Goal: Task Accomplishment & Management: Manage account settings

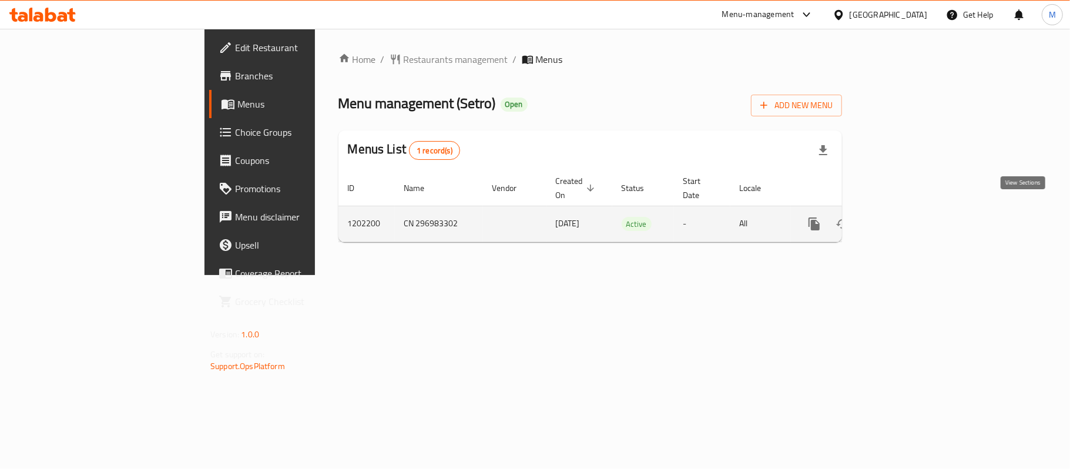
click at [906, 217] on icon "enhanced table" at bounding box center [899, 224] width 14 height 14
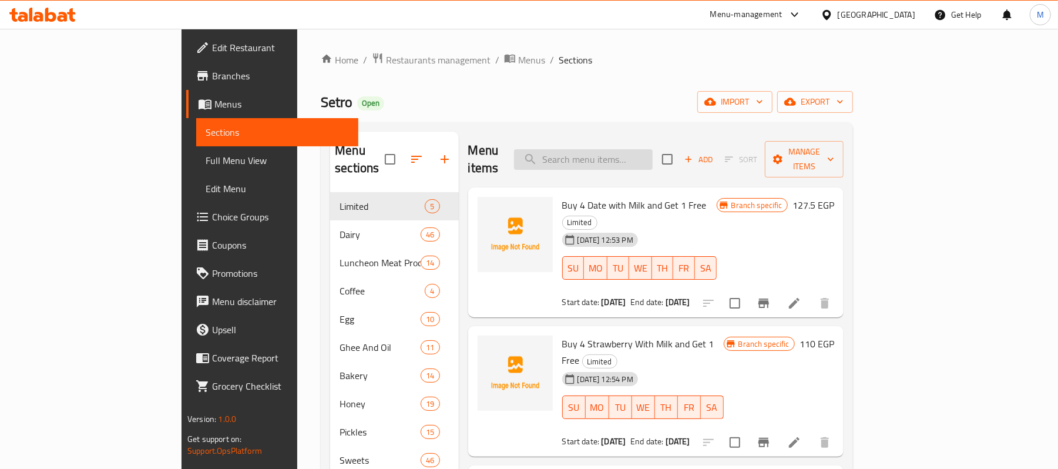
click at [653, 153] on input "search" at bounding box center [583, 159] width 139 height 21
paste input "كريم كرميل"
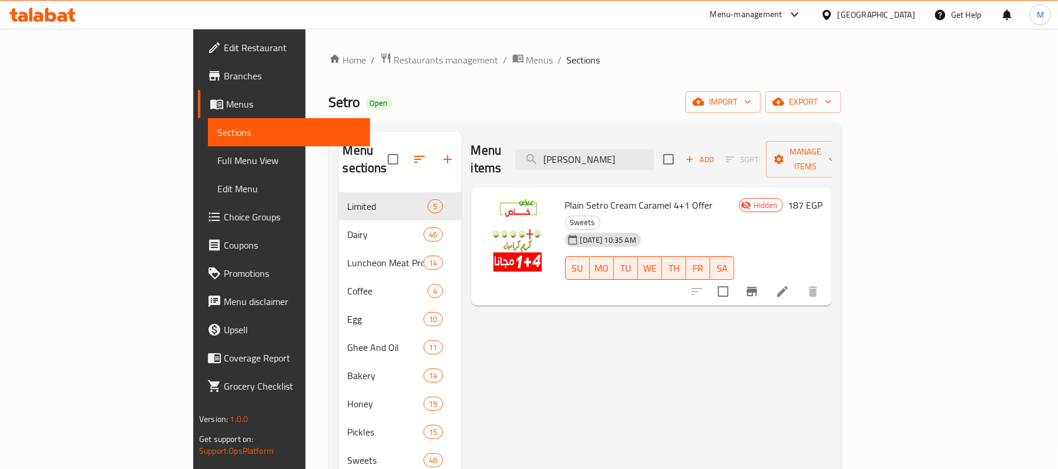
type input "كريم كرميل"
click at [790, 284] on icon at bounding box center [783, 291] width 14 height 14
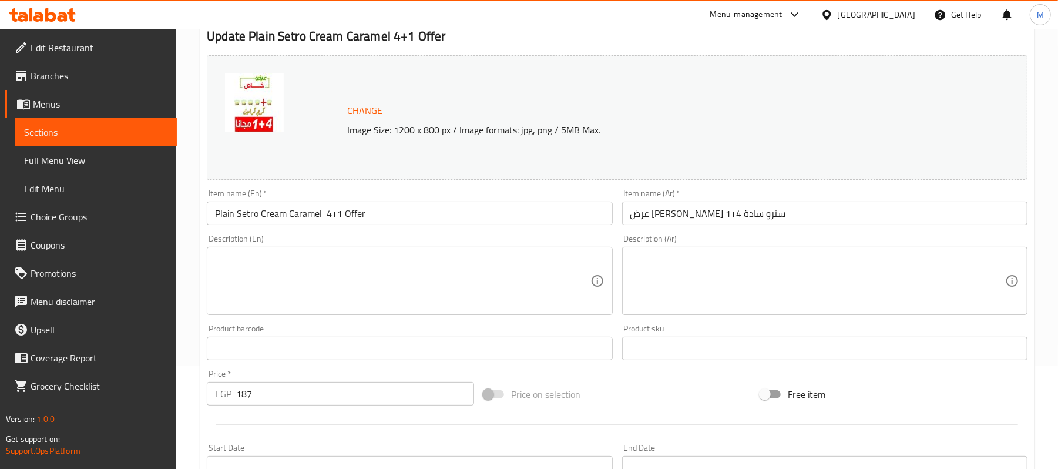
scroll to position [313, 0]
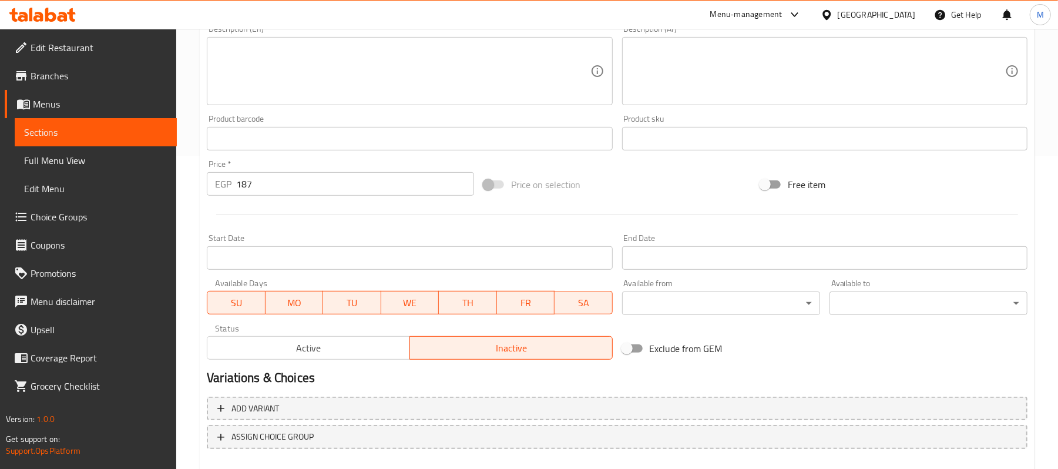
click at [294, 354] on span "Active" at bounding box center [308, 348] width 193 height 17
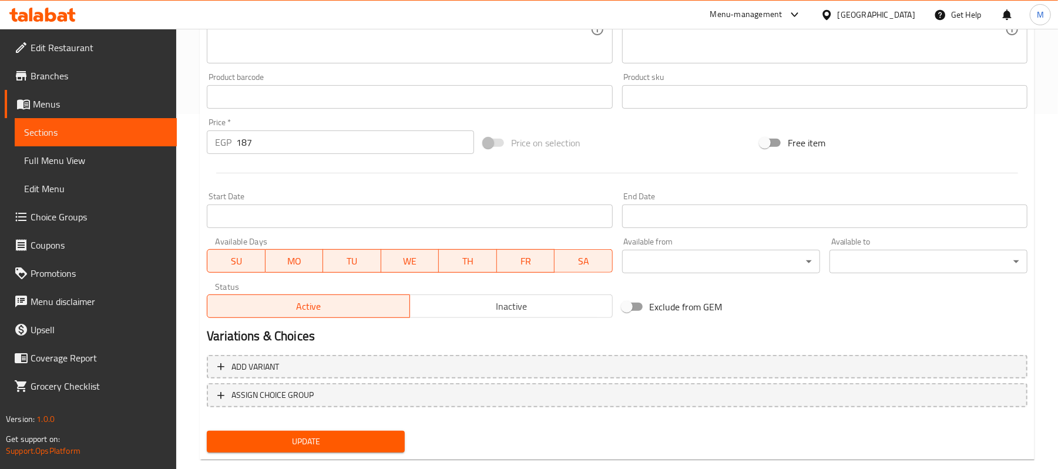
scroll to position [377, 0]
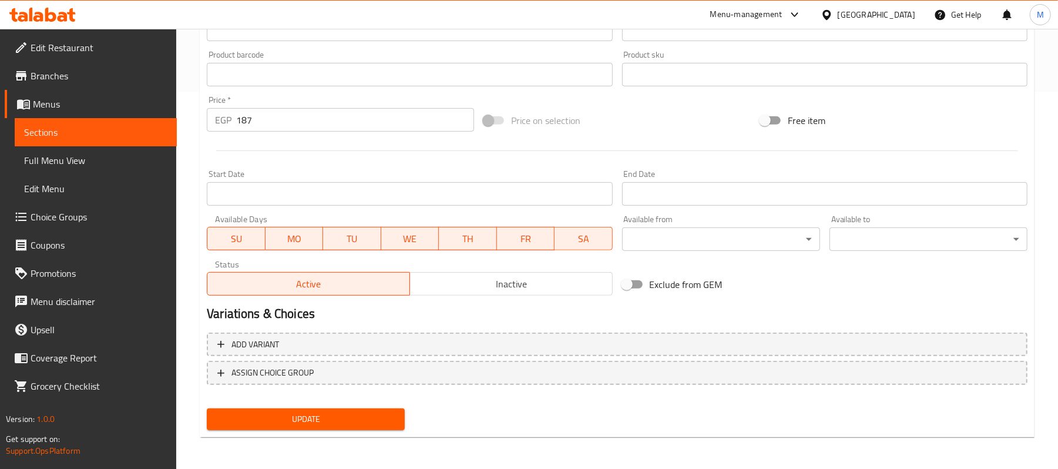
click at [331, 423] on span "Update" at bounding box center [305, 419] width 179 height 15
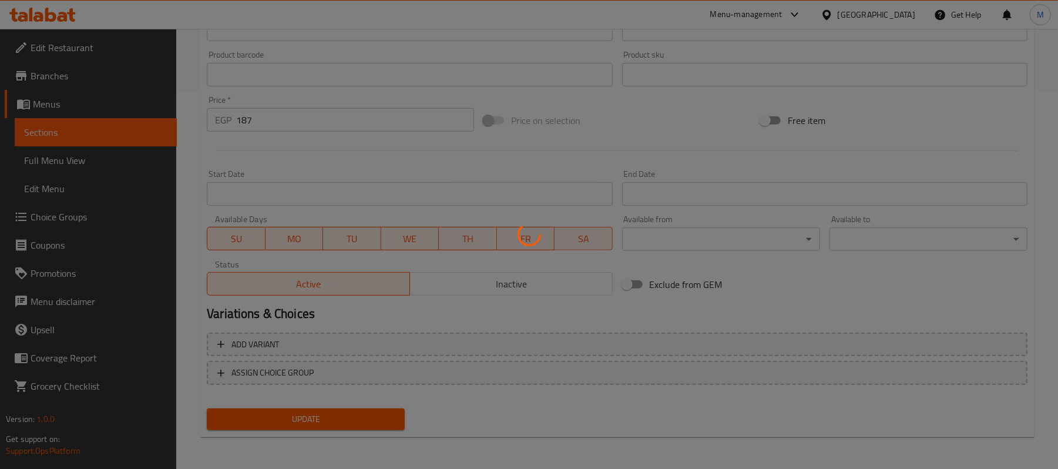
scroll to position [0, 0]
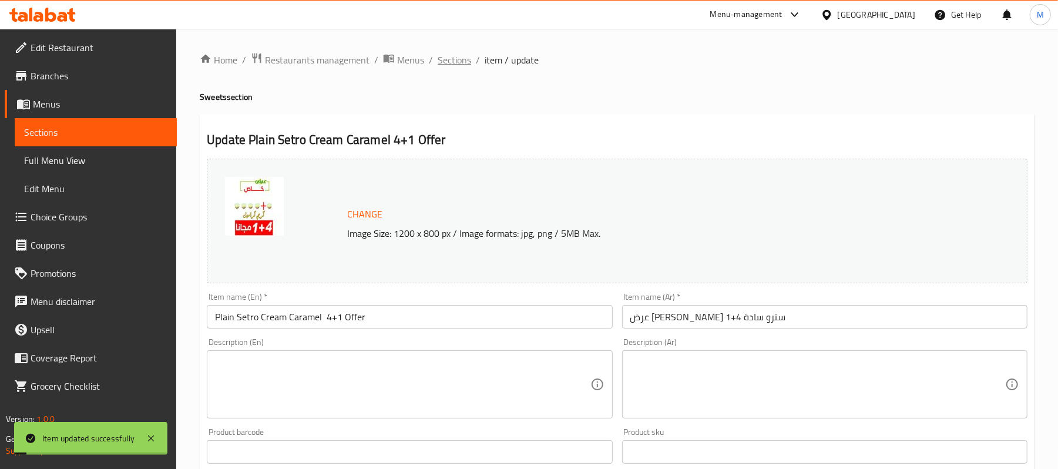
click at [457, 55] on span "Sections" at bounding box center [454, 60] width 33 height 14
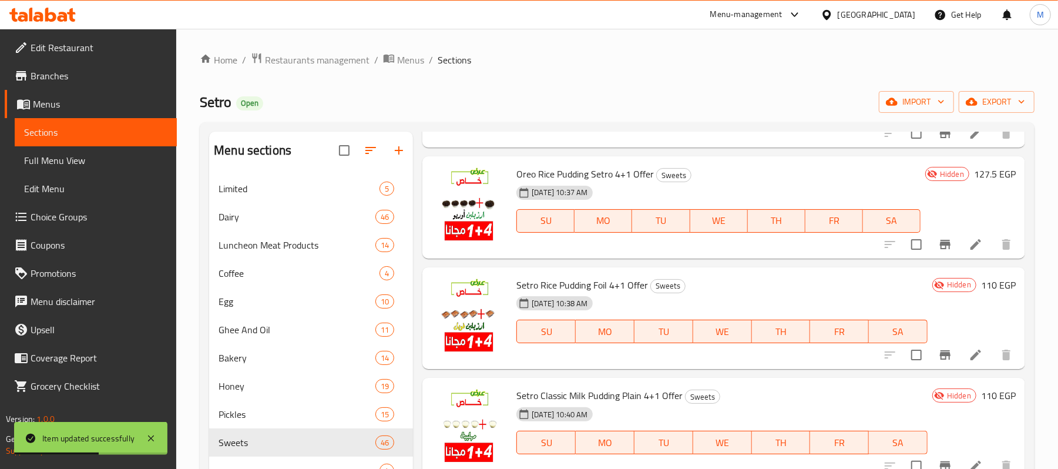
scroll to position [156, 0]
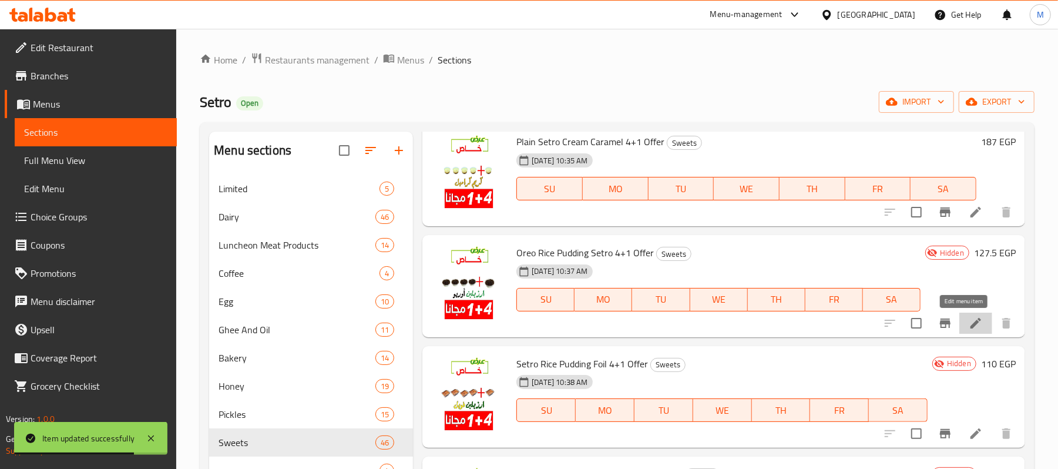
click at [971, 324] on icon at bounding box center [976, 323] width 11 height 11
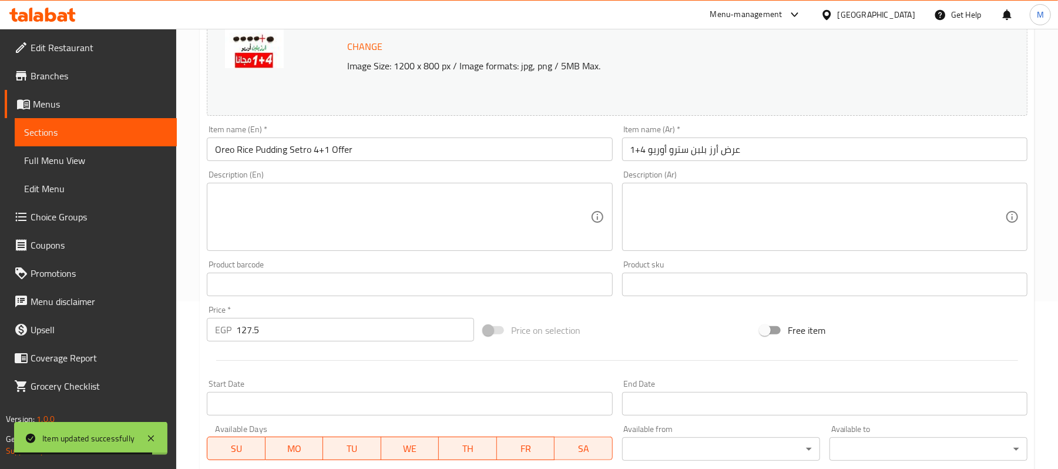
scroll to position [313, 0]
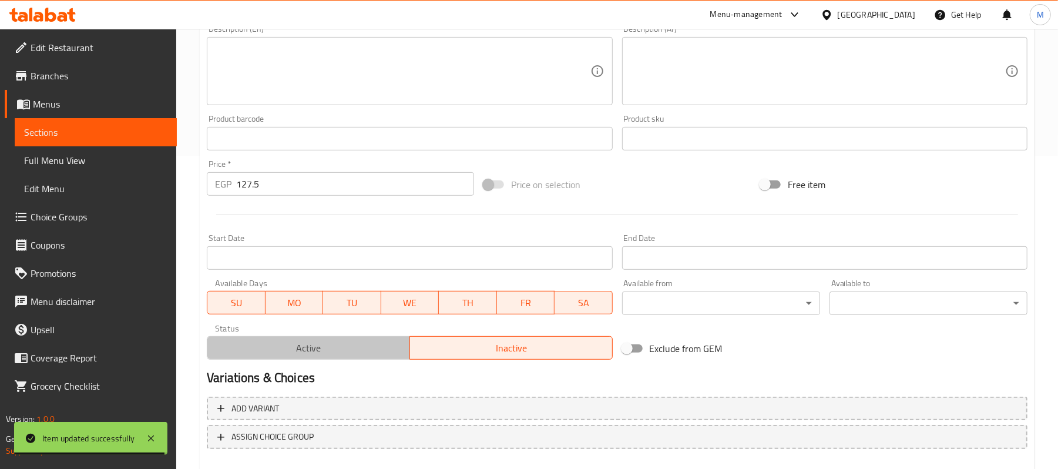
click at [360, 346] on span "Active" at bounding box center [308, 348] width 193 height 17
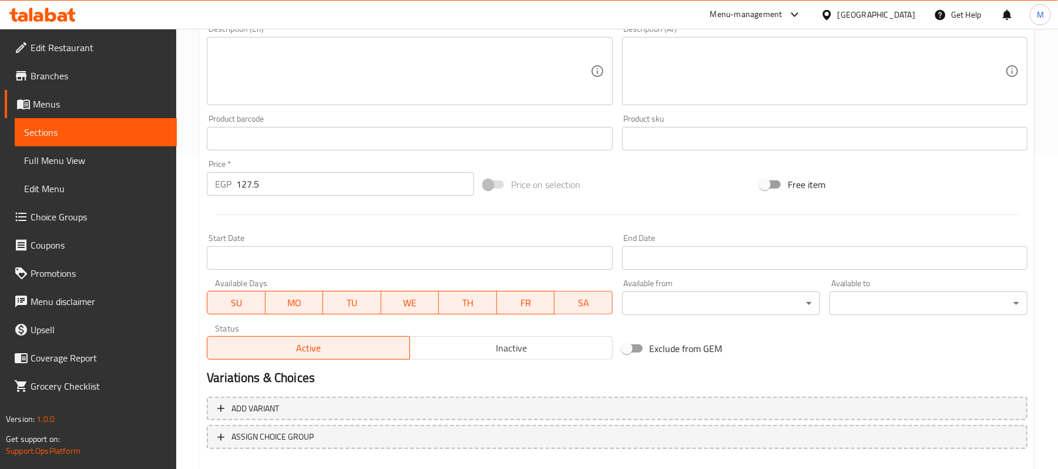
scroll to position [377, 0]
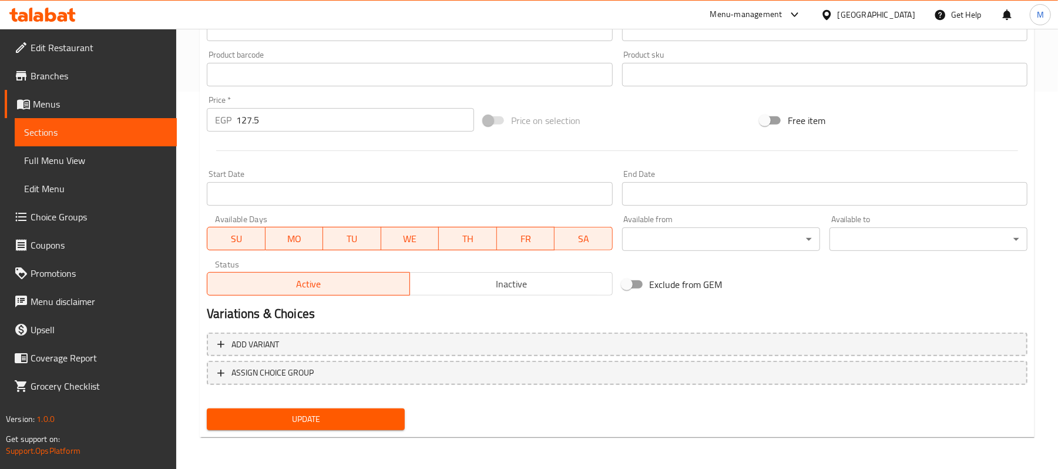
click at [334, 415] on span "Update" at bounding box center [305, 419] width 179 height 15
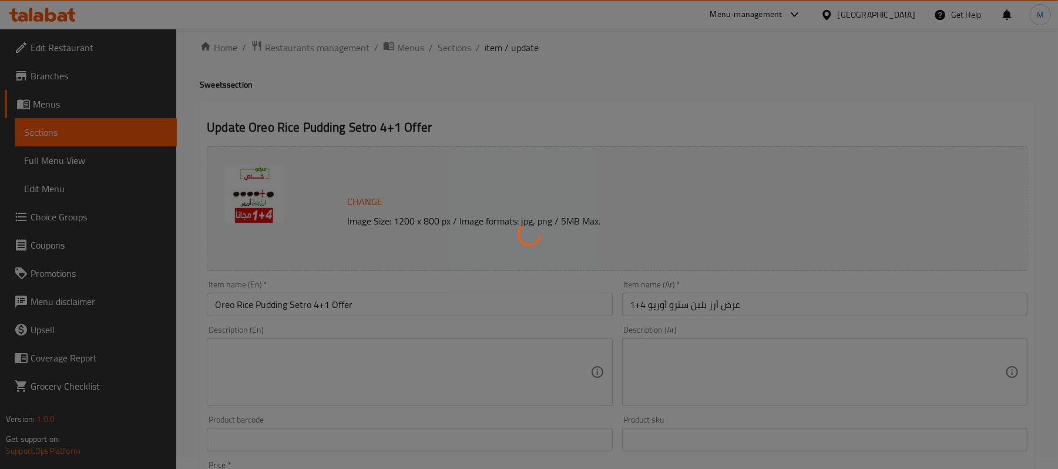
scroll to position [0, 0]
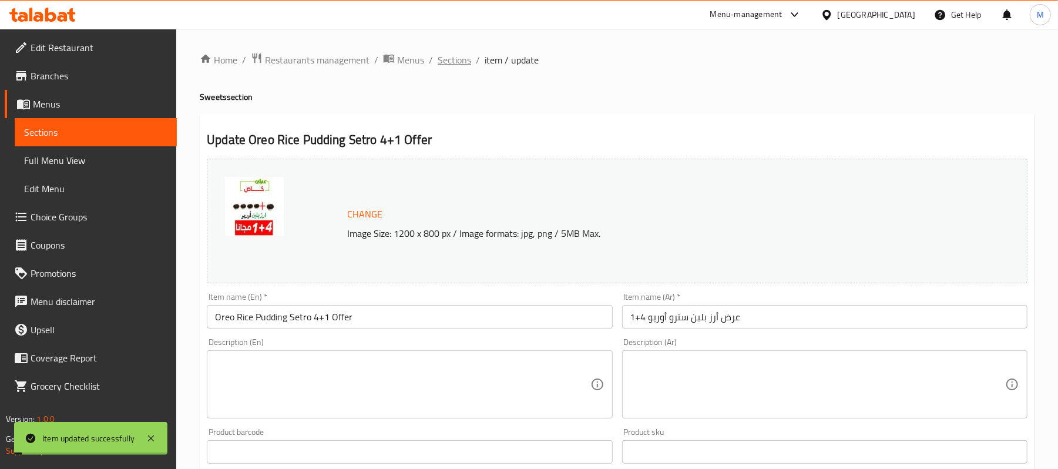
click at [454, 59] on span "Sections" at bounding box center [454, 60] width 33 height 14
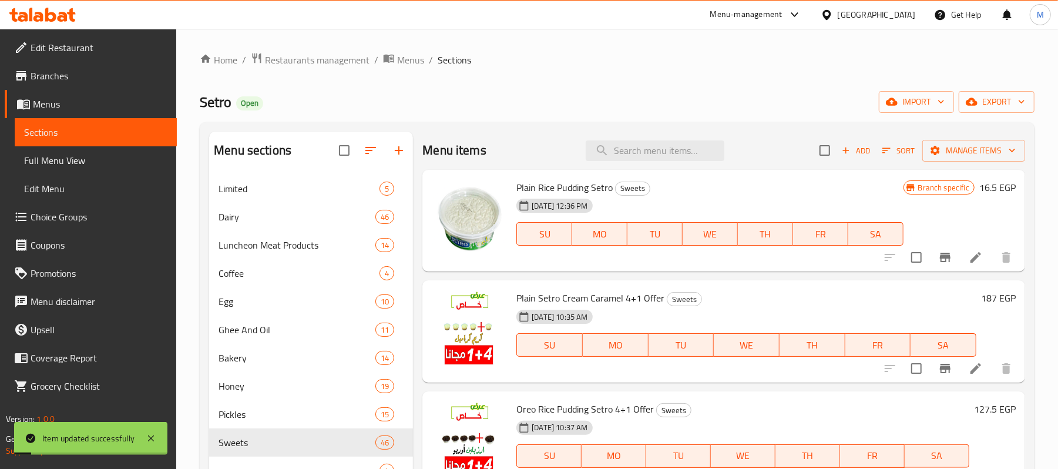
scroll to position [235, 0]
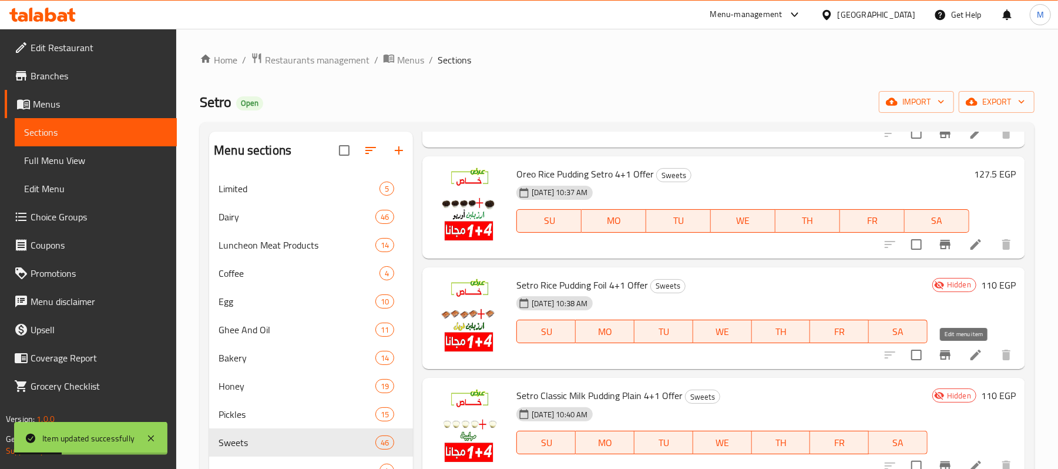
click at [969, 358] on icon at bounding box center [976, 355] width 14 height 14
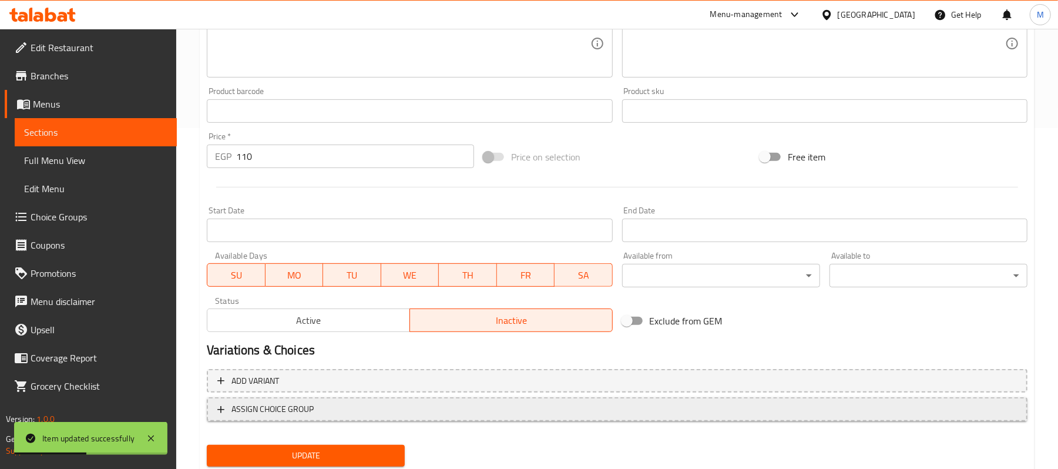
scroll to position [377, 0]
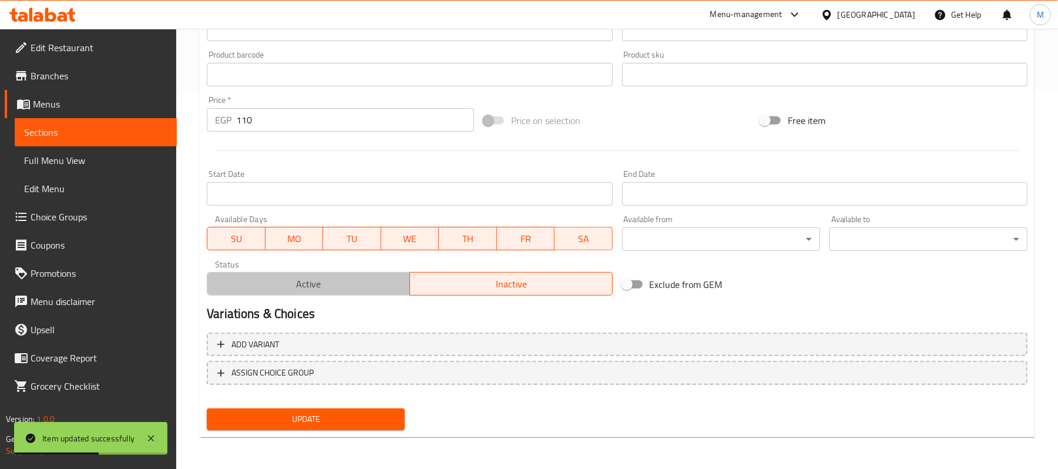
click at [313, 280] on span "Active" at bounding box center [308, 284] width 193 height 17
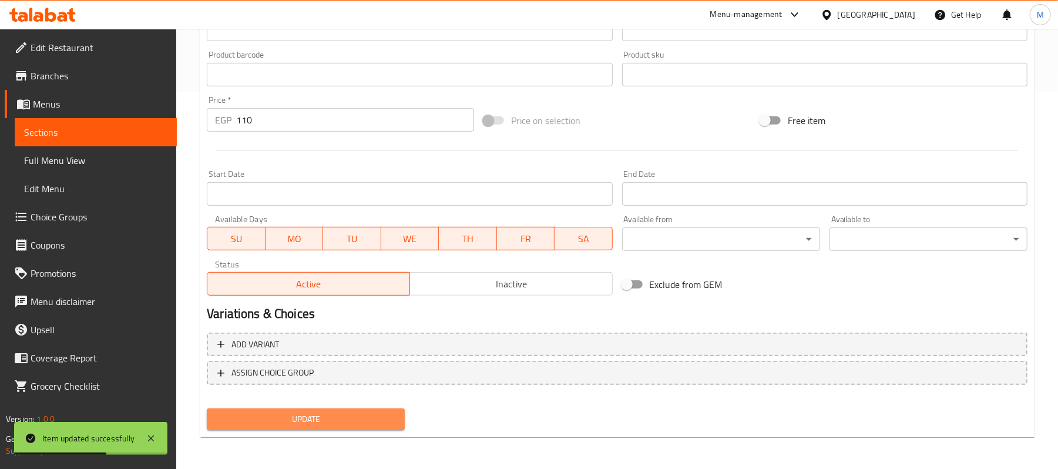
click at [323, 420] on span "Update" at bounding box center [305, 419] width 179 height 15
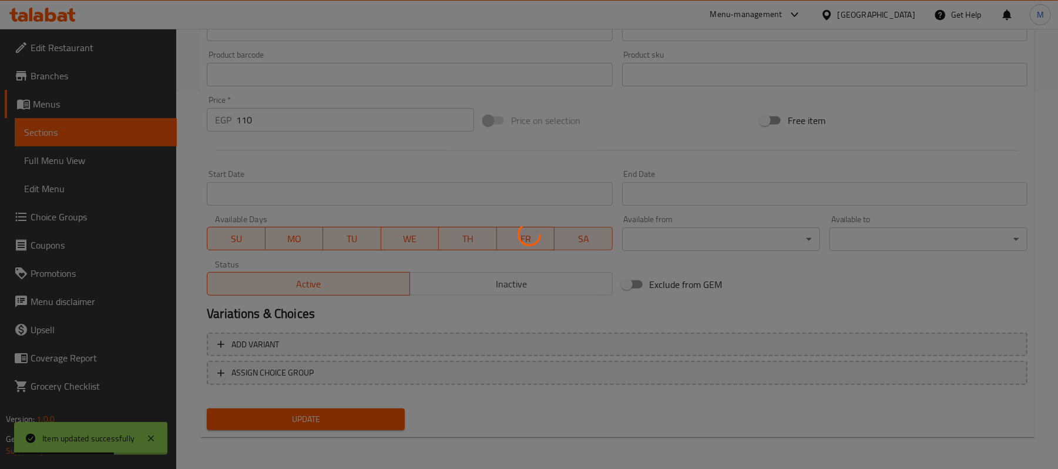
scroll to position [0, 0]
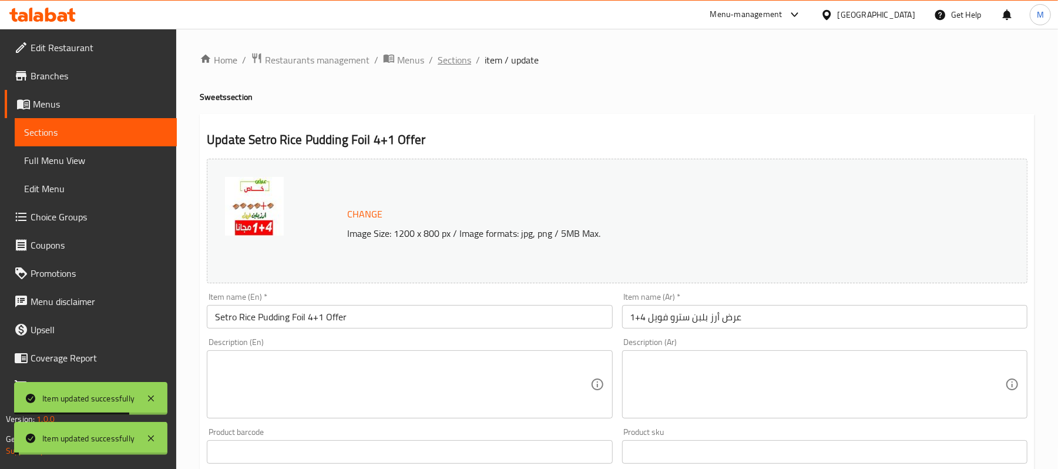
click at [449, 66] on span "Sections" at bounding box center [454, 60] width 33 height 14
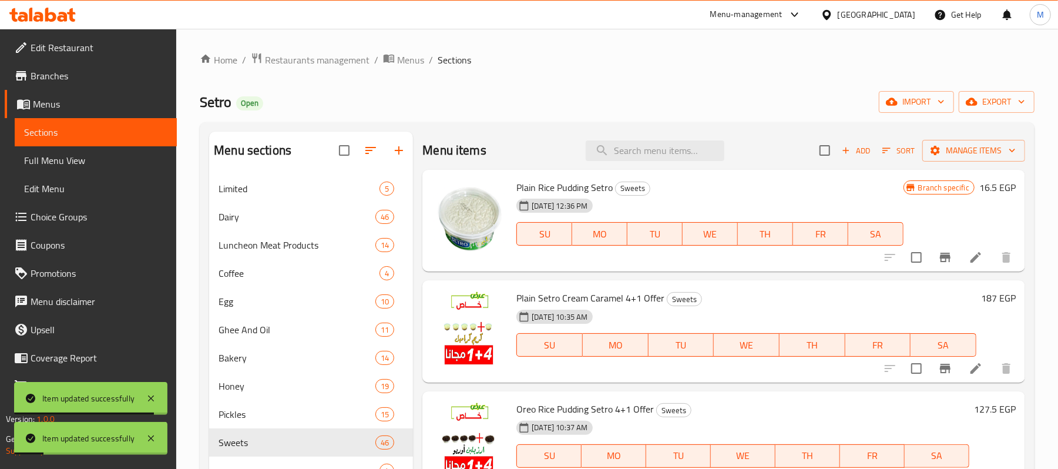
scroll to position [313, 0]
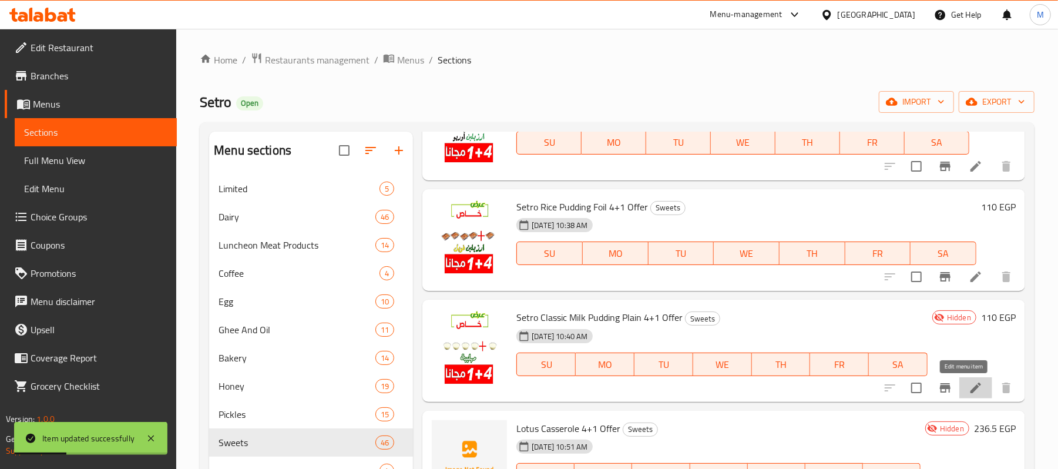
click at [969, 387] on icon at bounding box center [976, 388] width 14 height 14
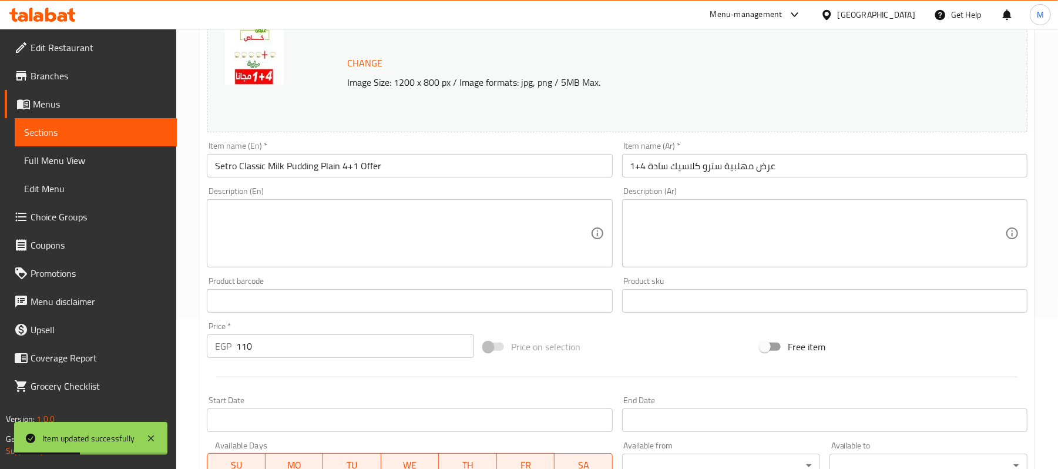
scroll to position [377, 0]
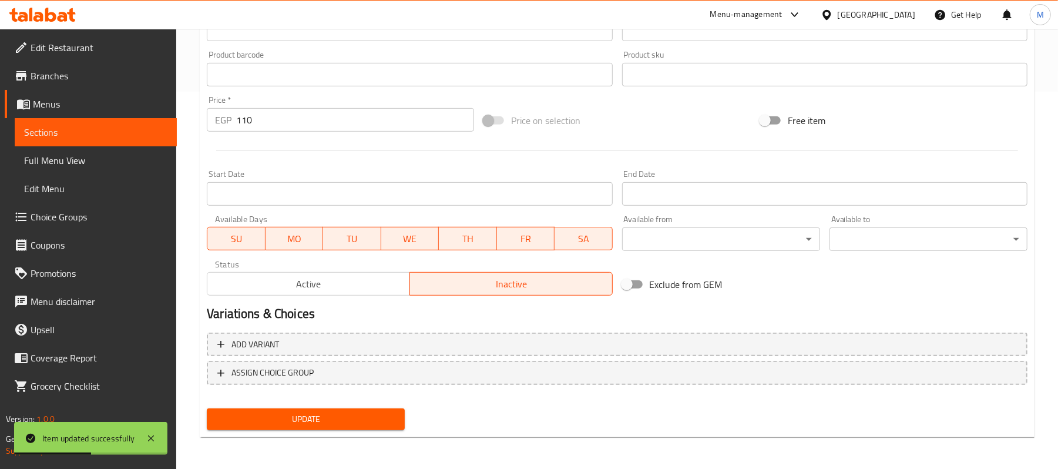
click at [393, 271] on div "Active Inactive" at bounding box center [409, 277] width 405 height 35
click at [388, 277] on span "Active" at bounding box center [308, 284] width 193 height 17
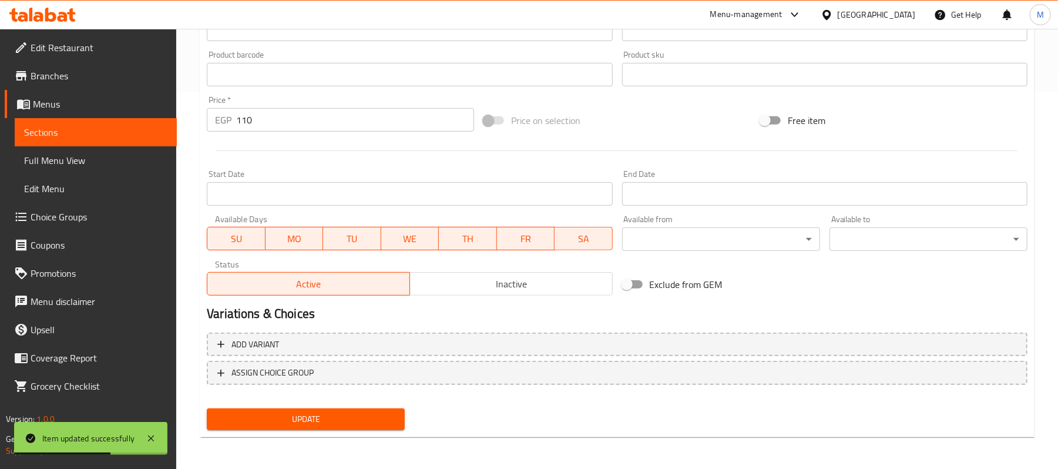
click at [360, 421] on span "Update" at bounding box center [305, 419] width 179 height 15
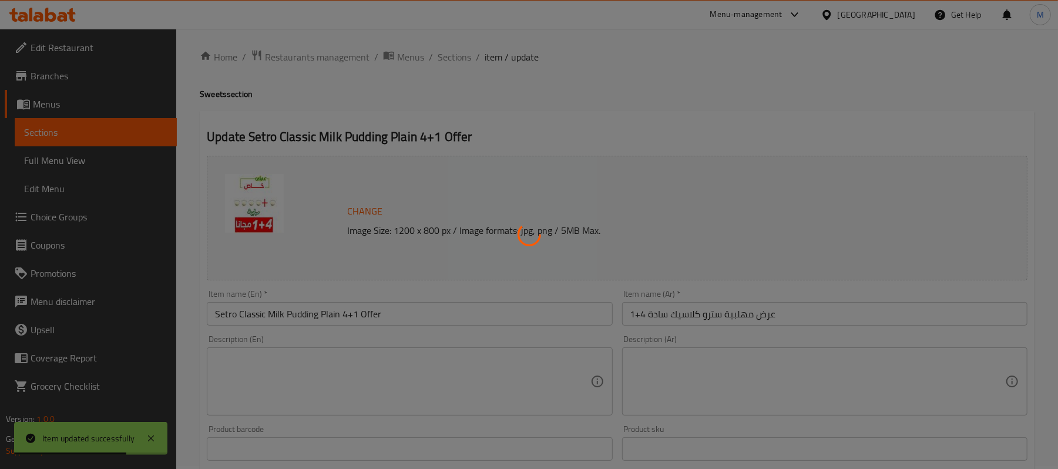
scroll to position [0, 0]
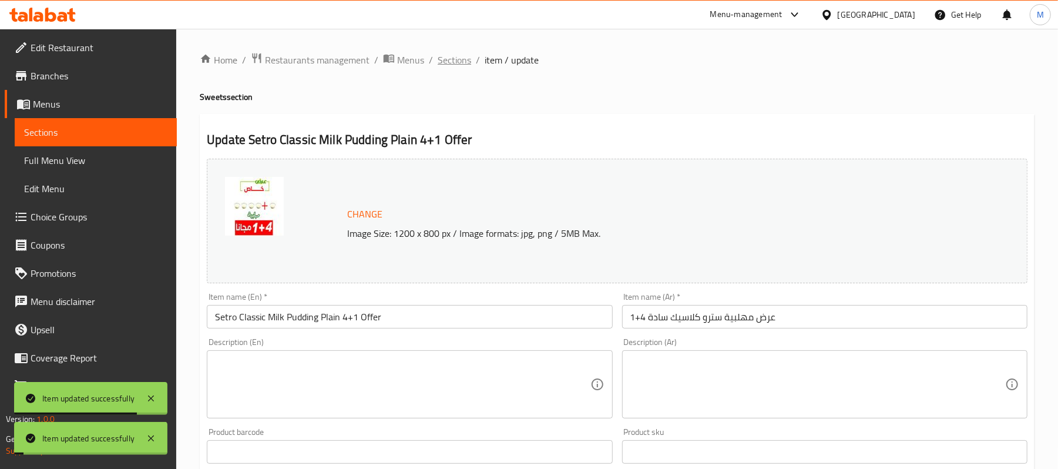
click at [459, 59] on span "Sections" at bounding box center [454, 60] width 33 height 14
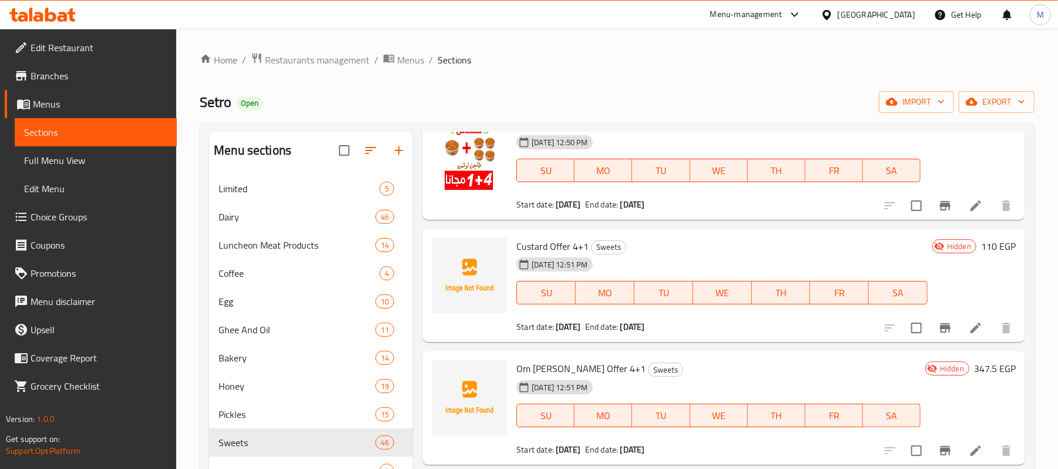
scroll to position [1018, 0]
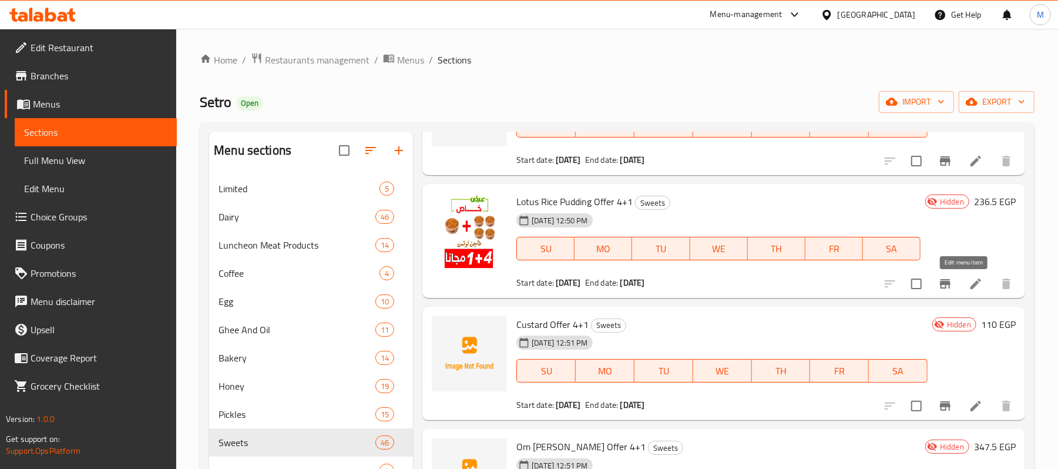
click at [969, 287] on icon at bounding box center [976, 284] width 14 height 14
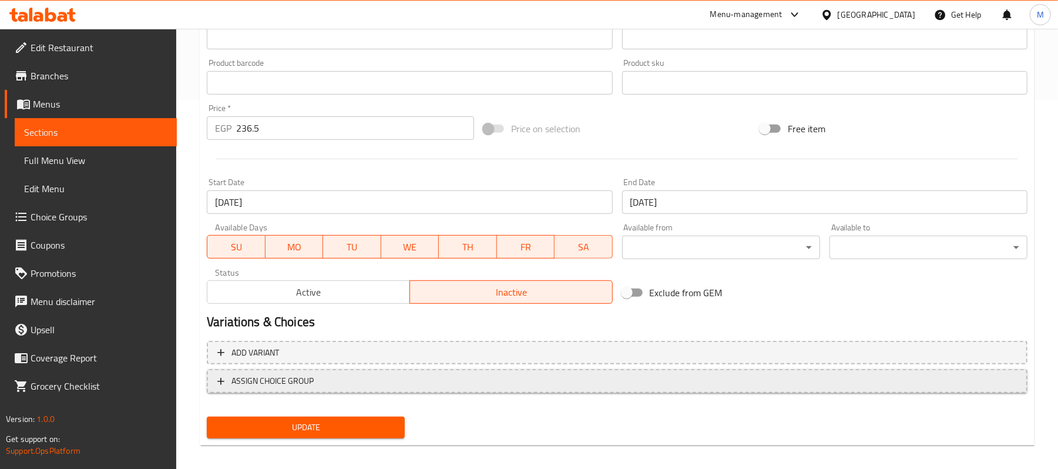
scroll to position [377, 0]
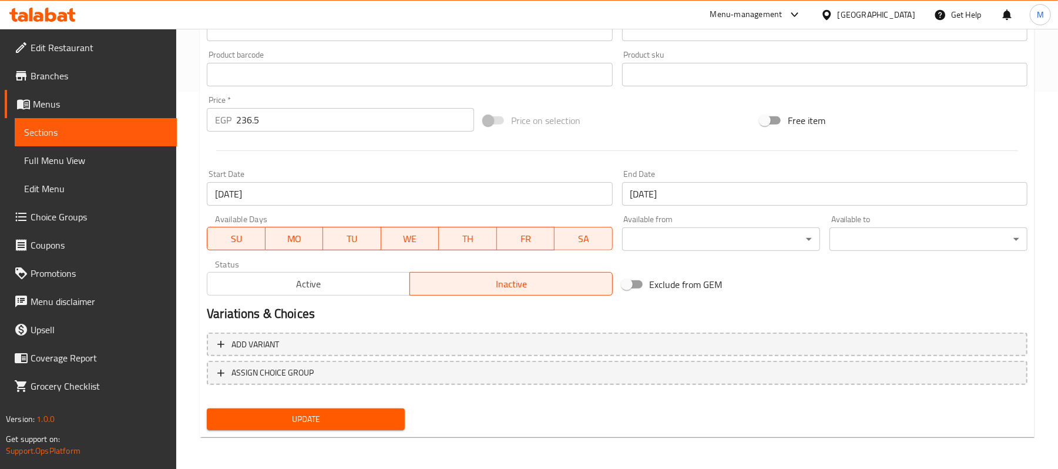
click at [370, 277] on span "Active" at bounding box center [308, 284] width 193 height 17
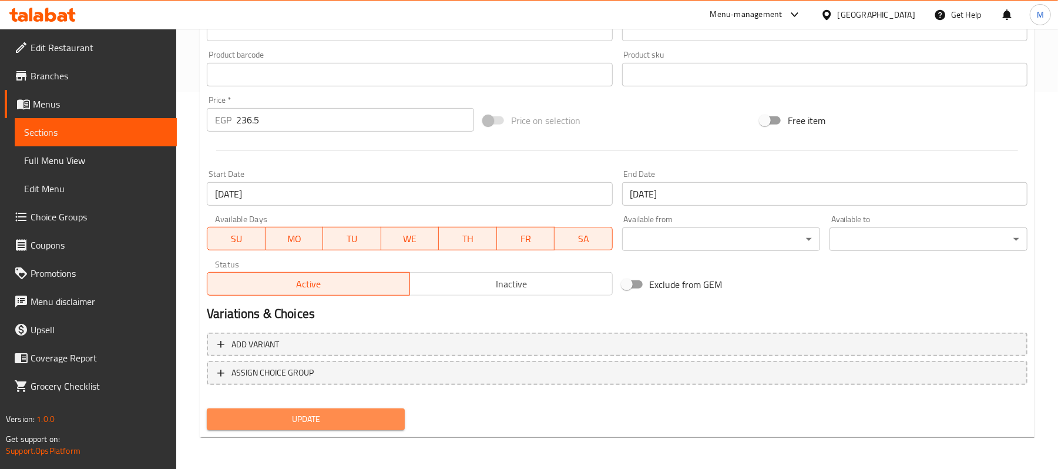
click at [297, 422] on span "Update" at bounding box center [305, 419] width 179 height 15
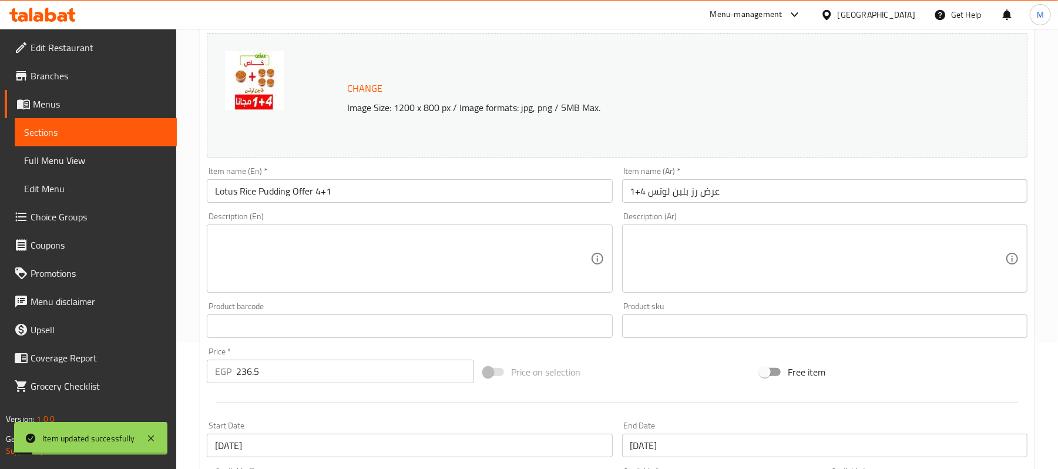
scroll to position [0, 0]
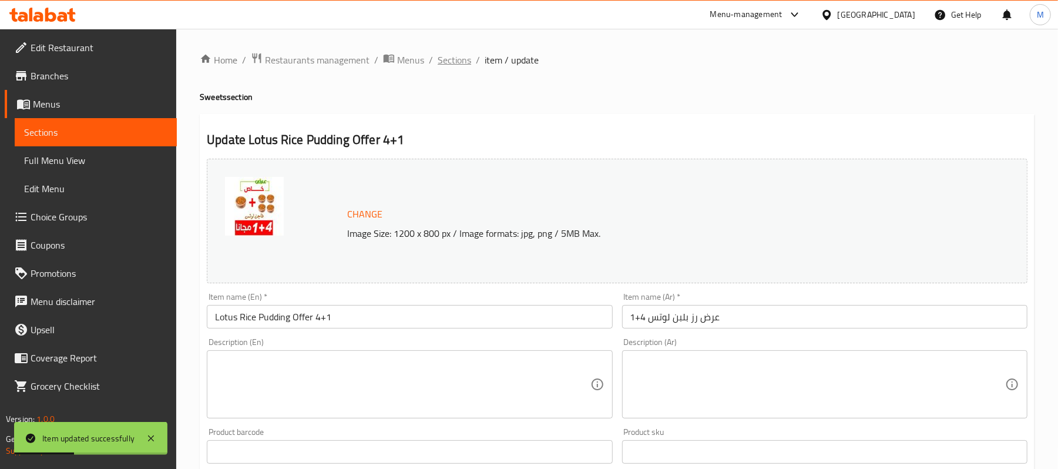
click at [459, 59] on span "Sections" at bounding box center [454, 60] width 33 height 14
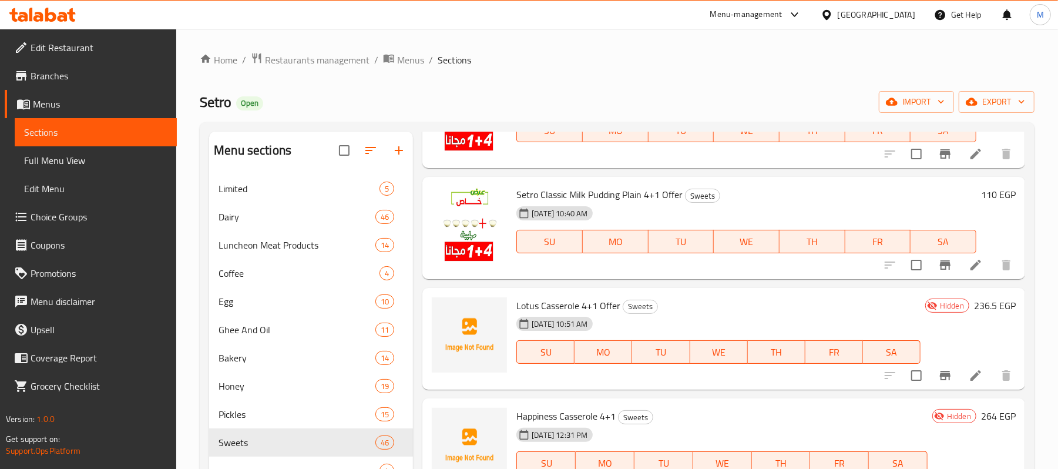
scroll to position [470, 0]
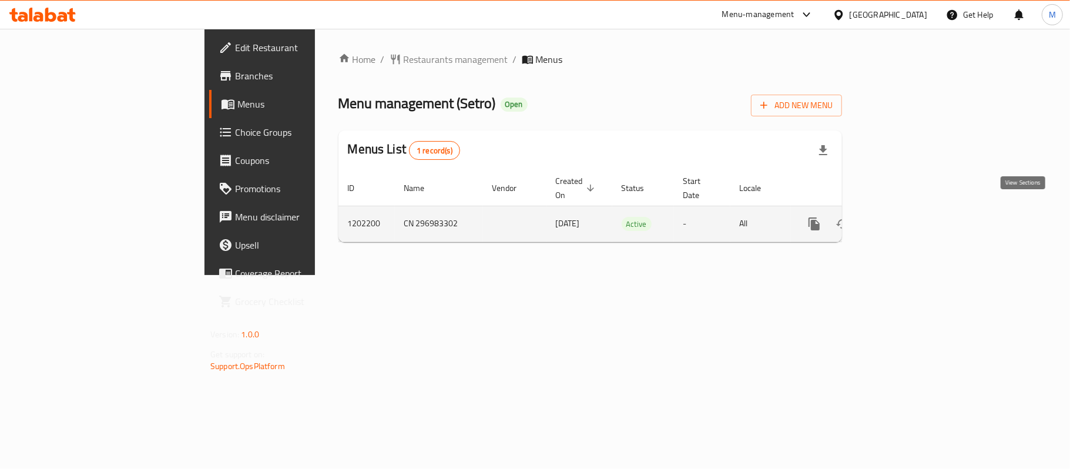
click at [906, 217] on icon "enhanced table" at bounding box center [899, 224] width 14 height 14
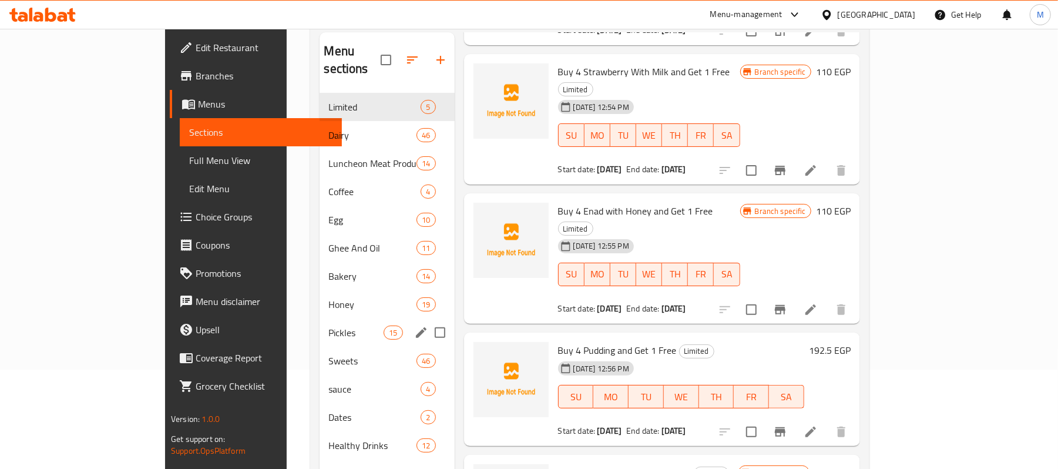
scroll to position [156, 0]
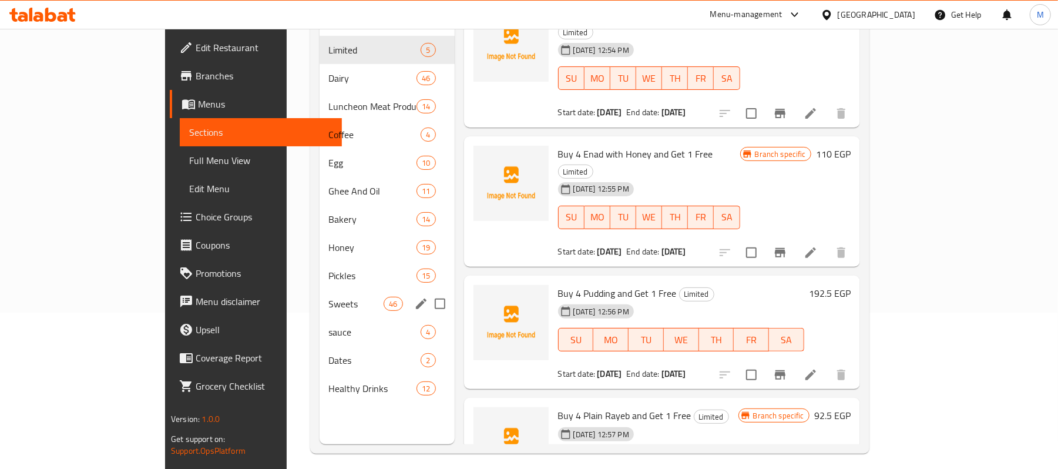
click at [320, 290] on div "Sweets 46" at bounding box center [387, 304] width 135 height 28
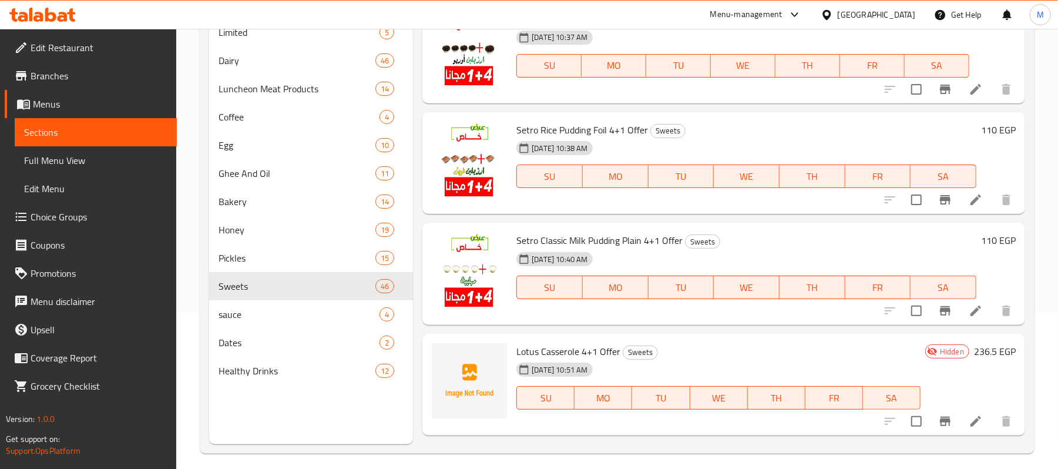
scroll to position [330, 0]
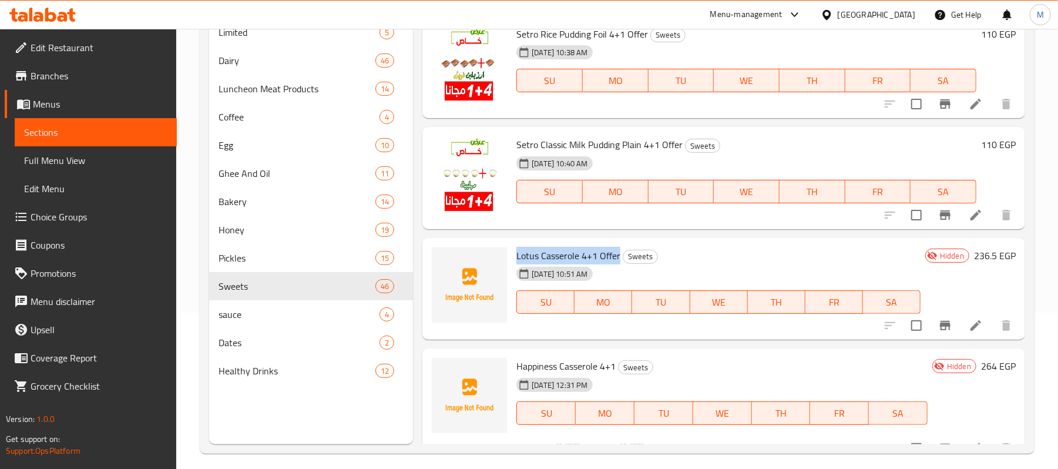
copy span "Lotus Casserole 4+1 Offer"
drag, startPoint x: 515, startPoint y: 255, endPoint x: 619, endPoint y: 256, distance: 104.0
click at [619, 256] on div "Lotus Casserole 4+1 Offer Sweets 16-09-2025 10:51 AM SU MO TU WE TH FR SA" at bounding box center [719, 289] width 414 height 93
click at [715, 264] on div "16-09-2025 10:51 AM SU MO TU WE TH FR SA" at bounding box center [719, 293] width 414 height 63
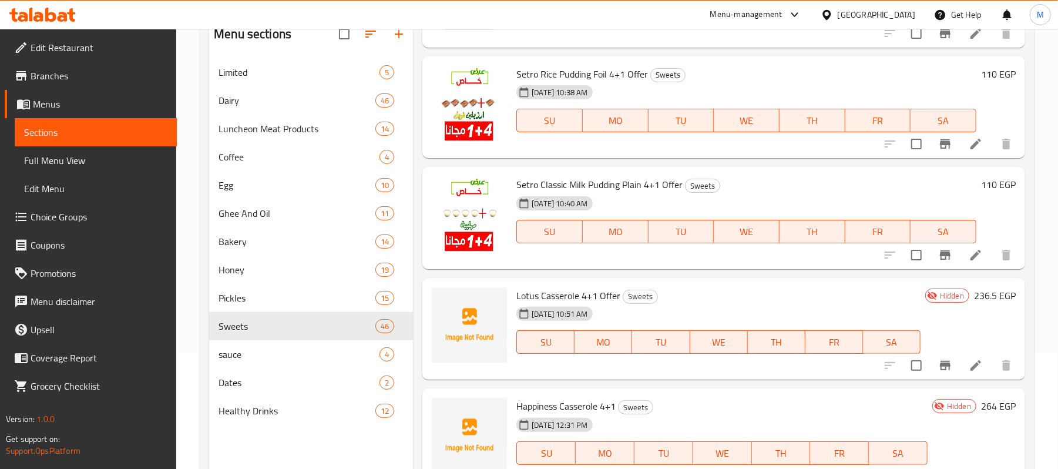
scroll to position [78, 0]
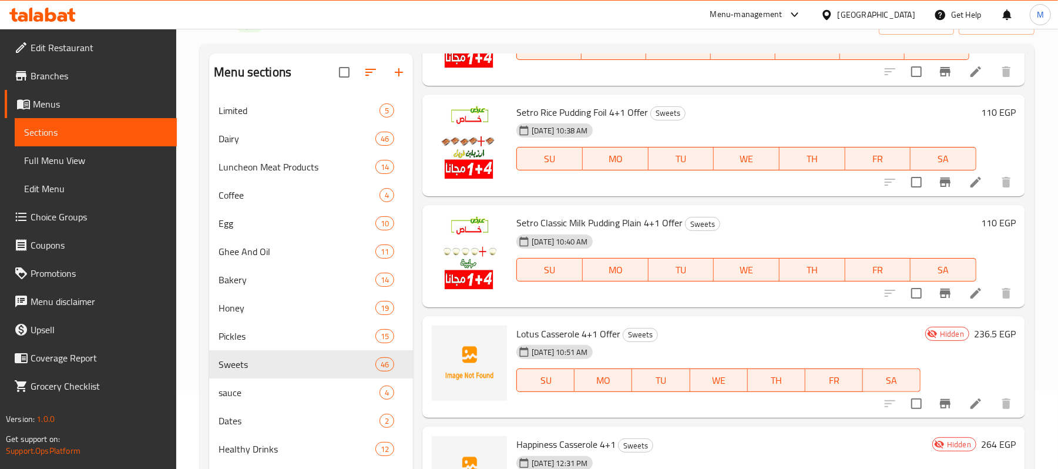
click at [52, 165] on span "Full Menu View" at bounding box center [95, 160] width 143 height 14
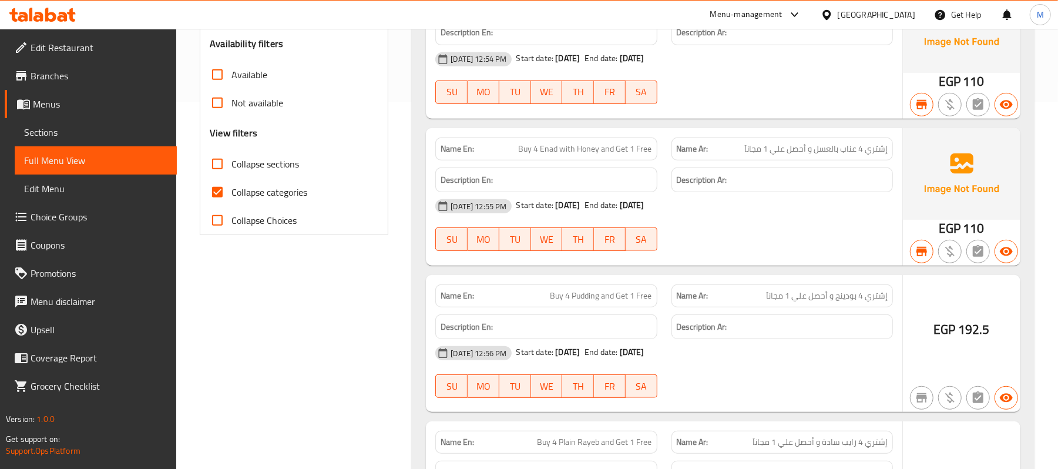
scroll to position [391, 0]
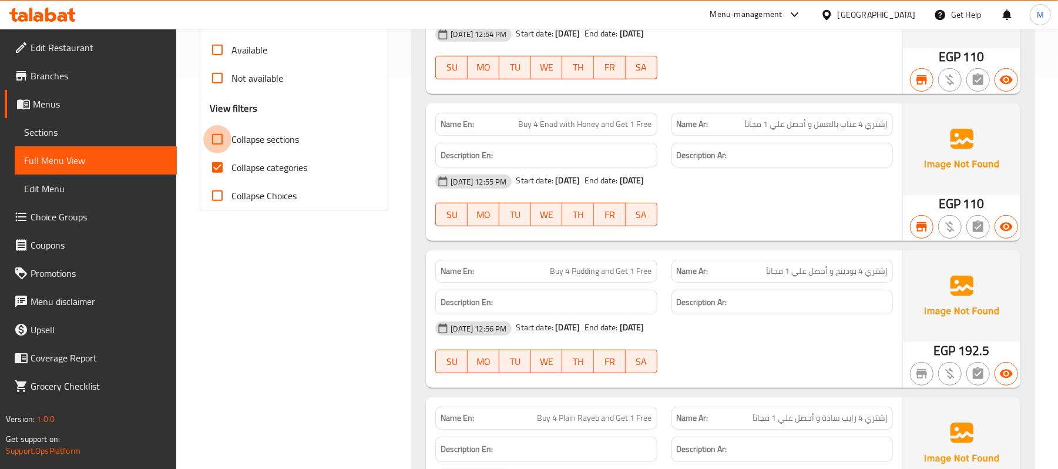
click at [210, 135] on input "Collapse sections" at bounding box center [217, 139] width 28 height 28
checkbox input "true"
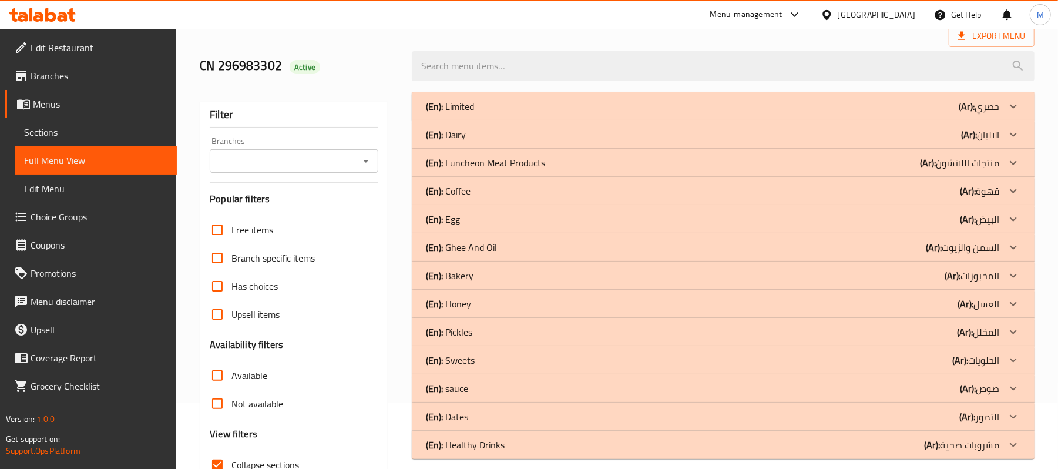
scroll to position [157, 0]
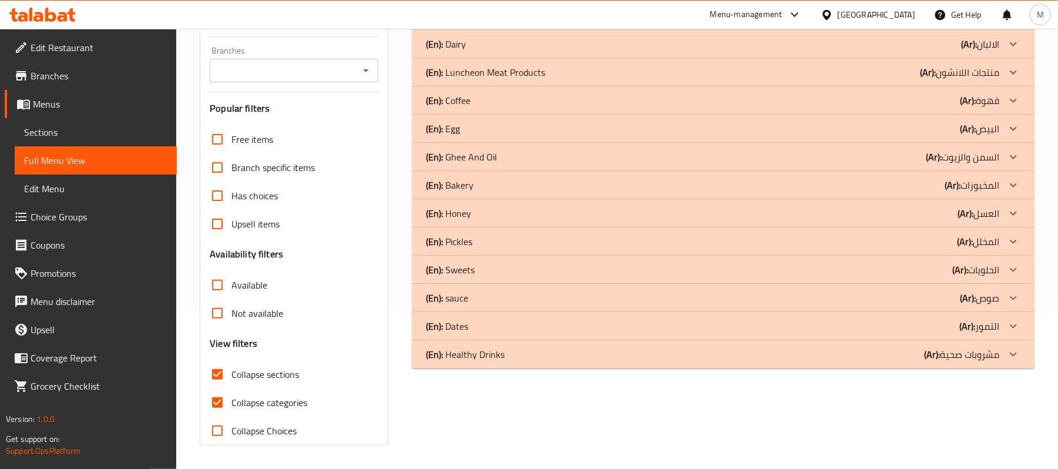
click at [669, 266] on div "(En): Sweets (Ar): الحلويات" at bounding box center [712, 270] width 573 height 14
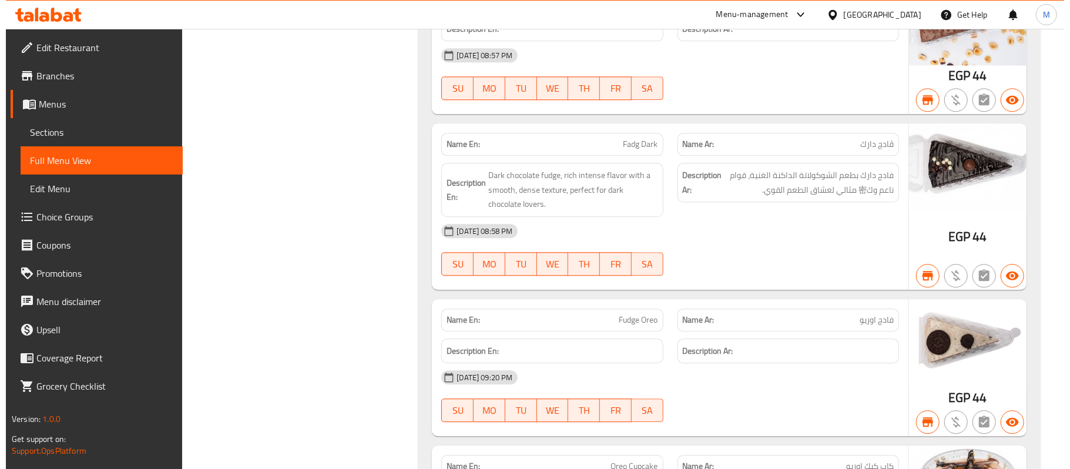
scroll to position [0, 0]
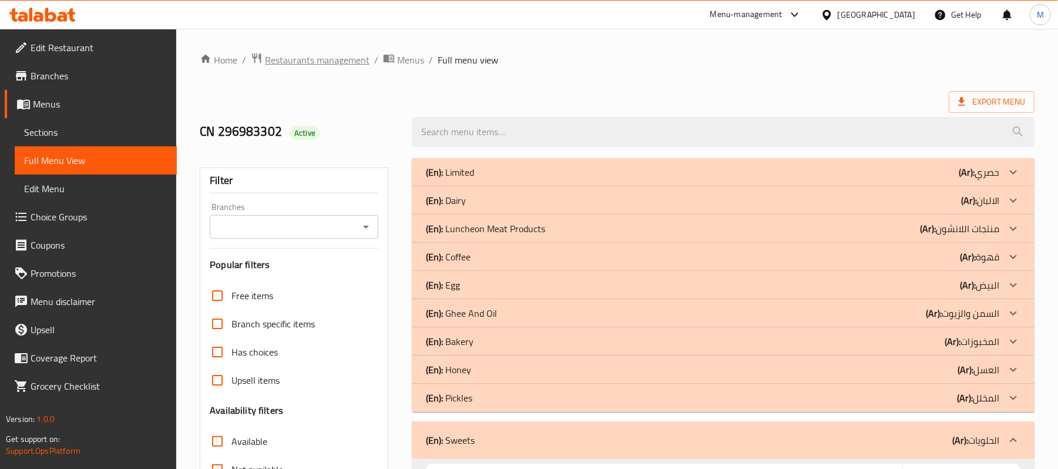
click at [331, 62] on span "Restaurants management" at bounding box center [317, 60] width 105 height 14
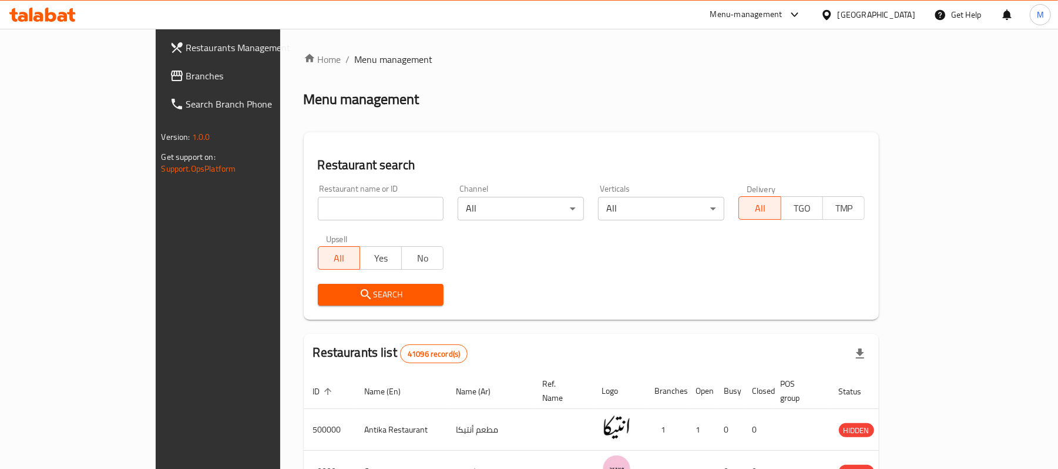
click at [318, 203] on input "search" at bounding box center [381, 209] width 126 height 24
paste input "686012"
type input "686012"
click button "Search" at bounding box center [381, 295] width 126 height 22
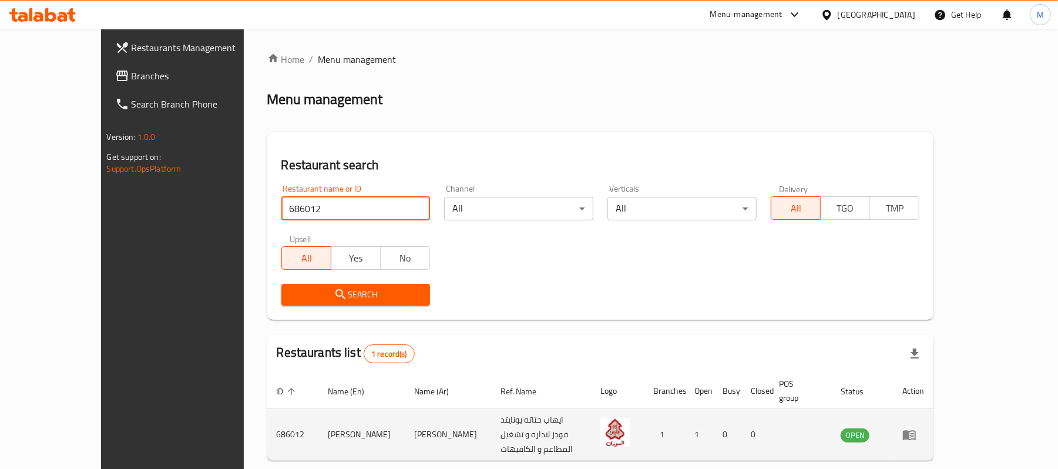
click at [934, 424] on td "enhanced table" at bounding box center [913, 435] width 41 height 52
click at [916, 430] on icon "enhanced table" at bounding box center [909, 435] width 13 height 10
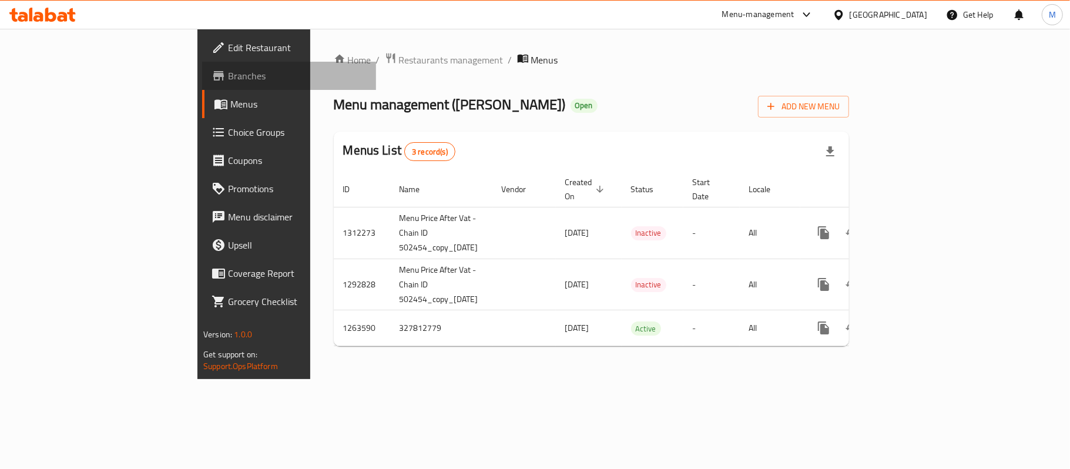
click at [228, 69] on span "Branches" at bounding box center [297, 76] width 139 height 14
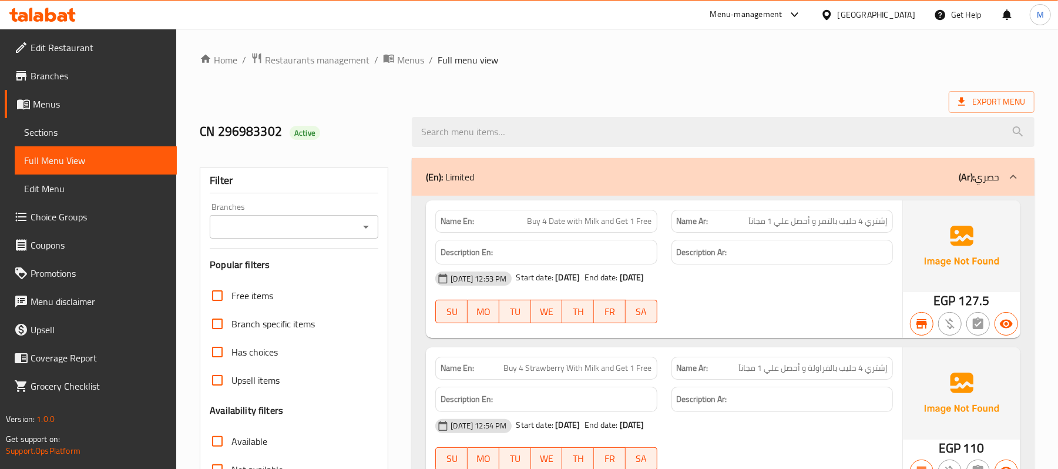
click at [783, 15] on div "Menu-management" at bounding box center [746, 15] width 72 height 14
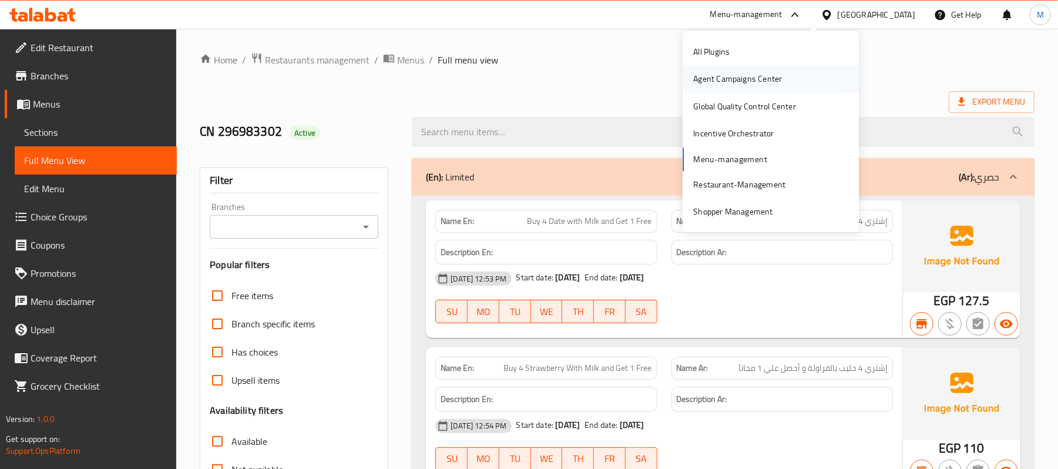
click at [753, 73] on div "Agent Campaigns Center" at bounding box center [737, 79] width 89 height 13
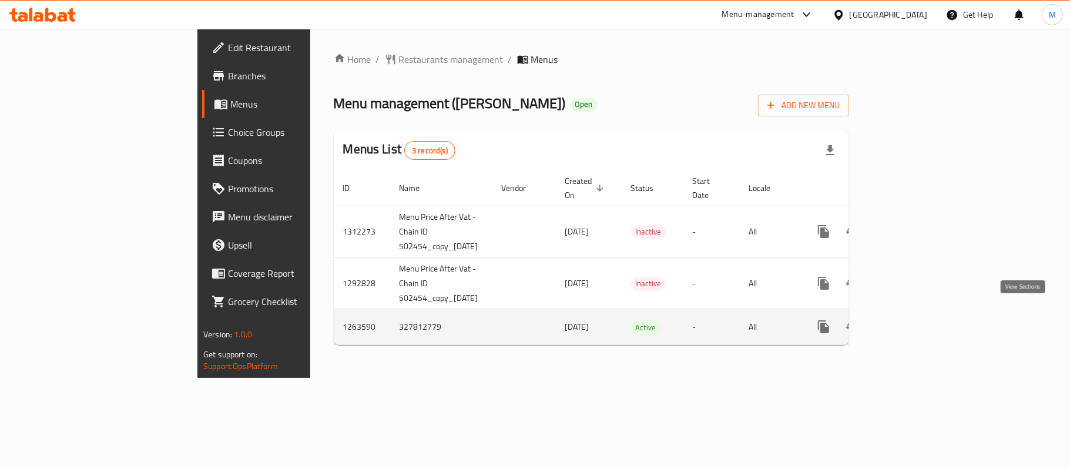
click at [914, 321] on icon "enhanced table" at bounding box center [908, 326] width 11 height 11
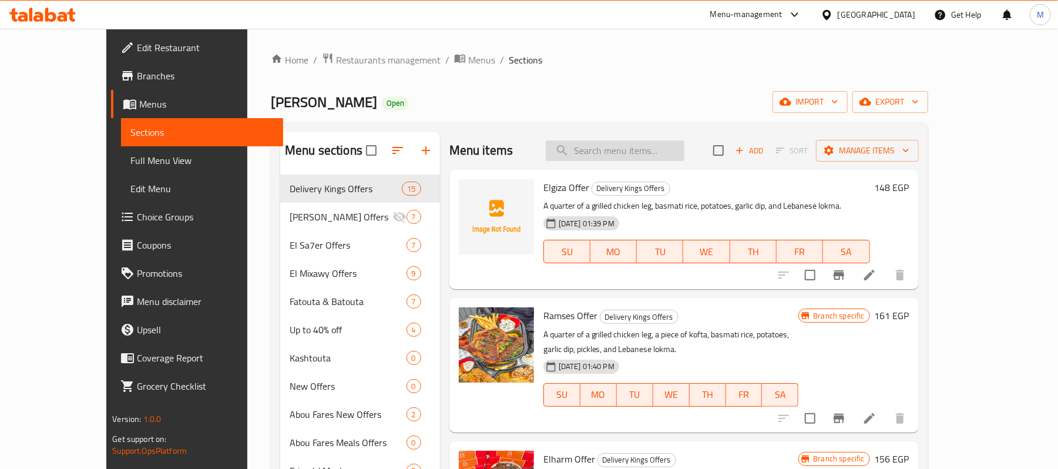
click at [662, 150] on input "search" at bounding box center [615, 150] width 139 height 21
paste input "فرروچ الشام (١)"
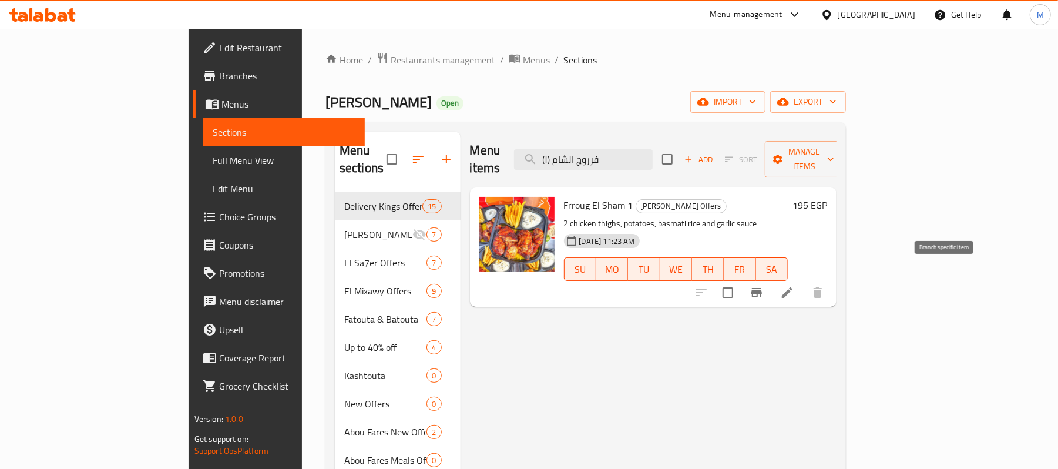
click at [764, 286] on icon "Branch-specific-item" at bounding box center [757, 293] width 14 height 14
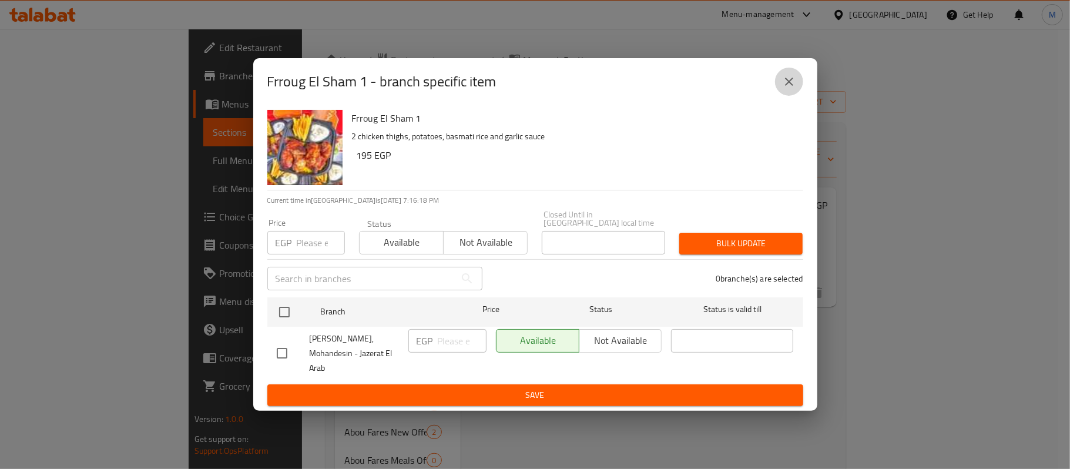
click at [783, 89] on icon "close" at bounding box center [789, 82] width 14 height 14
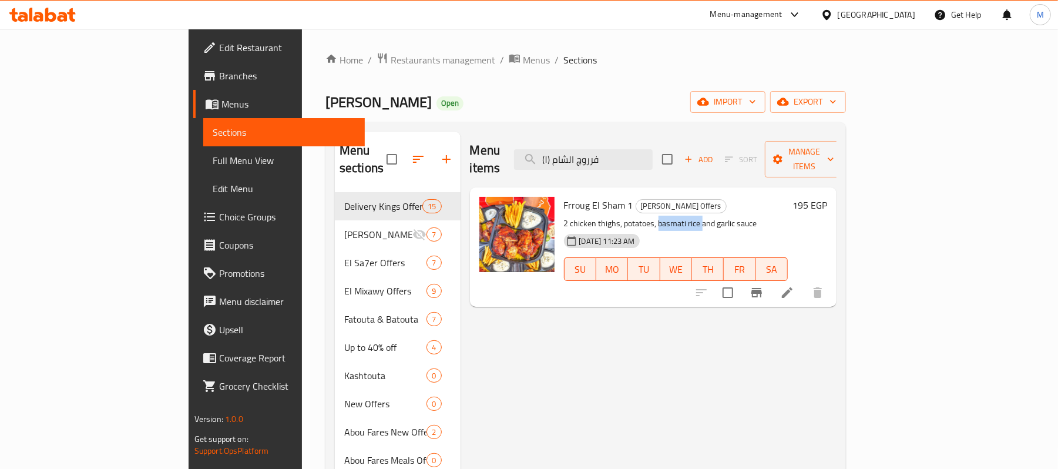
drag, startPoint x: 611, startPoint y: 203, endPoint x: 655, endPoint y: 208, distance: 43.7
click at [655, 216] on p "2 chicken thighs, potatoes, basmati rice and garlic sauce" at bounding box center [676, 223] width 224 height 15
copy p "basmati rice"
click at [646, 159] on input "فرروچ الشام (١)" at bounding box center [583, 159] width 139 height 21
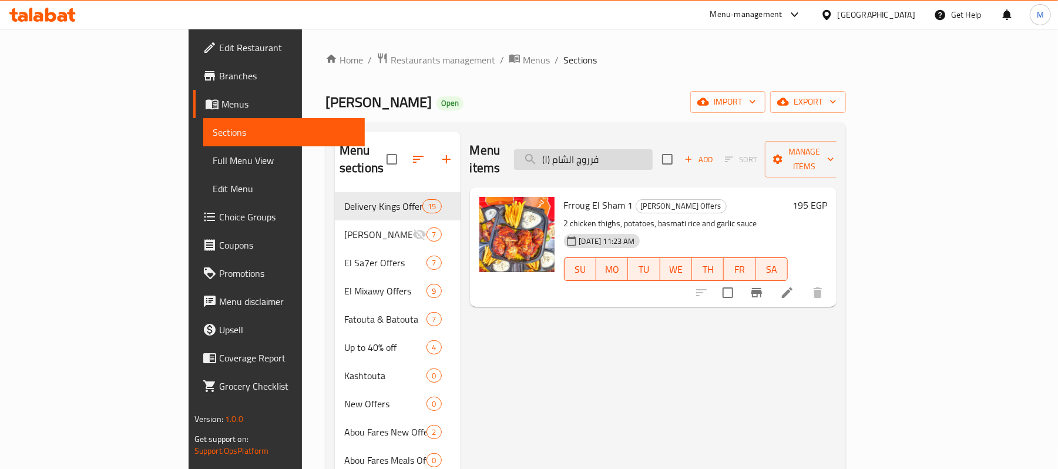
click at [646, 159] on input "فرروچ الشام (١)" at bounding box center [583, 159] width 139 height 21
paste input "basmati rice"
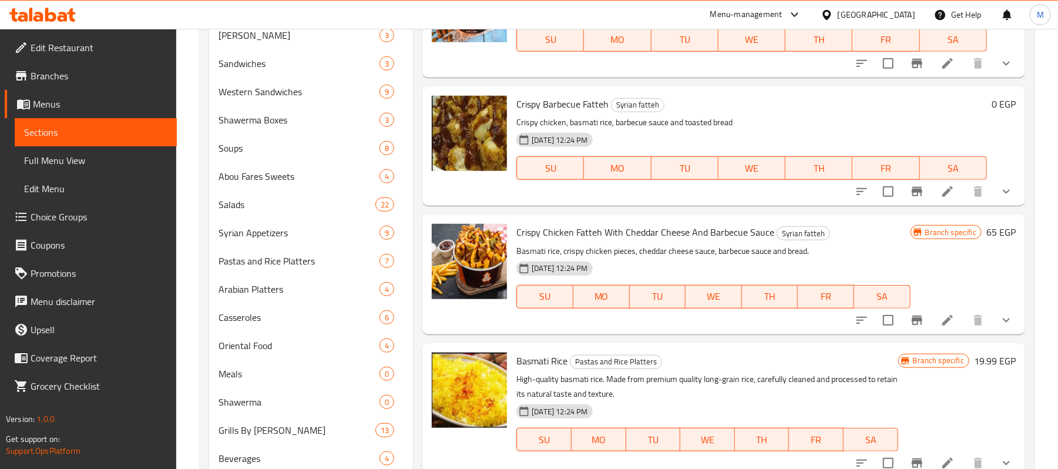
scroll to position [703, 0]
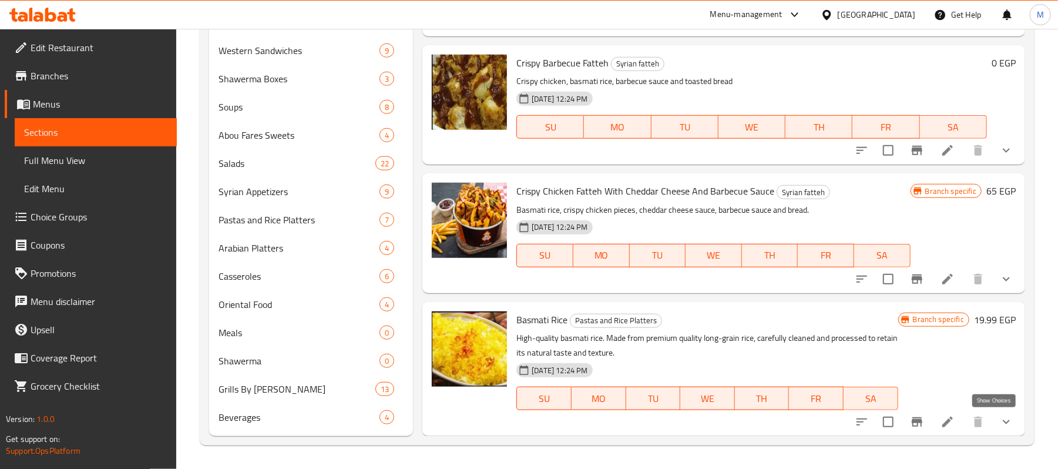
click at [999, 428] on icon "show more" at bounding box center [1006, 422] width 14 height 14
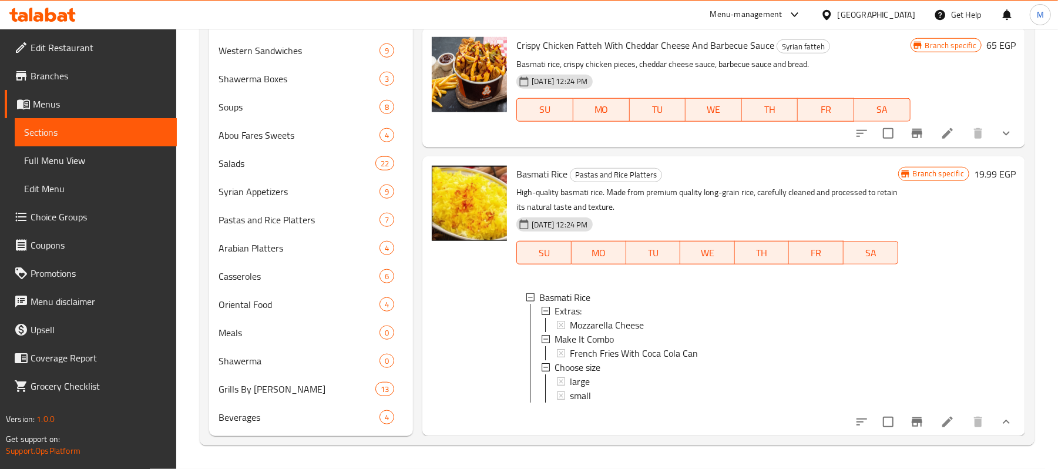
scroll to position [4560, 0]
click at [602, 375] on div "large" at bounding box center [729, 382] width 318 height 14
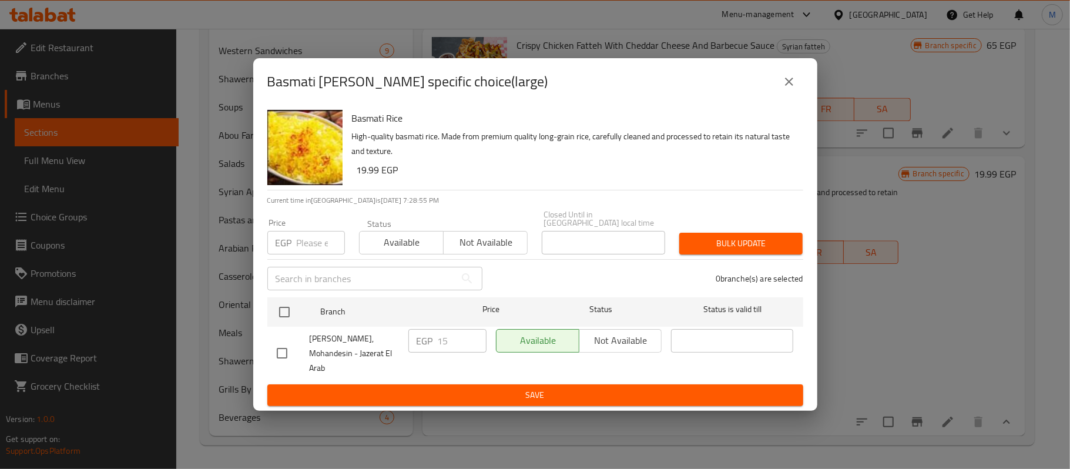
click at [786, 89] on icon "close" at bounding box center [789, 82] width 14 height 14
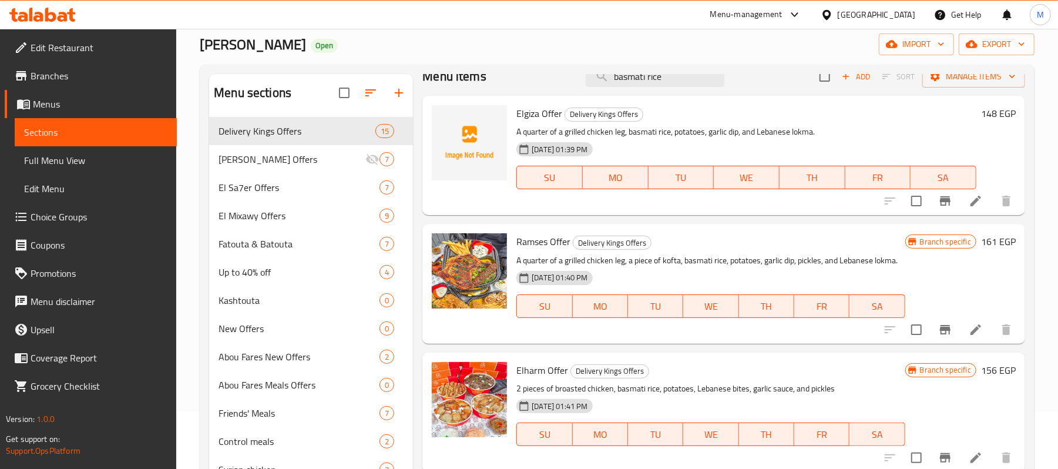
scroll to position [0, 0]
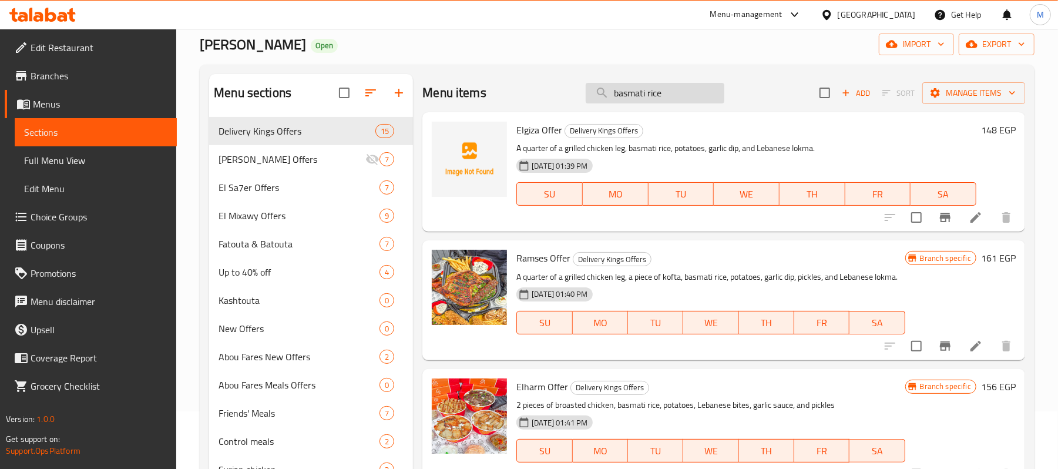
click at [675, 96] on input "basmati rice" at bounding box center [655, 93] width 139 height 21
click at [647, 87] on input "basmati rice" at bounding box center [655, 93] width 139 height 21
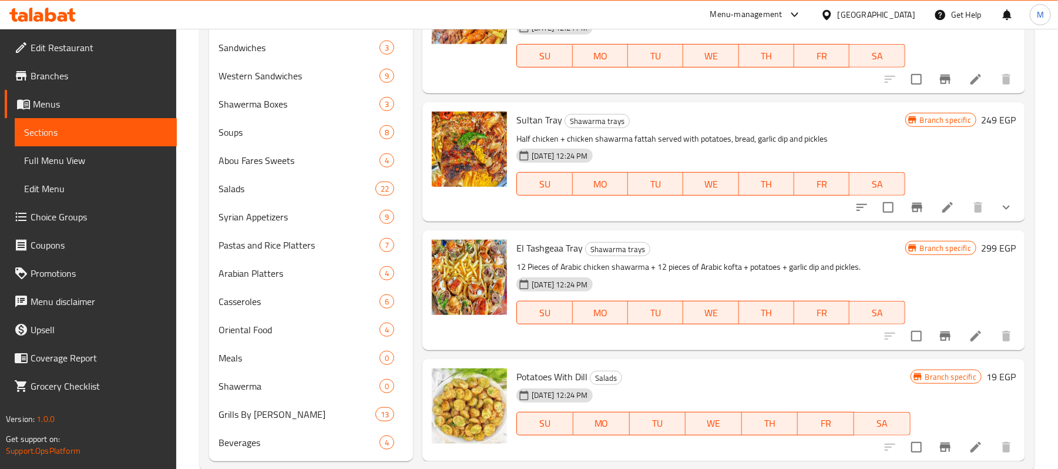
scroll to position [703, 0]
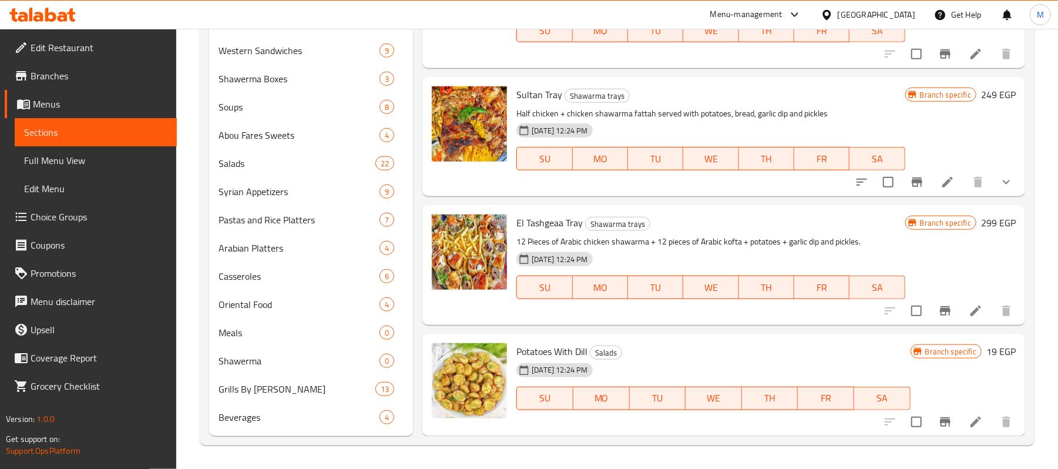
type input "Potatoes"
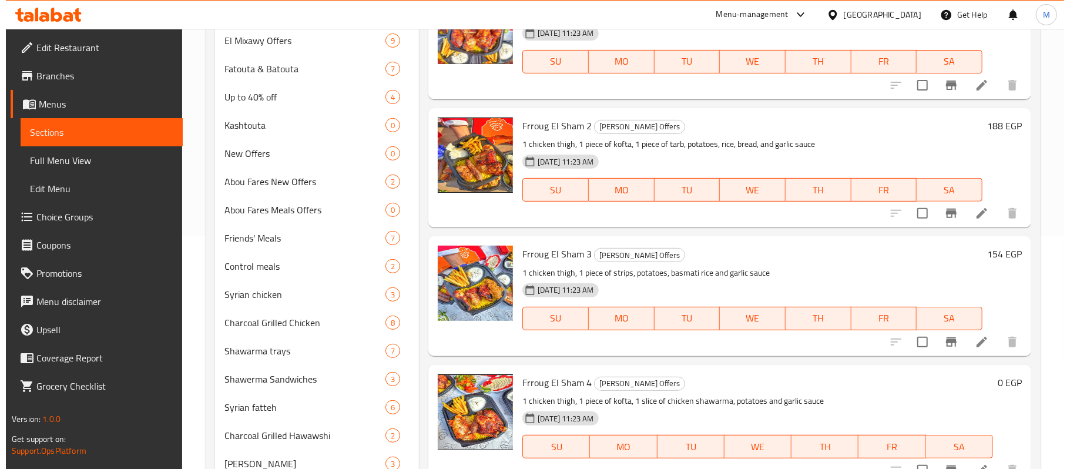
scroll to position [626, 0]
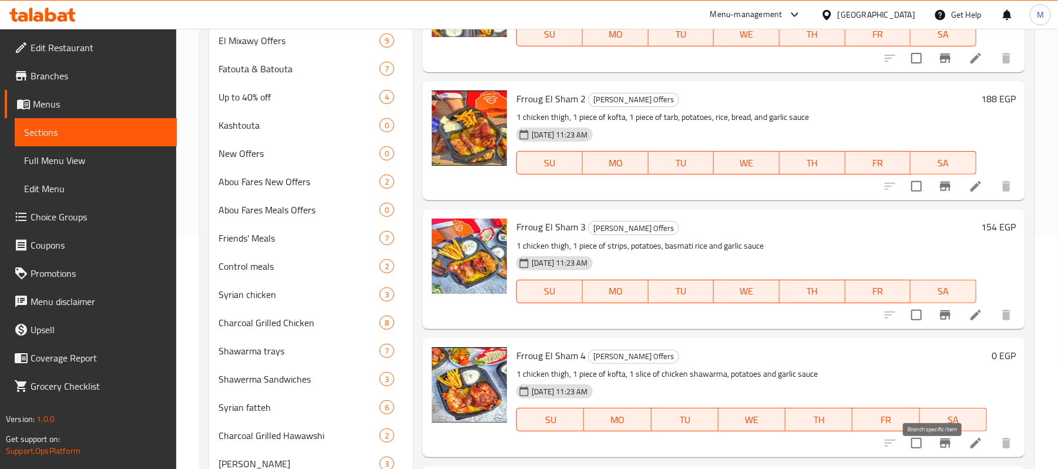
click at [938, 450] on icon "Branch-specific-item" at bounding box center [945, 443] width 14 height 14
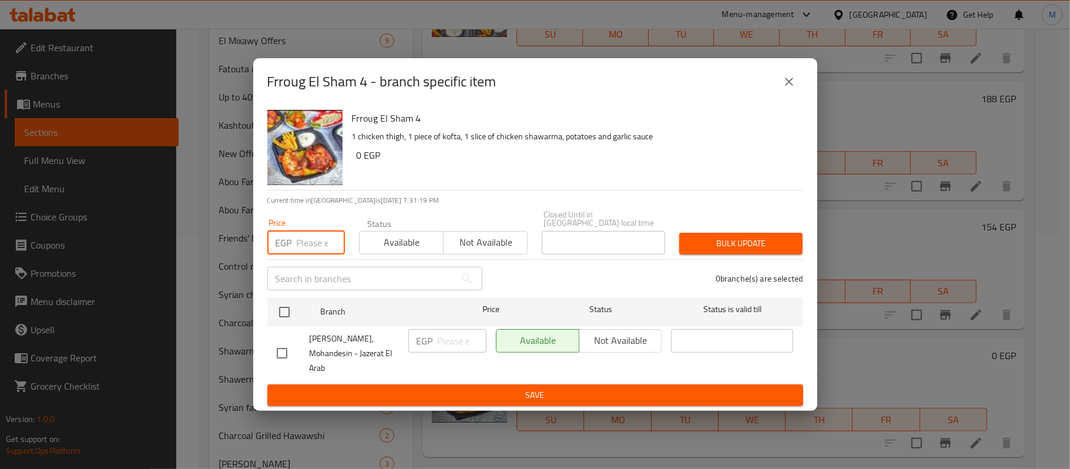
click at [316, 241] on input "number" at bounding box center [321, 243] width 48 height 24
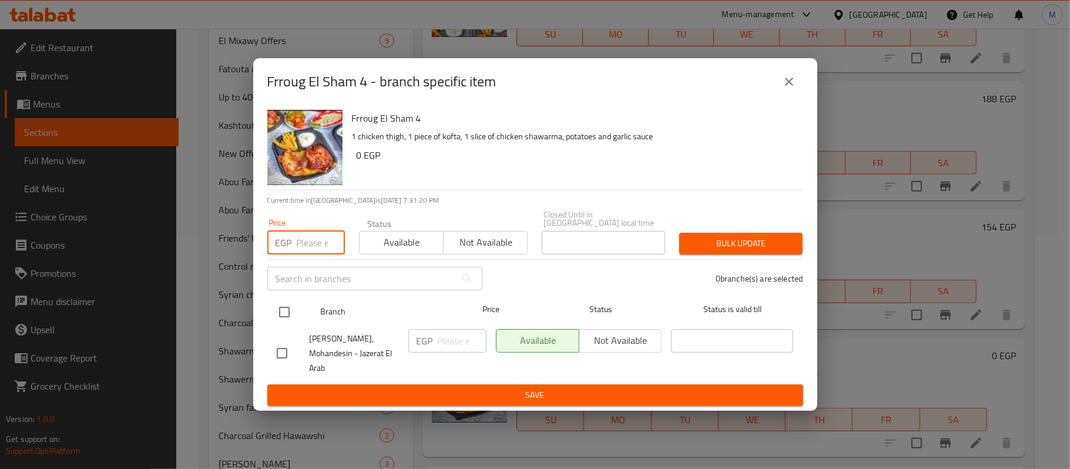
paste input "160"
type input "160"
click at [285, 318] on input "checkbox" at bounding box center [284, 312] width 25 height 25
checkbox input "true"
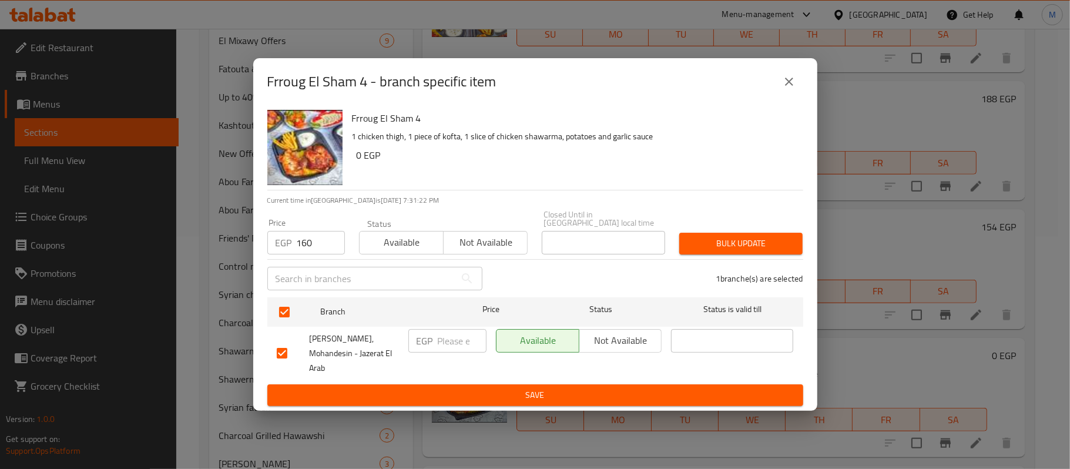
click at [730, 250] on span "Bulk update" at bounding box center [741, 243] width 105 height 15
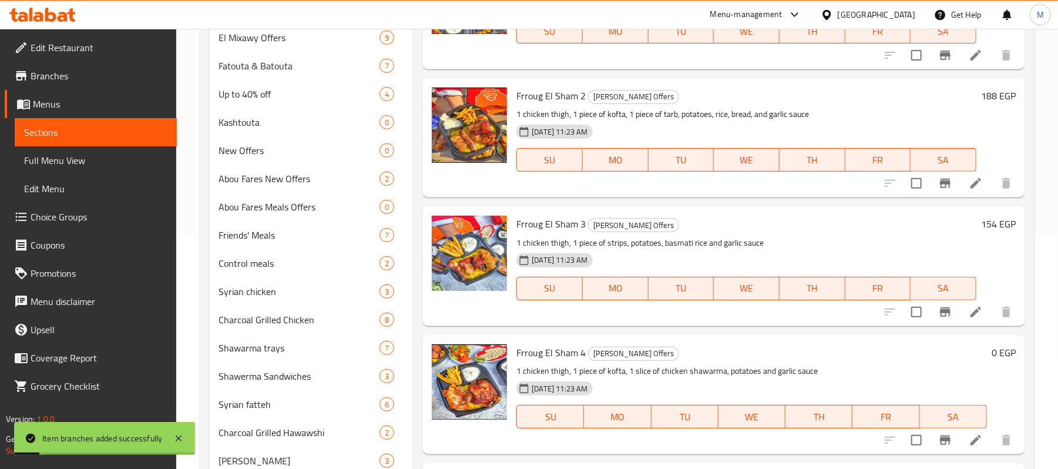
scroll to position [783, 0]
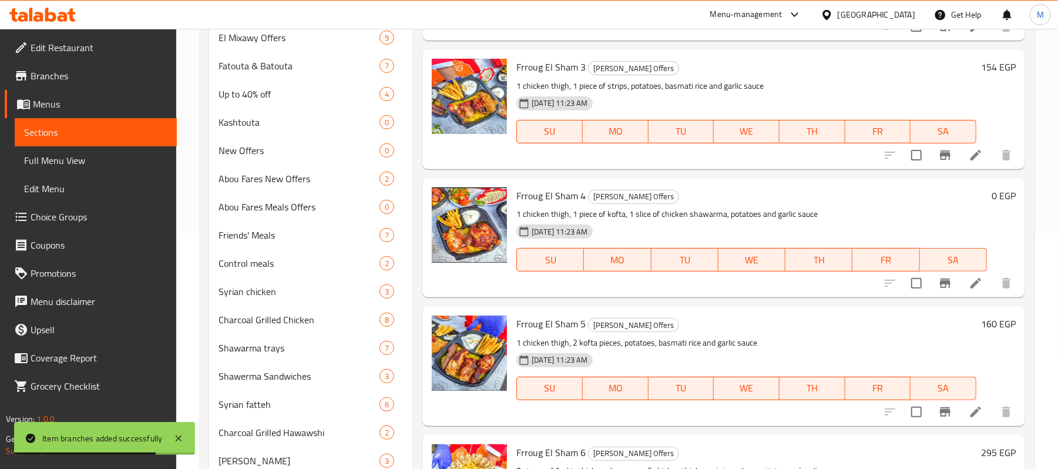
click at [969, 290] on icon at bounding box center [976, 283] width 14 height 14
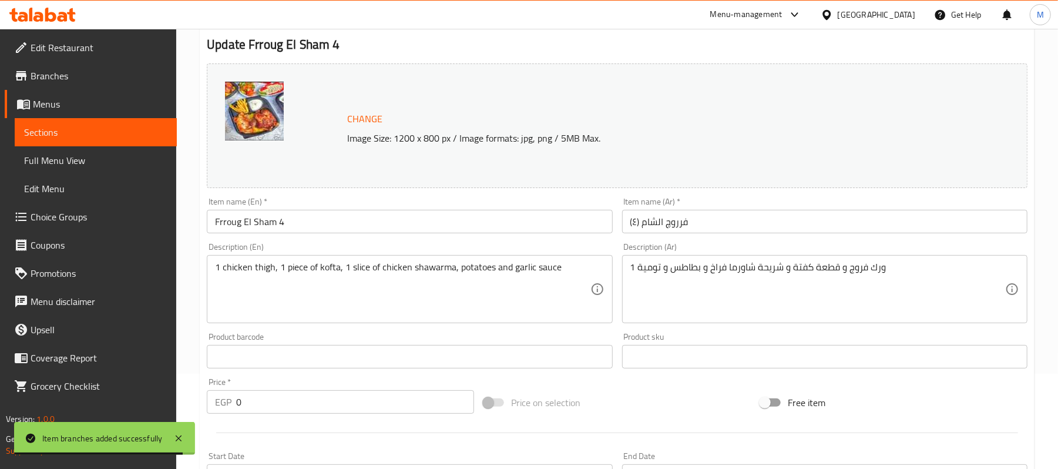
scroll to position [235, 0]
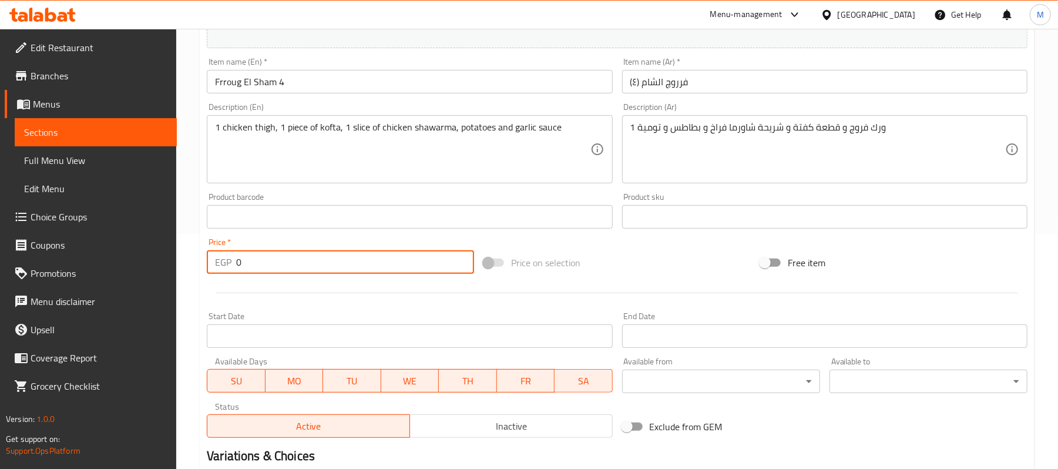
drag, startPoint x: 259, startPoint y: 271, endPoint x: 232, endPoint y: 269, distance: 27.1
click at [232, 269] on div "EGP 0 Price *" at bounding box center [340, 262] width 267 height 24
paste input "16"
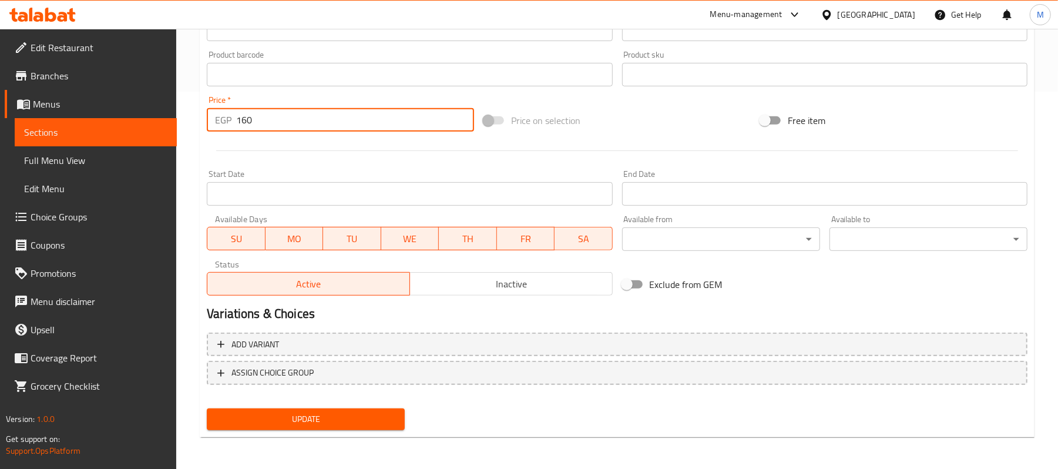
type input "160"
click at [368, 418] on span "Update" at bounding box center [305, 419] width 179 height 15
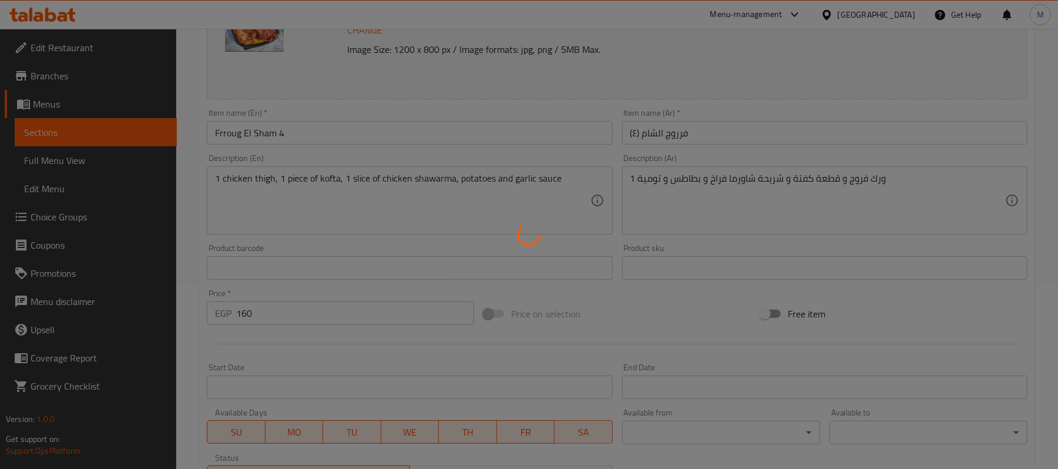
scroll to position [0, 0]
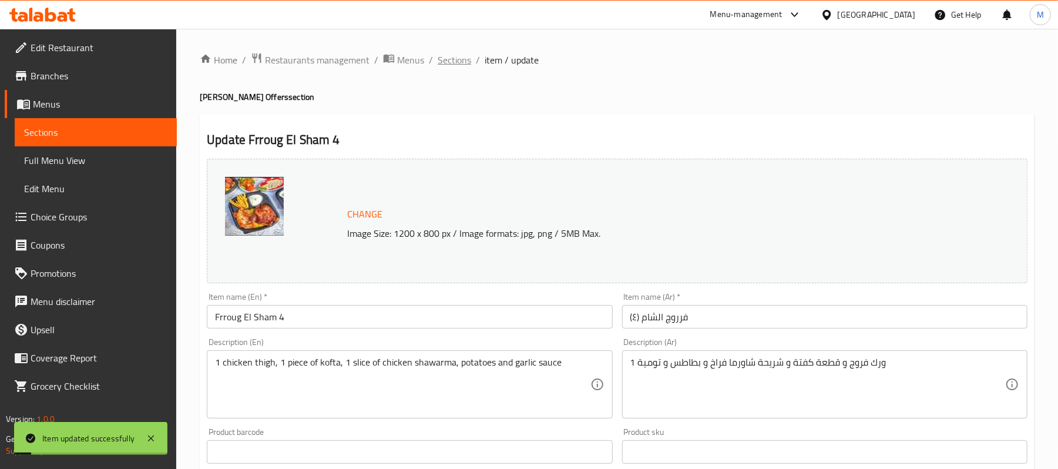
click at [452, 64] on span "Sections" at bounding box center [454, 60] width 33 height 14
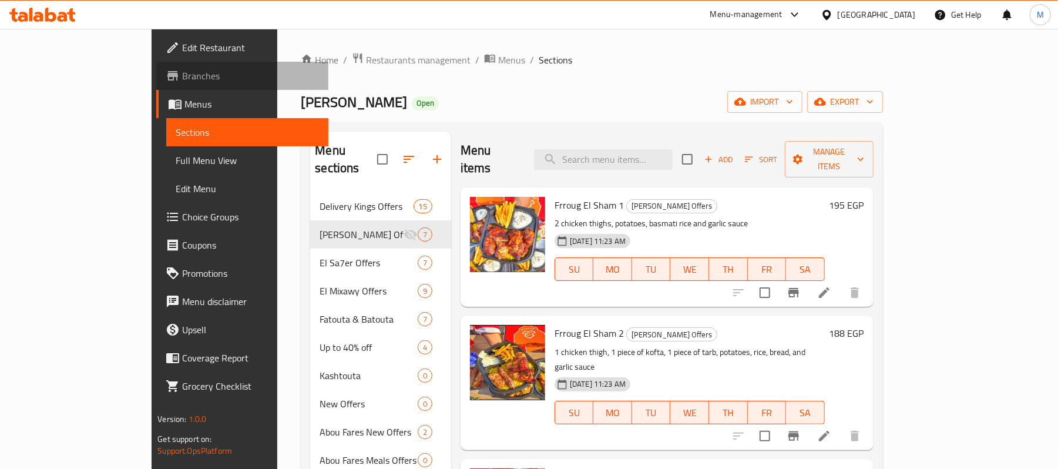
click at [182, 82] on span "Branches" at bounding box center [250, 76] width 137 height 14
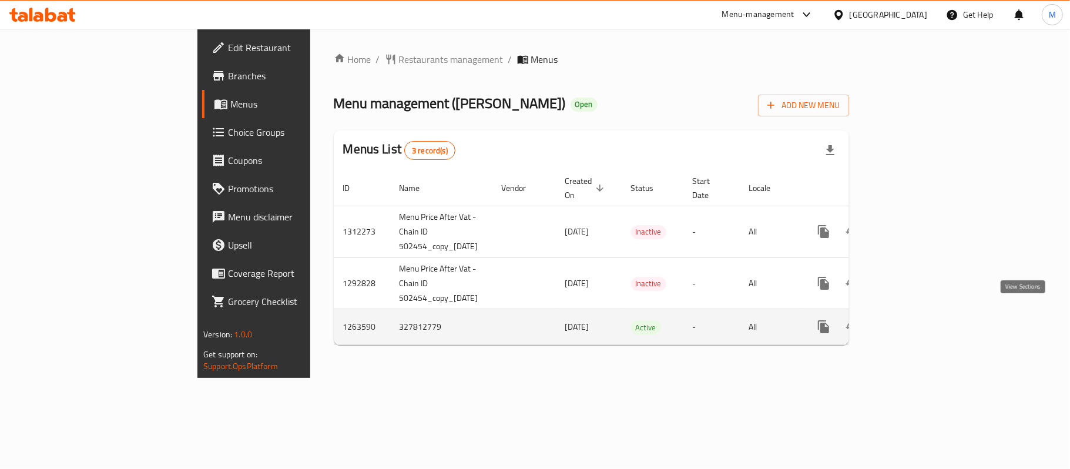
click at [915, 320] on icon "enhanced table" at bounding box center [908, 327] width 14 height 14
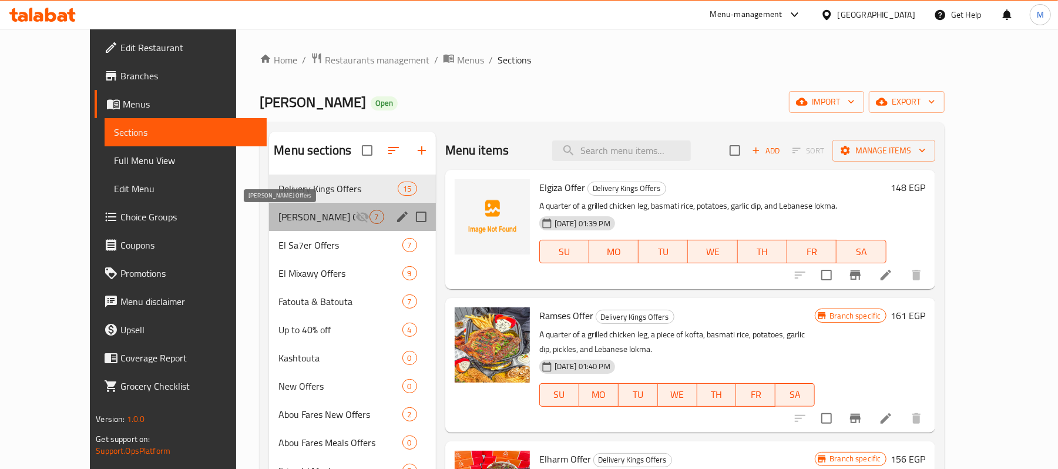
click at [279, 219] on span "[PERSON_NAME] Offers" at bounding box center [317, 217] width 76 height 14
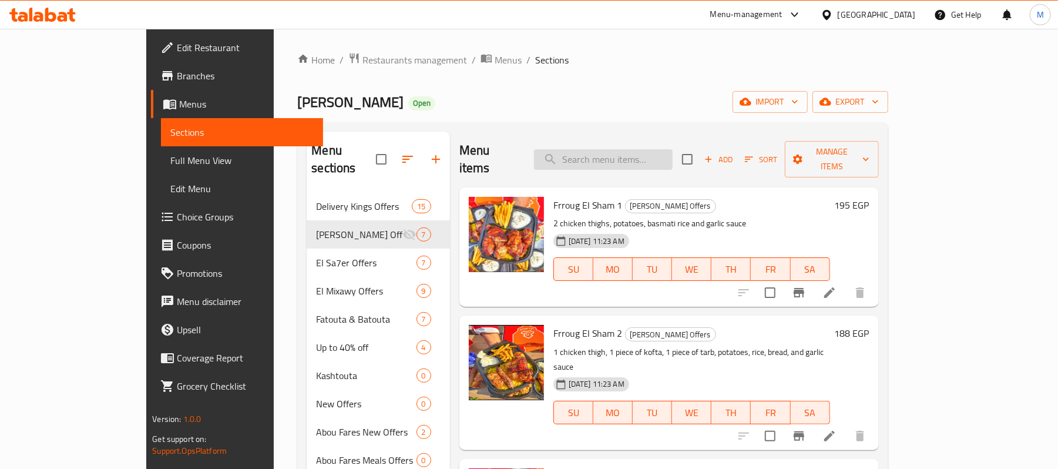
click at [639, 151] on input "search" at bounding box center [603, 159] width 139 height 21
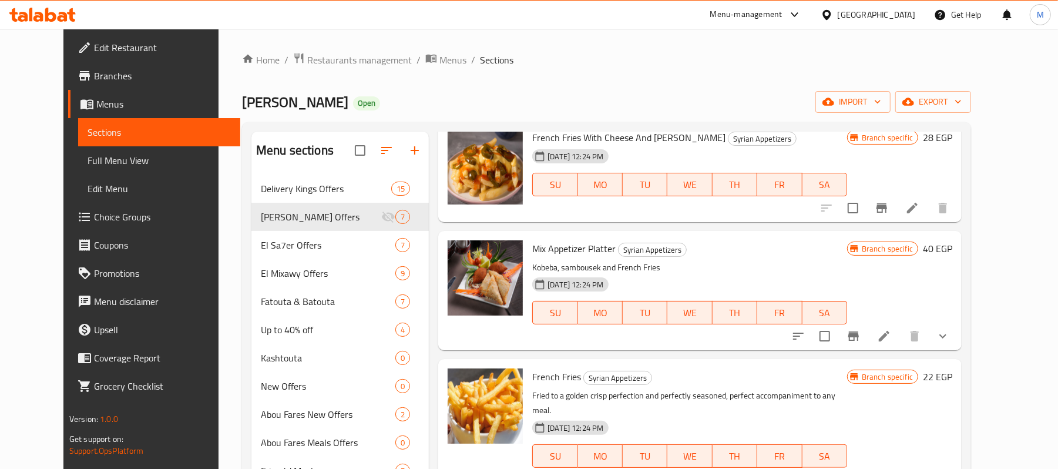
scroll to position [3682, 0]
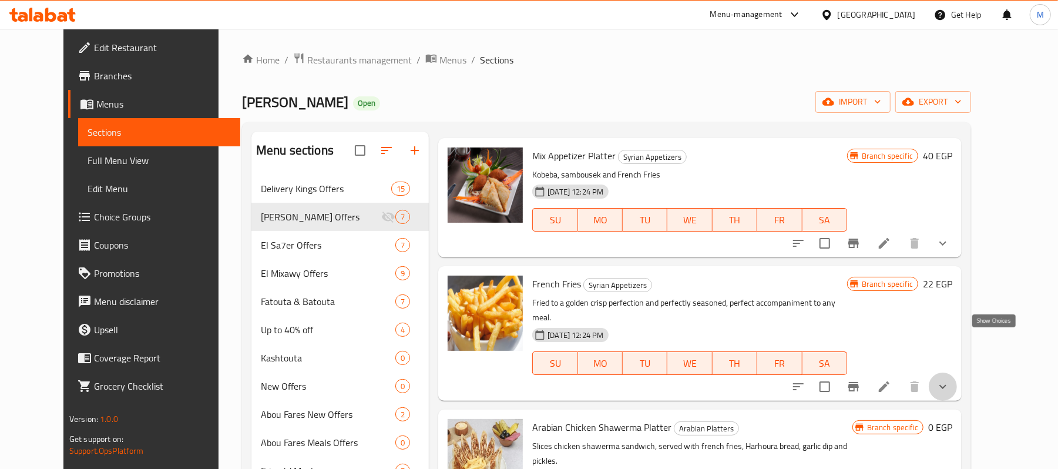
click at [950, 380] on icon "show more" at bounding box center [943, 387] width 14 height 14
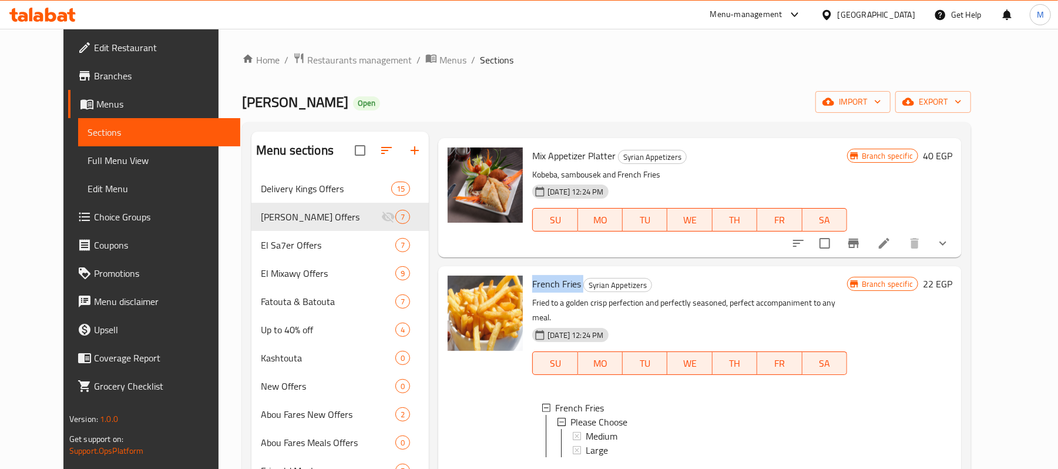
drag, startPoint x: 516, startPoint y: 254, endPoint x: 566, endPoint y: 260, distance: 50.9
click at [566, 276] on h6 "French Fries Syrian Appetizers" at bounding box center [689, 284] width 315 height 16
copy h6 "French Fries"
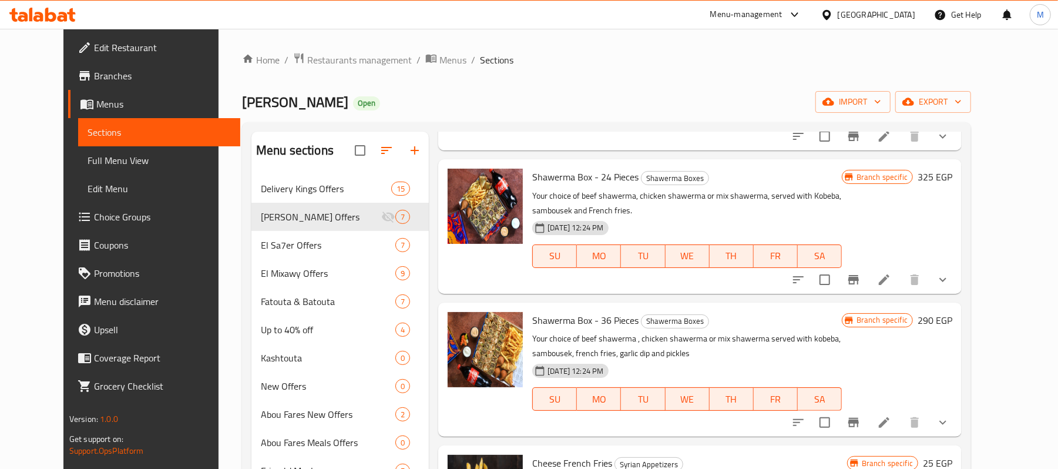
scroll to position [3134, 0]
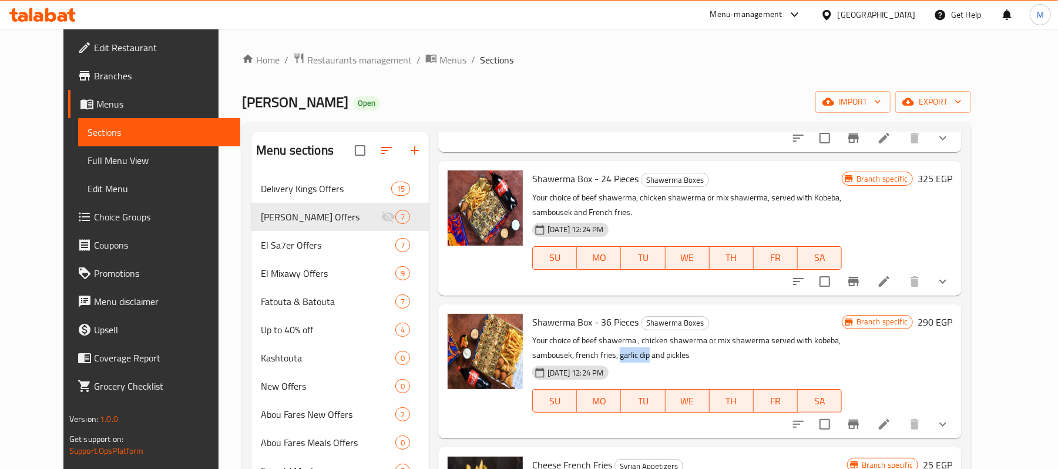
drag, startPoint x: 537, startPoint y: 323, endPoint x: 566, endPoint y: 330, distance: 30.1
click at [566, 333] on p "Your choice of beef shawerma , chicken shawerma or mix shawerma served with kob…" at bounding box center [687, 347] width 310 height 29
copy p "garlic dip"
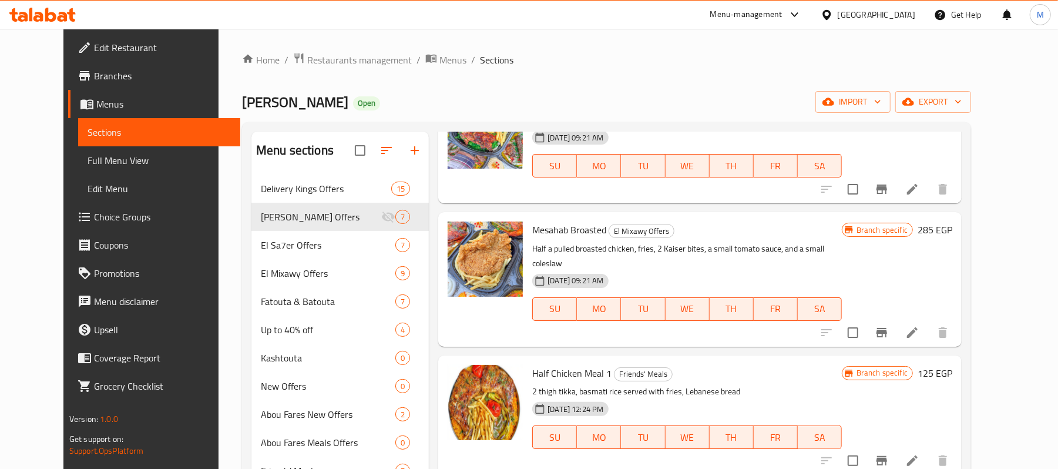
scroll to position [0, 0]
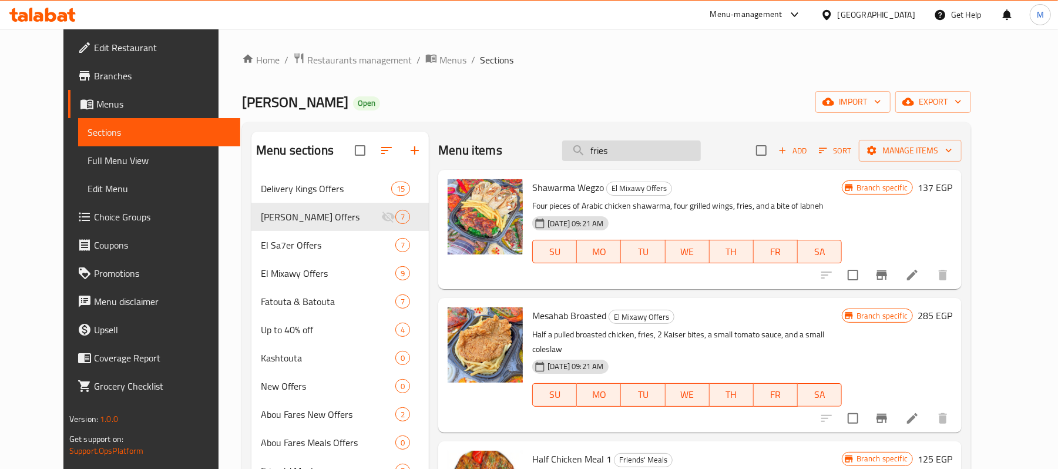
click at [639, 153] on input "fries" at bounding box center [631, 150] width 139 height 21
paste input "garlic dip"
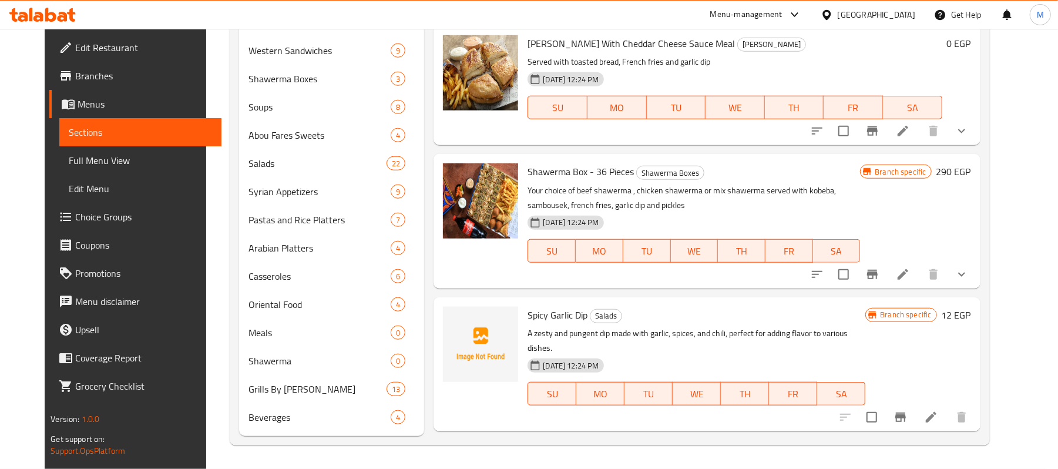
scroll to position [3017, 0]
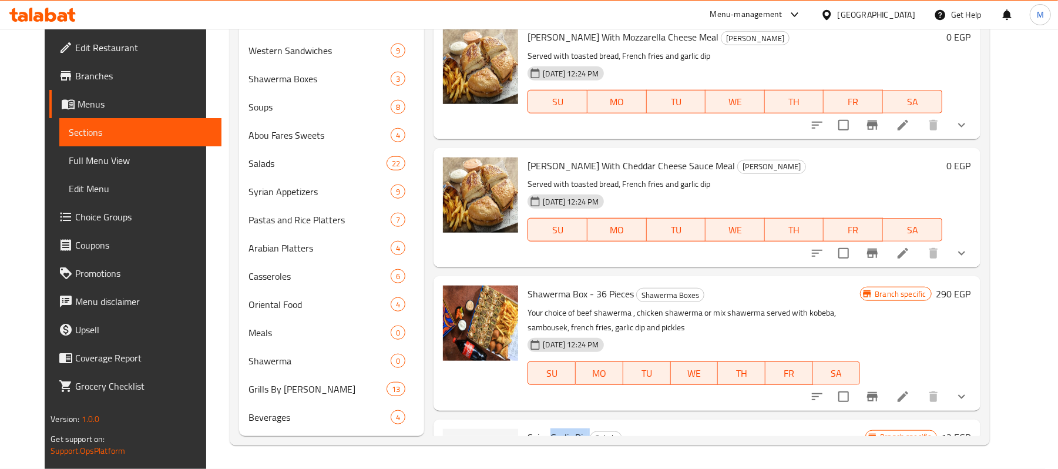
drag, startPoint x: 539, startPoint y: 358, endPoint x: 507, endPoint y: 348, distance: 33.7
click at [577, 429] on h6 "Spicy Garlic Dip Salads" at bounding box center [697, 437] width 338 height 16
copy h6 "Garlic Dip"
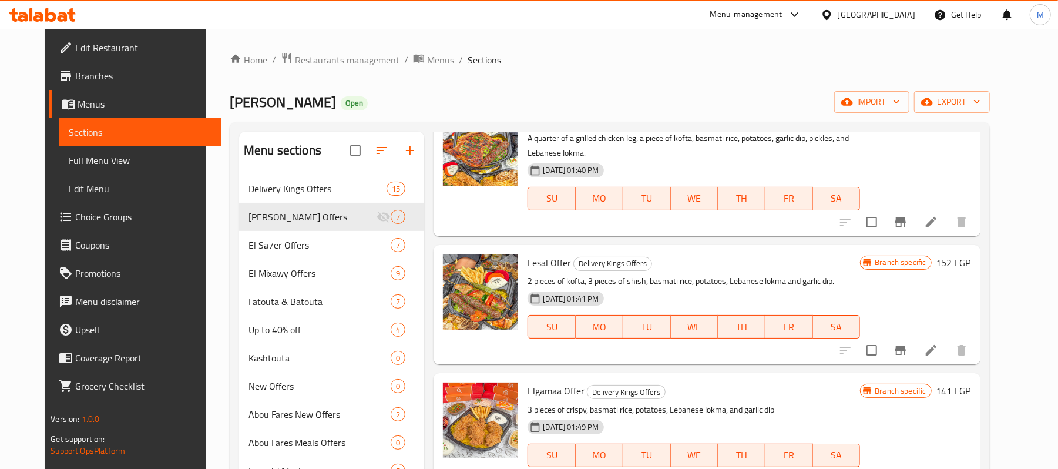
scroll to position [0, 0]
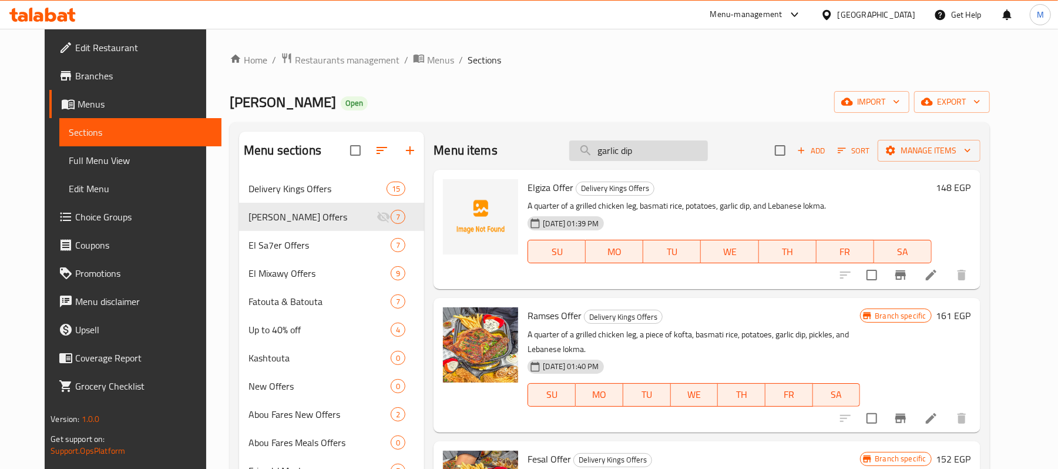
click at [636, 144] on input "garlic dip" at bounding box center [638, 150] width 139 height 21
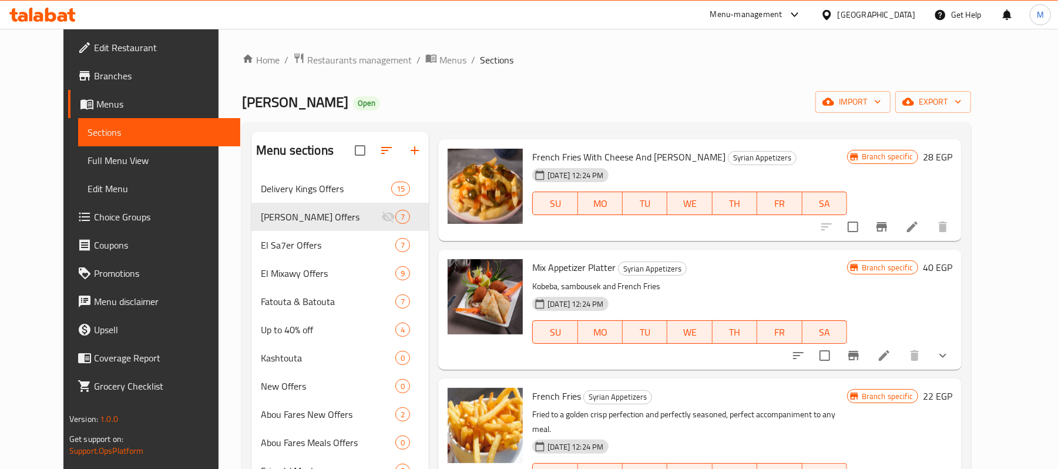
scroll to position [2350, 0]
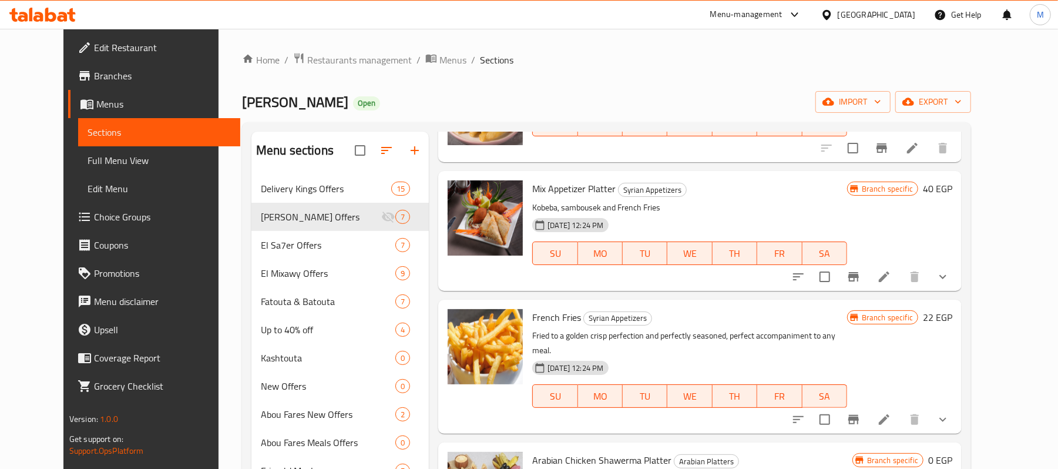
type input "French fries"
click at [310, 58] on span "Restaurants management" at bounding box center [359, 60] width 105 height 14
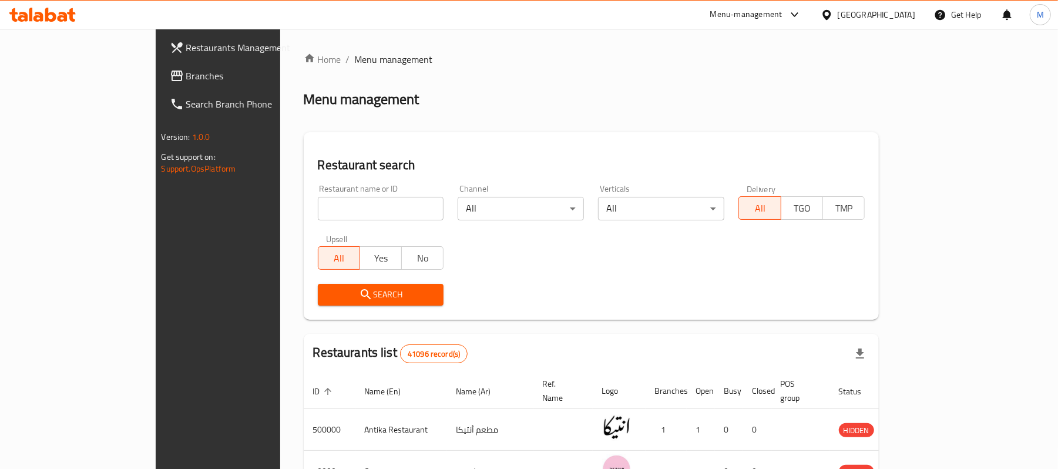
click at [318, 216] on input "search" at bounding box center [381, 209] width 126 height 24
paste input "602597"
type input "602597"
click button "Search" at bounding box center [381, 295] width 126 height 22
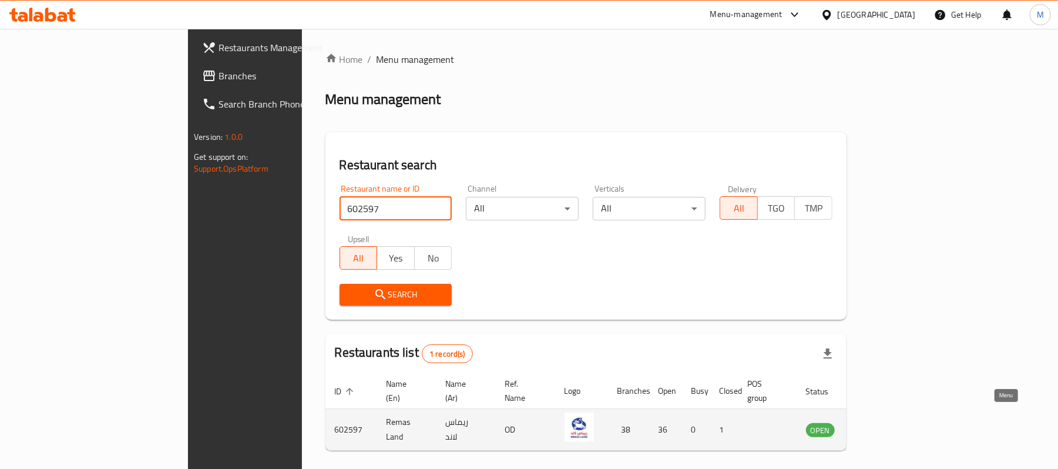
click at [881, 425] on icon "enhanced table" at bounding box center [874, 430] width 13 height 10
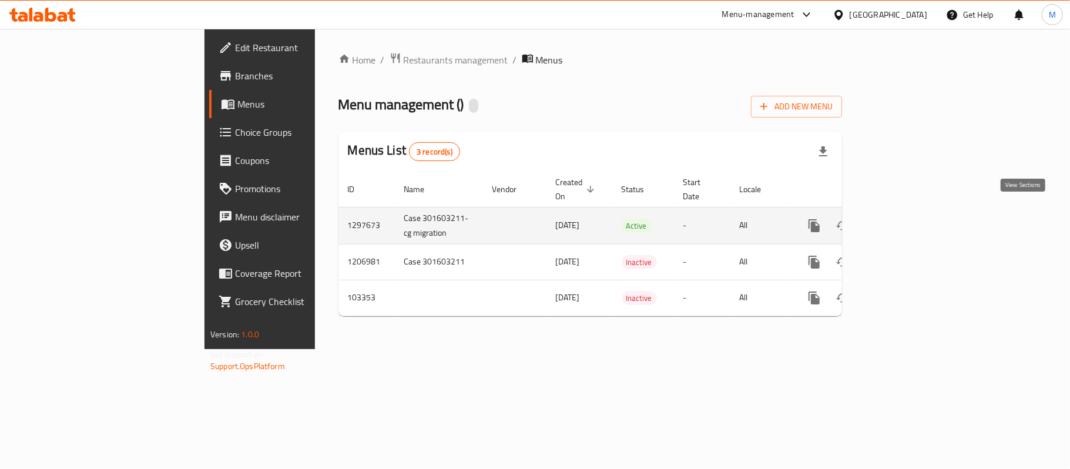
click at [906, 220] on icon "enhanced table" at bounding box center [899, 226] width 14 height 14
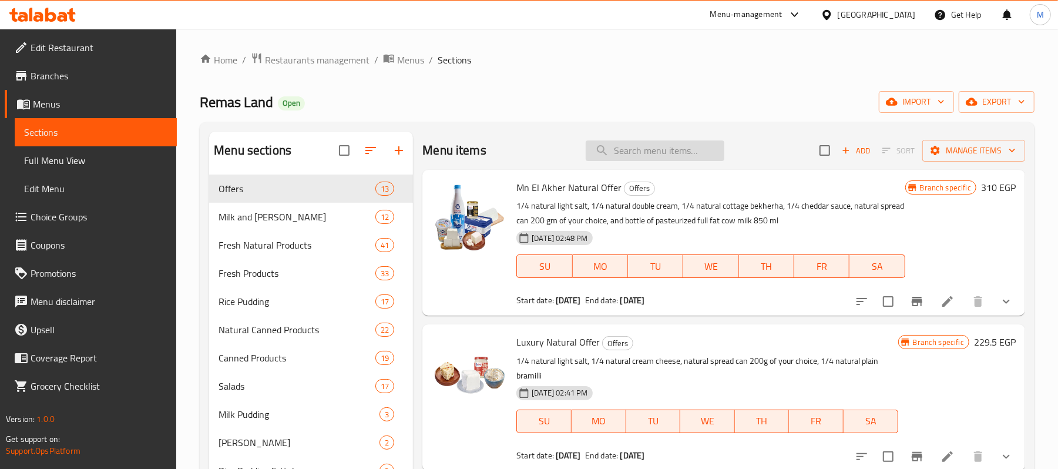
click at [645, 142] on input "search" at bounding box center [655, 150] width 139 height 21
paste input "عرض كتاب الجبنه"
type input "عرض كتاب الجبنه"
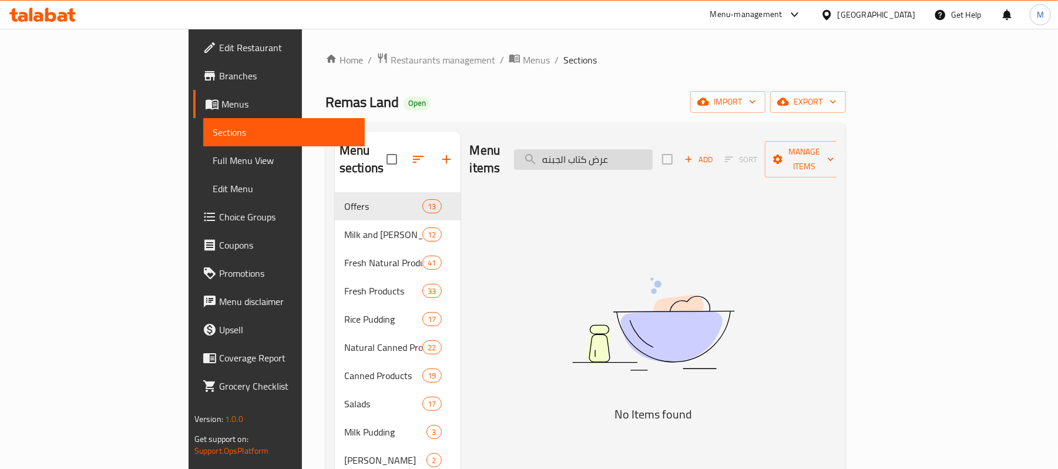
click at [635, 155] on input "عرض كتاب الجبنه" at bounding box center [583, 159] width 139 height 21
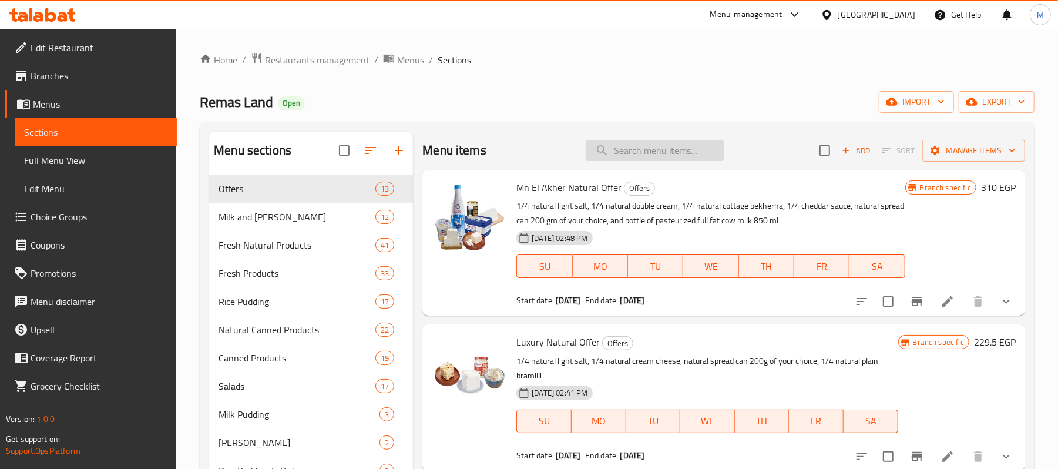
click at [630, 151] on input "search" at bounding box center [655, 150] width 139 height 21
paste input "كتاب الجبنه"
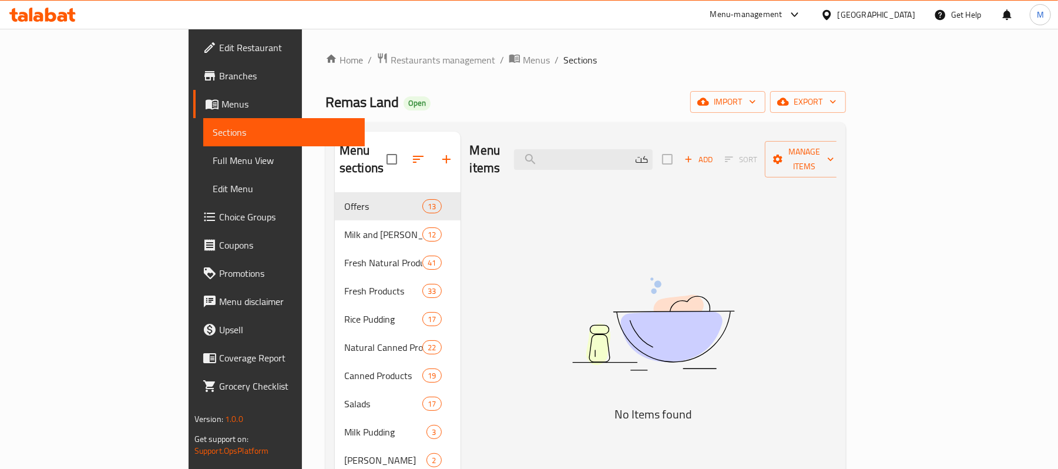
type input "ك"
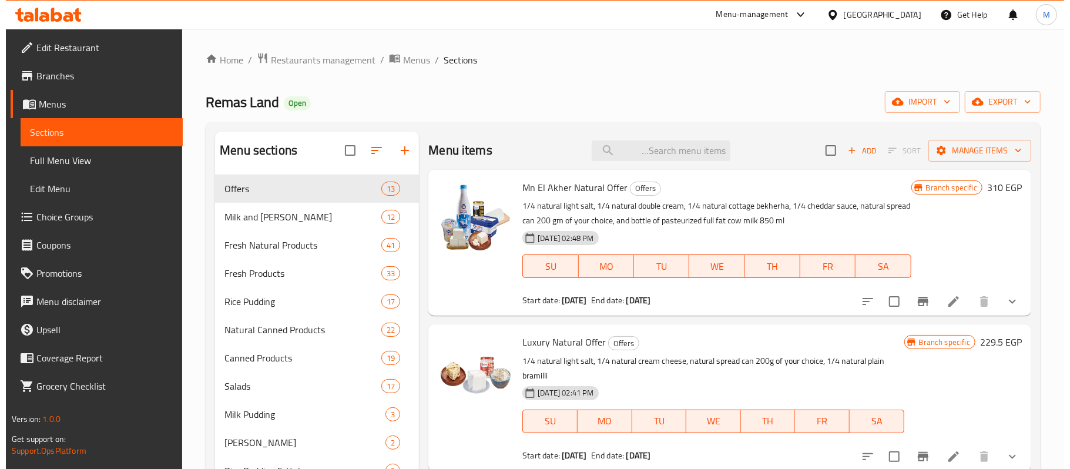
scroll to position [78, 0]
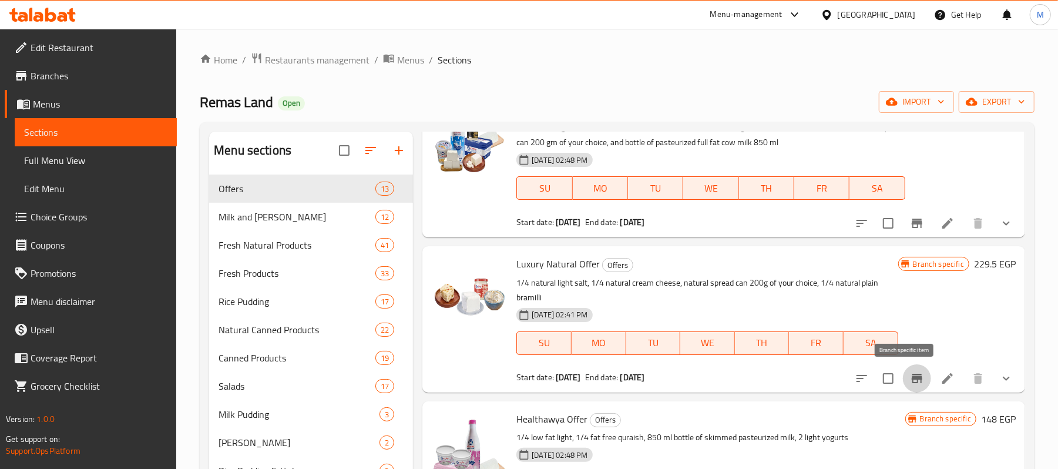
click at [910, 385] on icon "Branch-specific-item" at bounding box center [917, 378] width 14 height 14
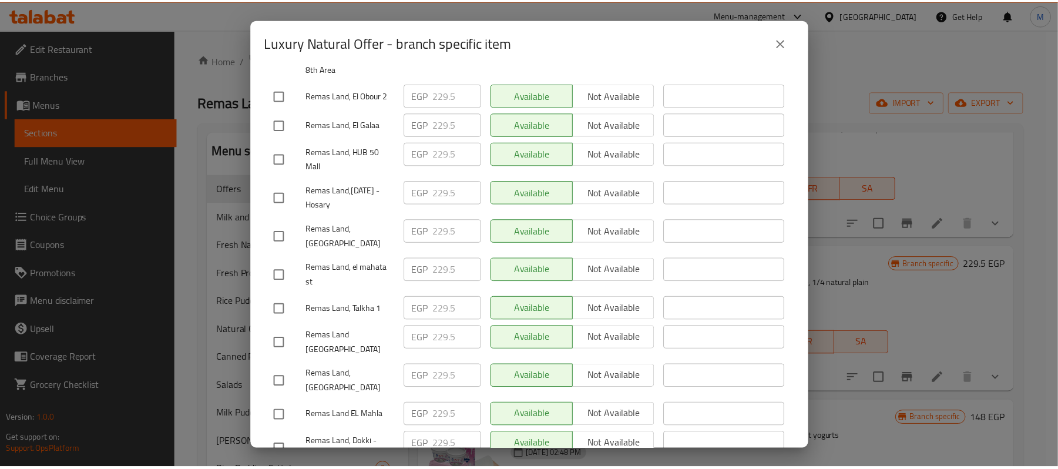
scroll to position [0, 0]
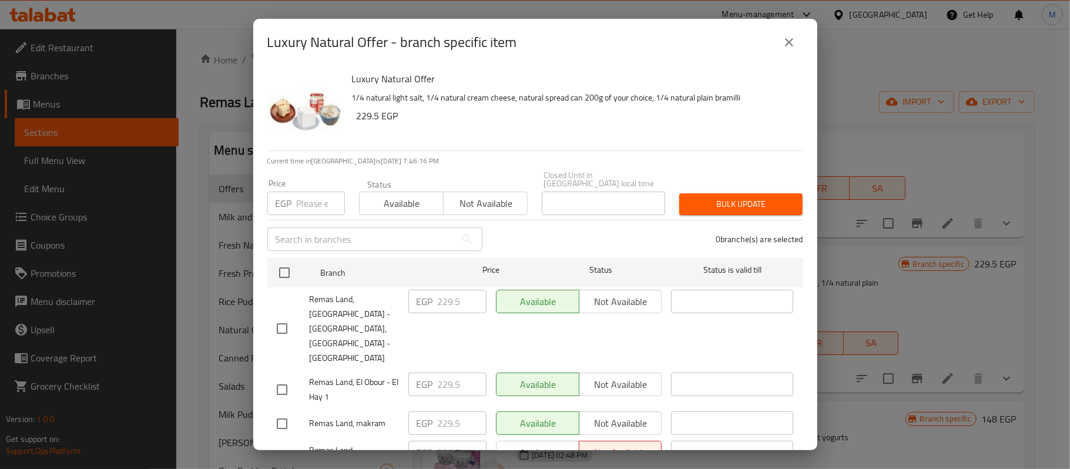
click at [790, 42] on icon "close" at bounding box center [789, 42] width 14 height 14
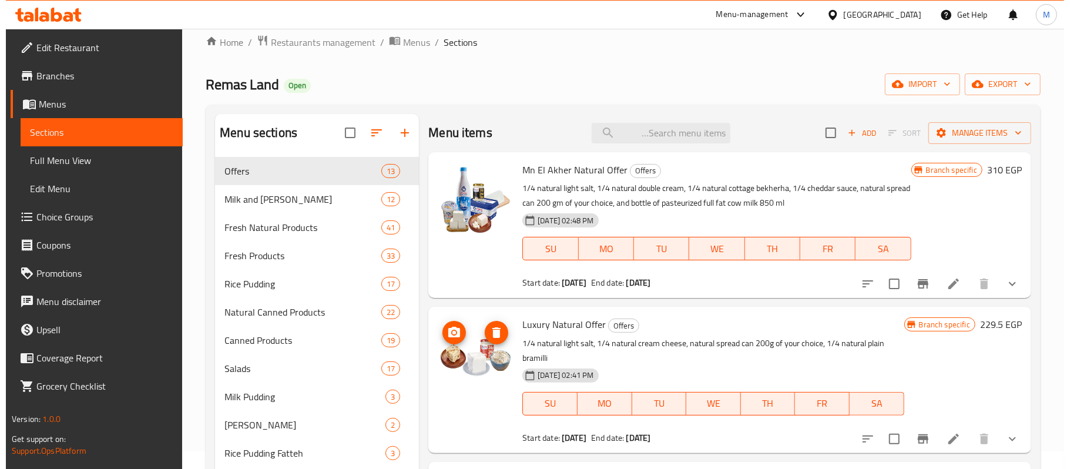
scroll to position [4, 0]
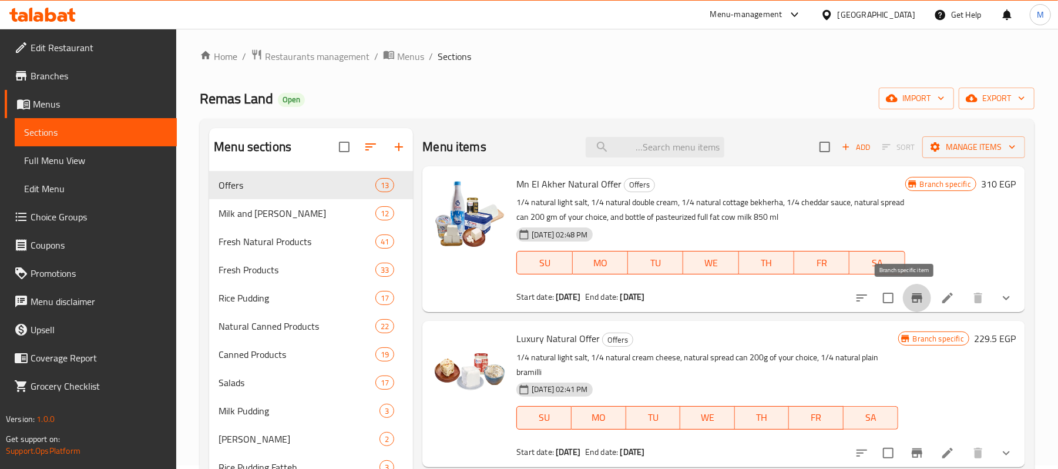
click at [912, 297] on icon "Branch-specific-item" at bounding box center [917, 297] width 11 height 9
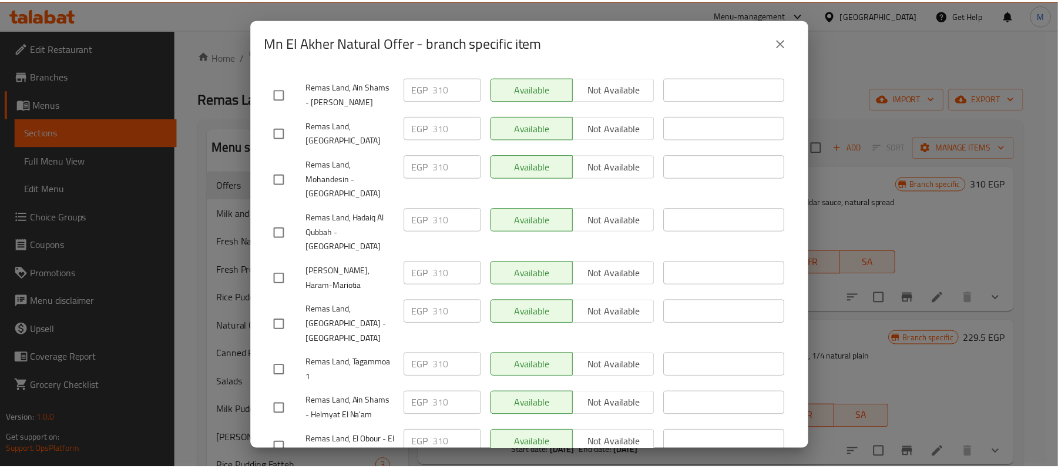
scroll to position [1273, 0]
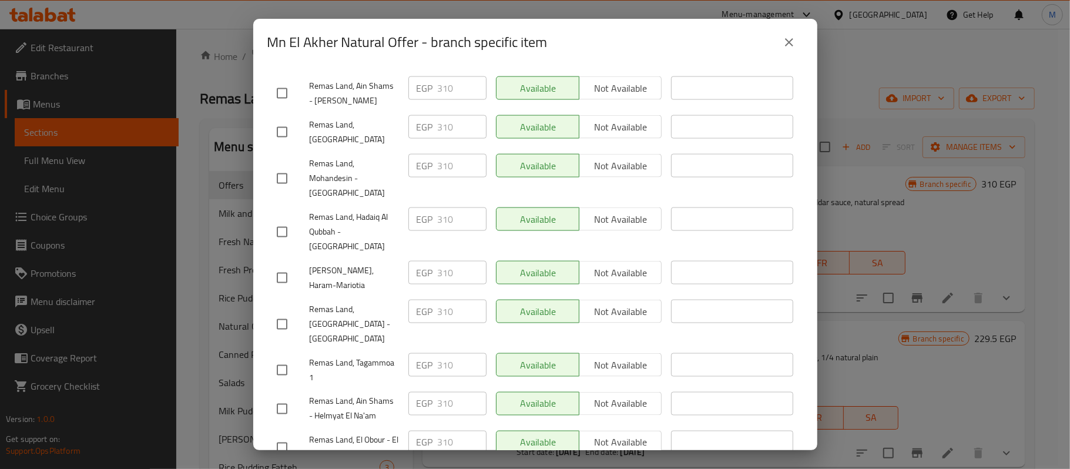
click at [790, 41] on icon "close" at bounding box center [789, 42] width 8 height 8
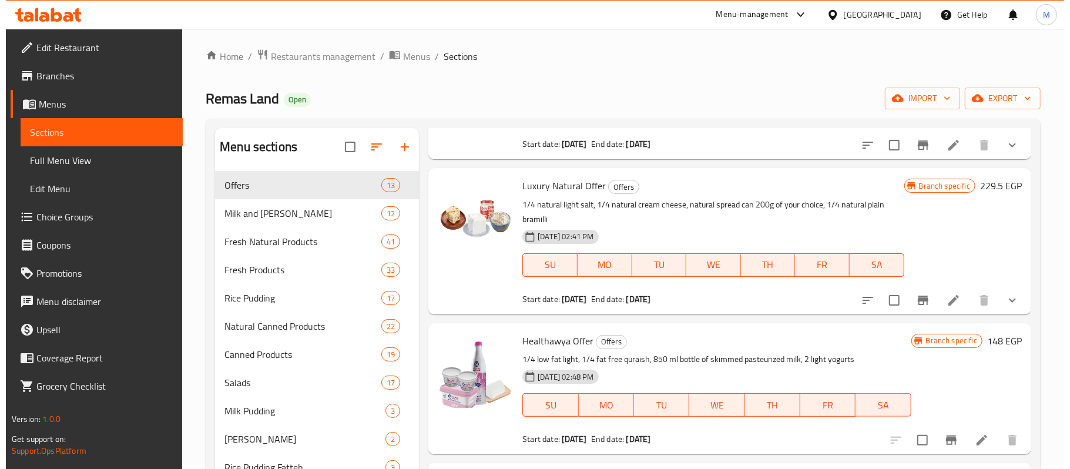
scroll to position [156, 0]
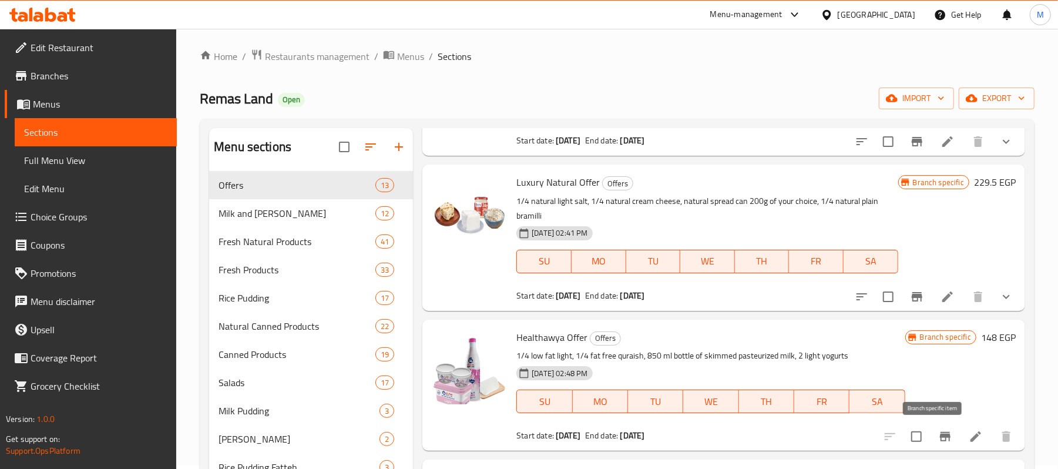
click at [939, 431] on icon "Branch-specific-item" at bounding box center [945, 437] width 14 height 14
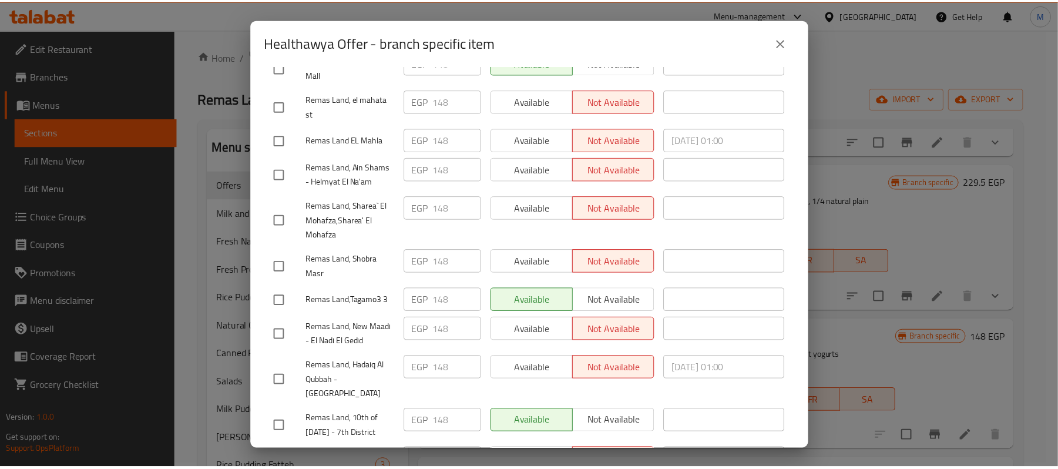
scroll to position [78, 0]
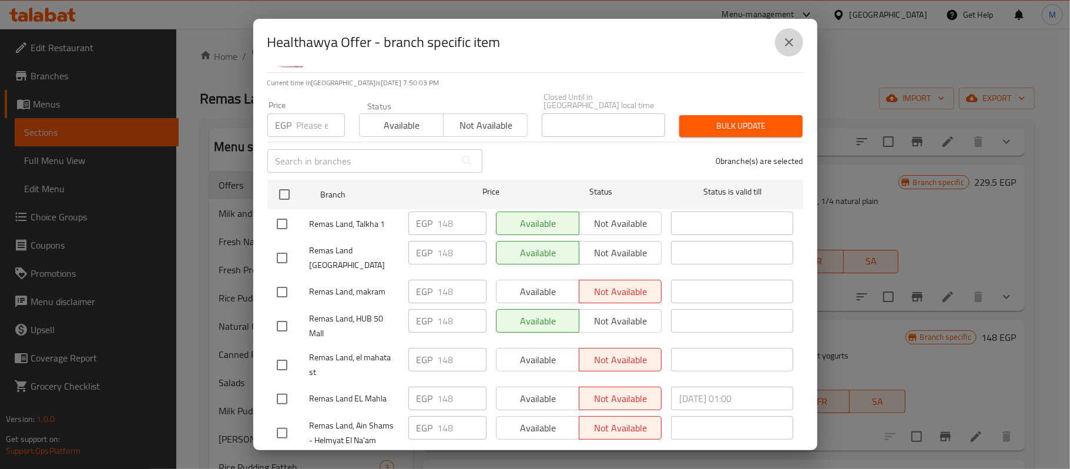
click at [786, 42] on icon "close" at bounding box center [789, 42] width 14 height 14
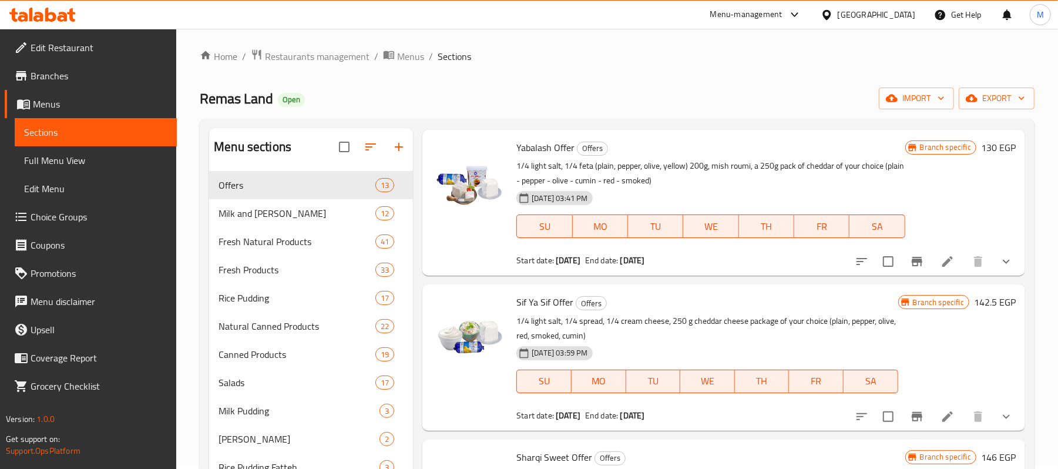
scroll to position [705, 0]
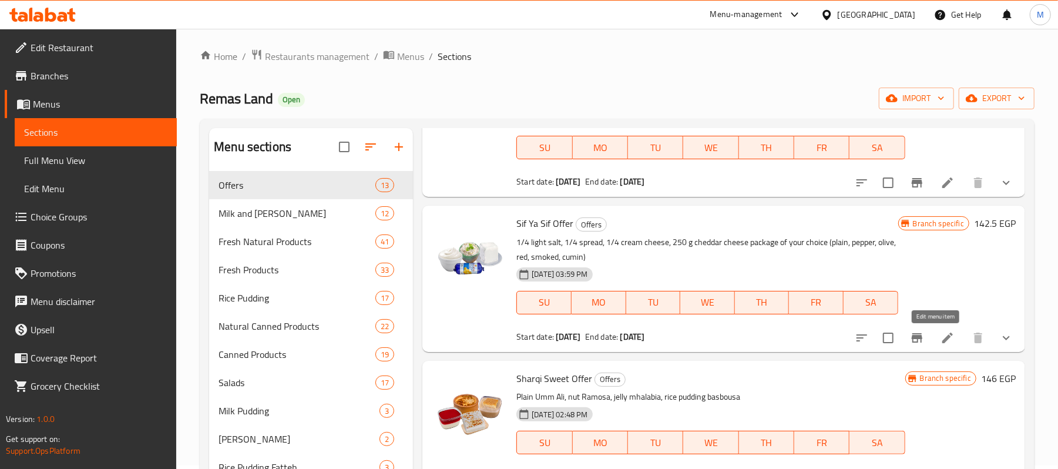
click at [941, 341] on icon at bounding box center [948, 338] width 14 height 14
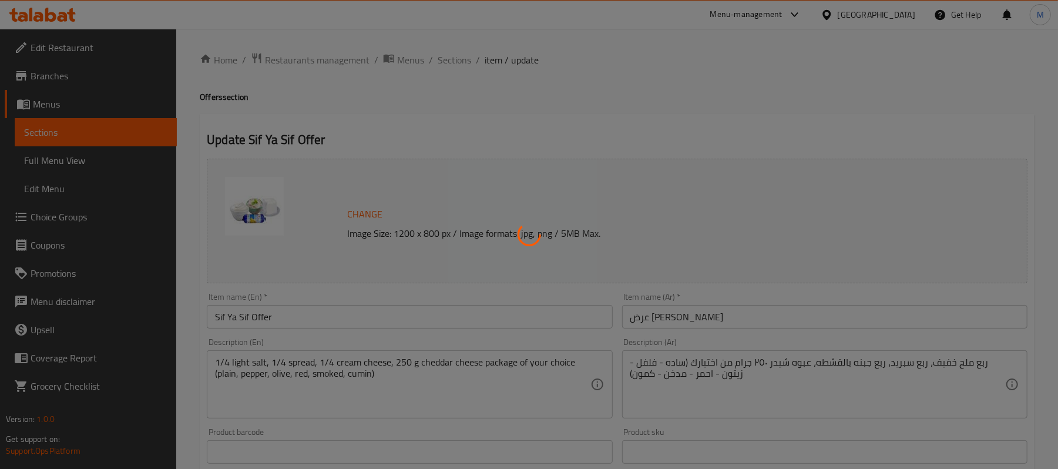
type input "اختيارك من نوع الشيدر:"
type input "1"
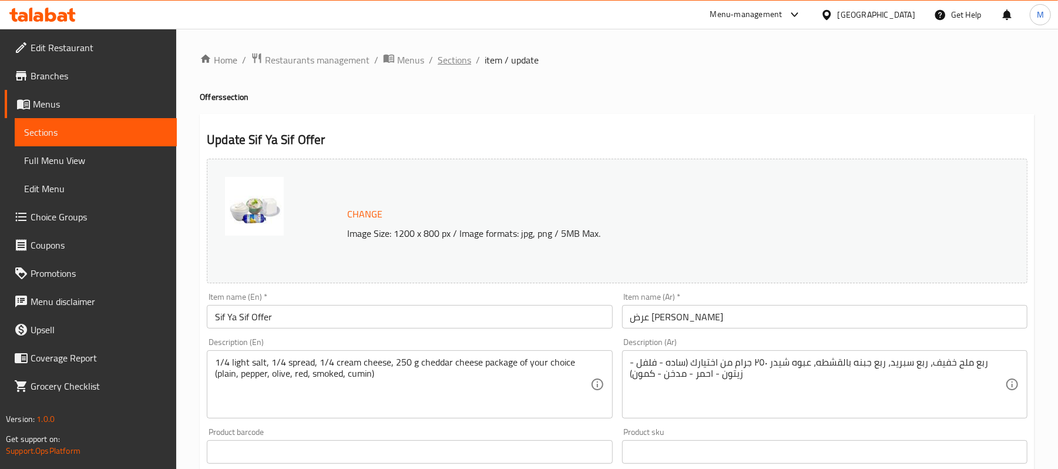
click at [467, 58] on span "Sections" at bounding box center [454, 60] width 33 height 14
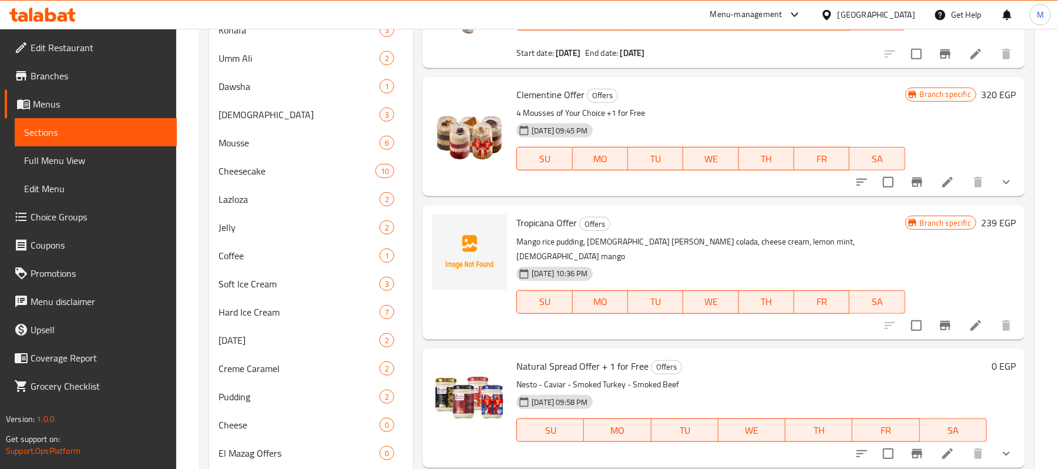
scroll to position [626, 0]
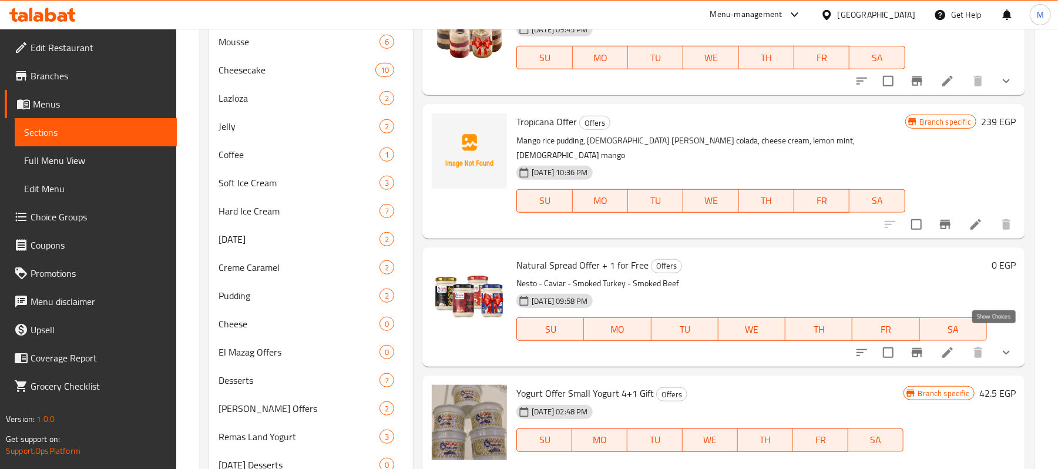
click at [999, 346] on icon "show more" at bounding box center [1006, 353] width 14 height 14
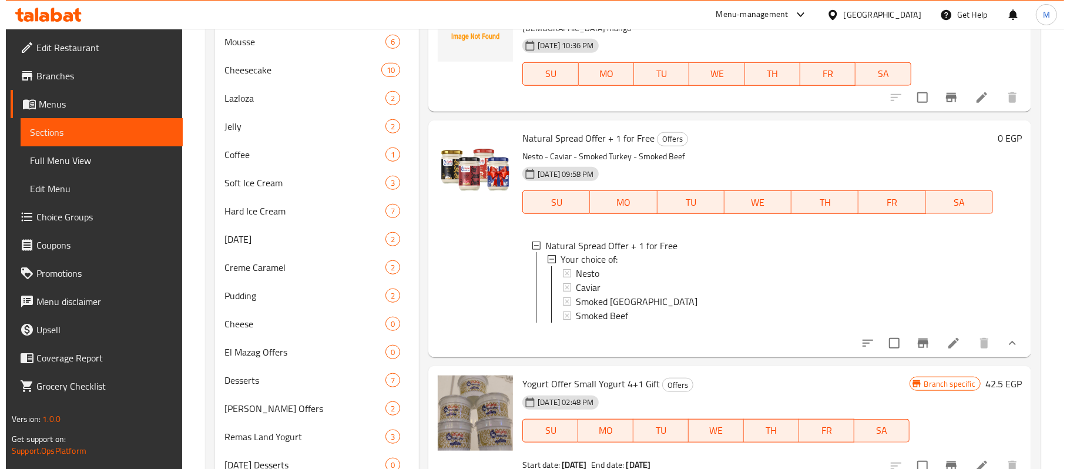
scroll to position [859, 0]
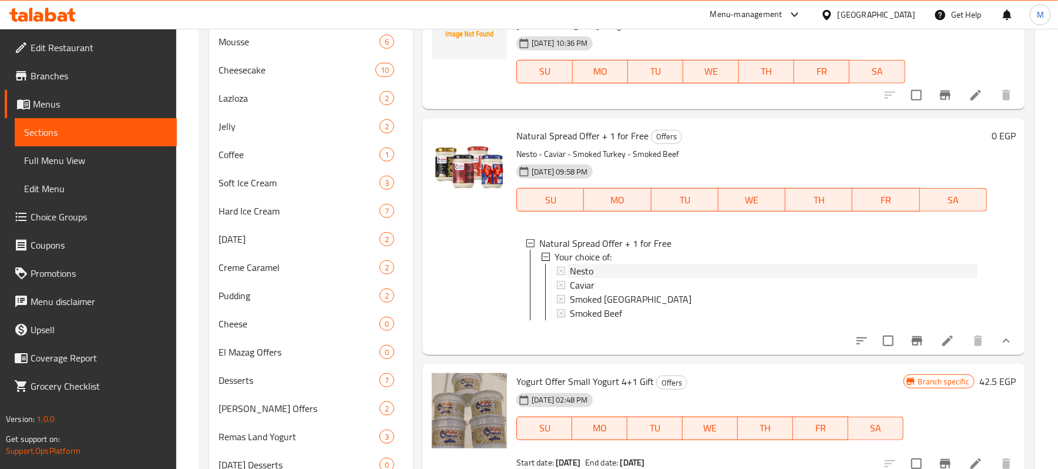
click at [579, 264] on span "Nesto" at bounding box center [582, 271] width 24 height 14
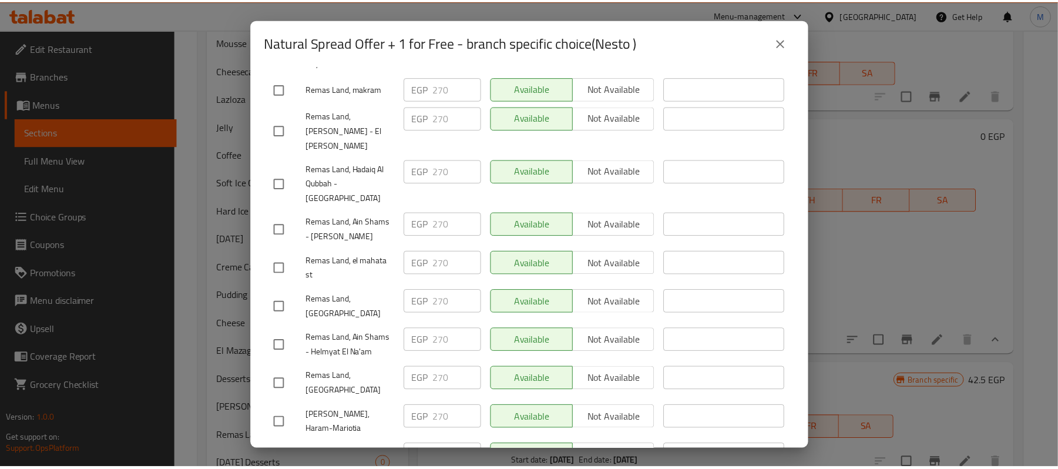
scroll to position [861, 0]
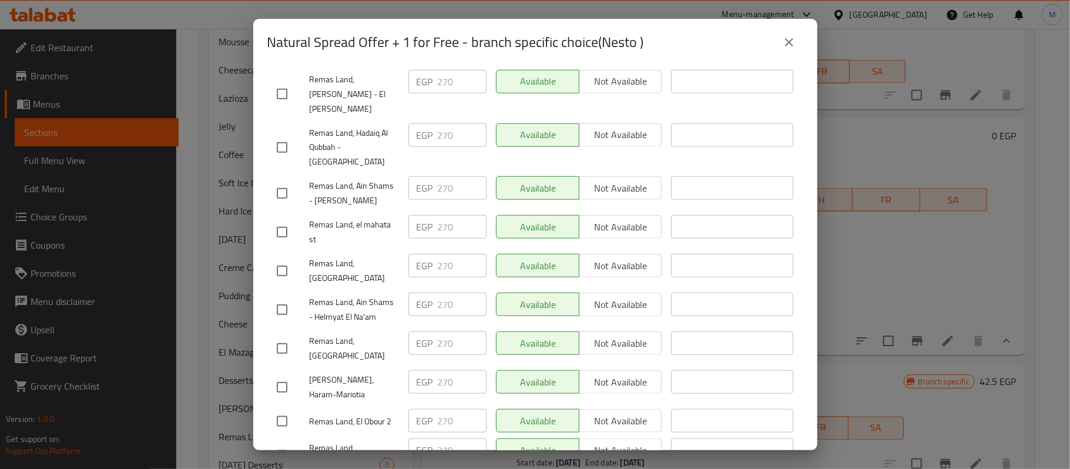
click at [781, 49] on button "close" at bounding box center [789, 42] width 28 height 28
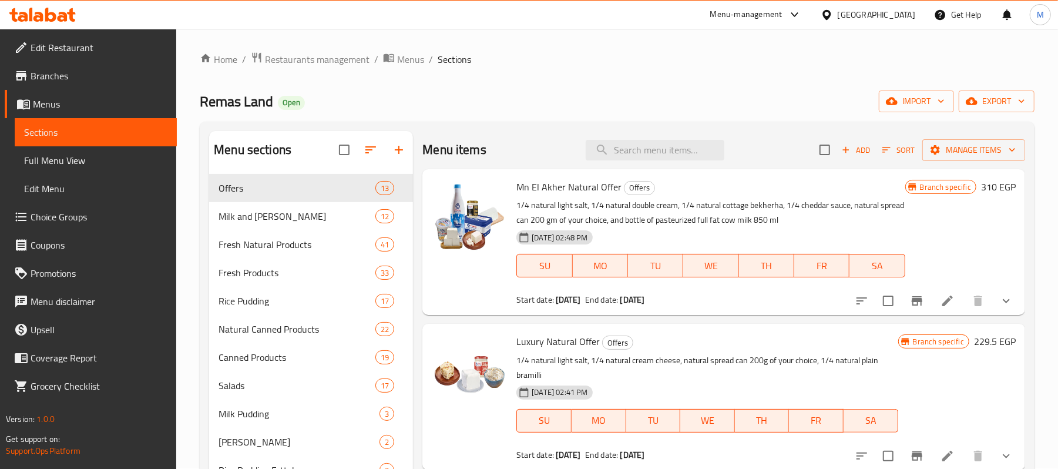
scroll to position [0, 0]
click at [910, 306] on icon "Branch-specific-item" at bounding box center [917, 301] width 14 height 14
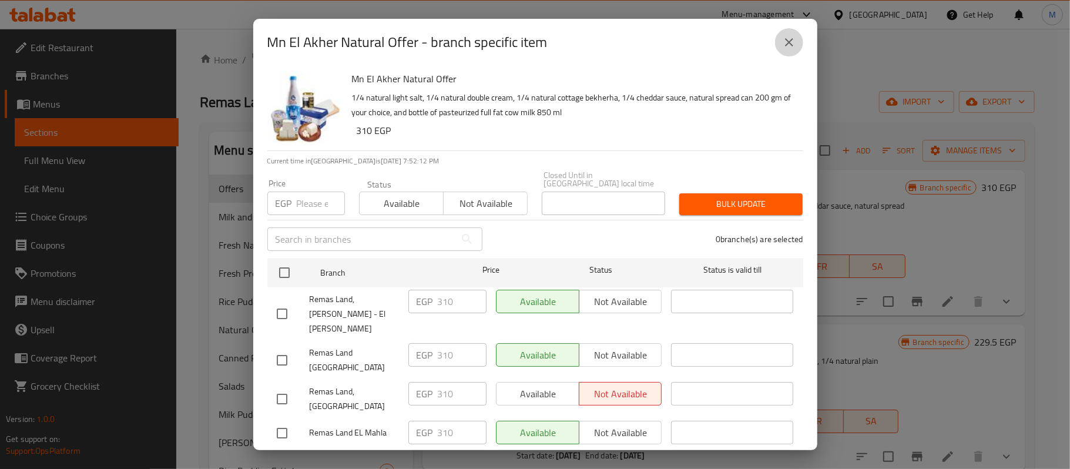
click at [787, 35] on icon "close" at bounding box center [789, 42] width 14 height 14
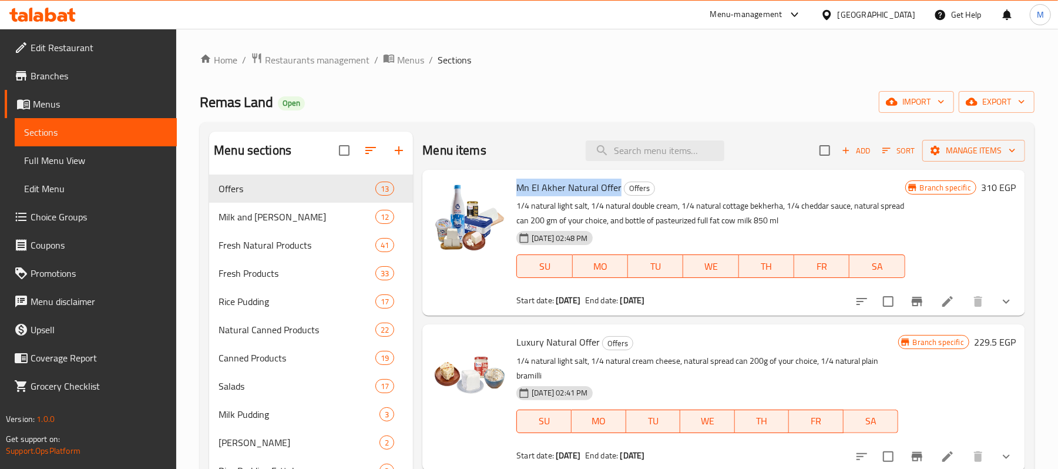
drag, startPoint x: 513, startPoint y: 186, endPoint x: 618, endPoint y: 193, distance: 105.5
click at [618, 193] on div "Mn El Akher Natural Offer Offers 1/4 natural light salt, 1/4 natural double cre…" at bounding box center [711, 243] width 398 height 136
copy span "Mn El Akher Natural Offer"
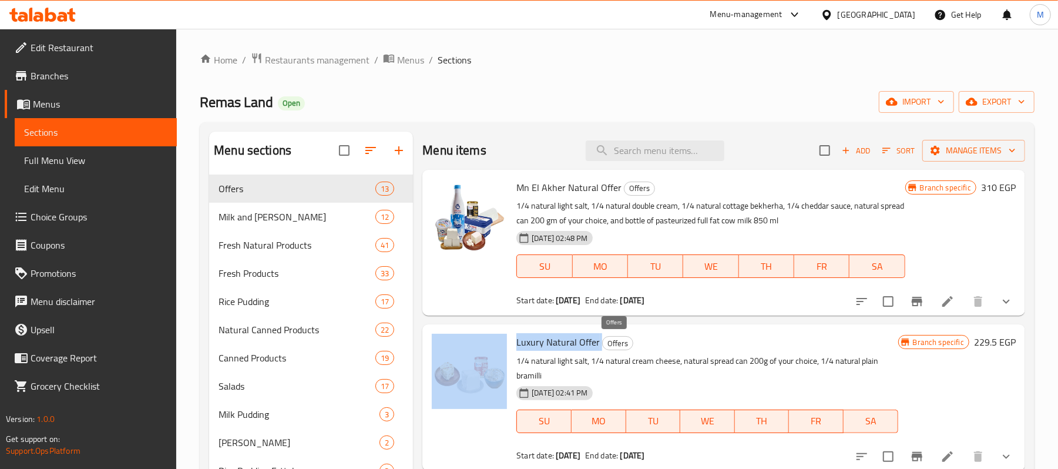
drag, startPoint x: 508, startPoint y: 339, endPoint x: 600, endPoint y: 348, distance: 92.1
click at [600, 348] on div "Luxury Natural Offer Offers 1/4 natural light salt, 1/4 natural cream cheese, n…" at bounding box center [723, 397] width 593 height 136
copy div "Luxury Natural Offer"
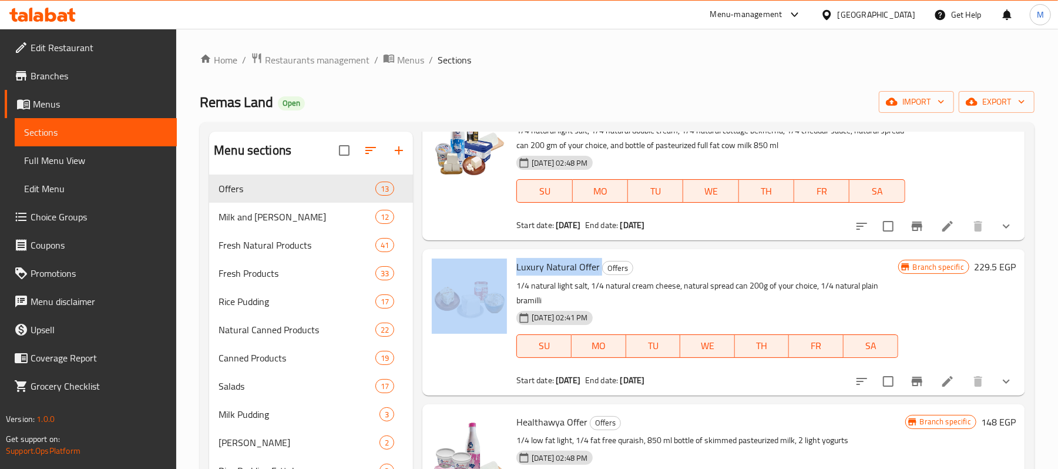
scroll to position [156, 0]
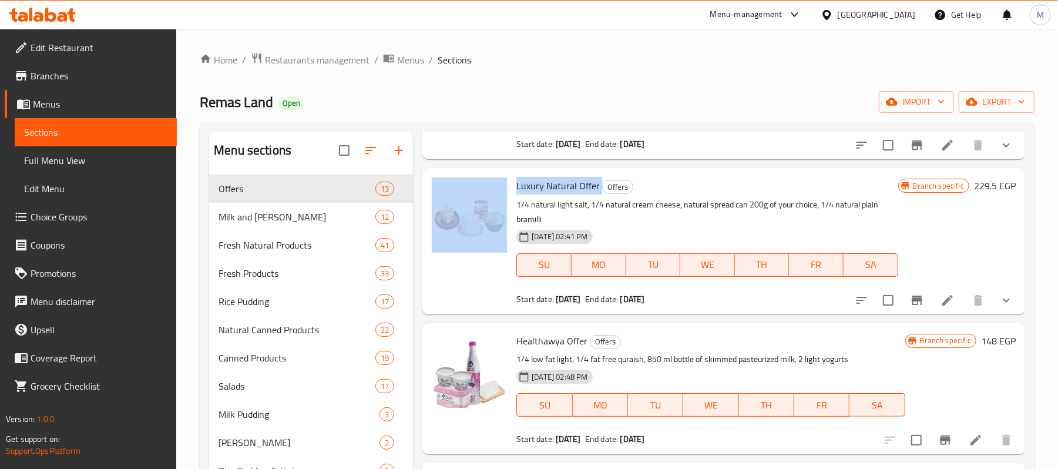
click at [910, 302] on icon "Branch-specific-item" at bounding box center [917, 300] width 14 height 14
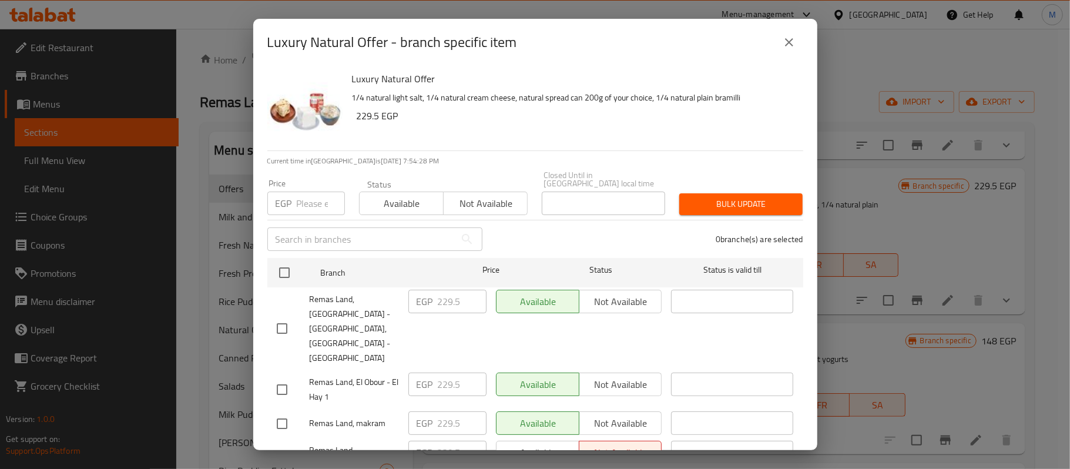
click at [797, 34] on button "close" at bounding box center [789, 42] width 28 height 28
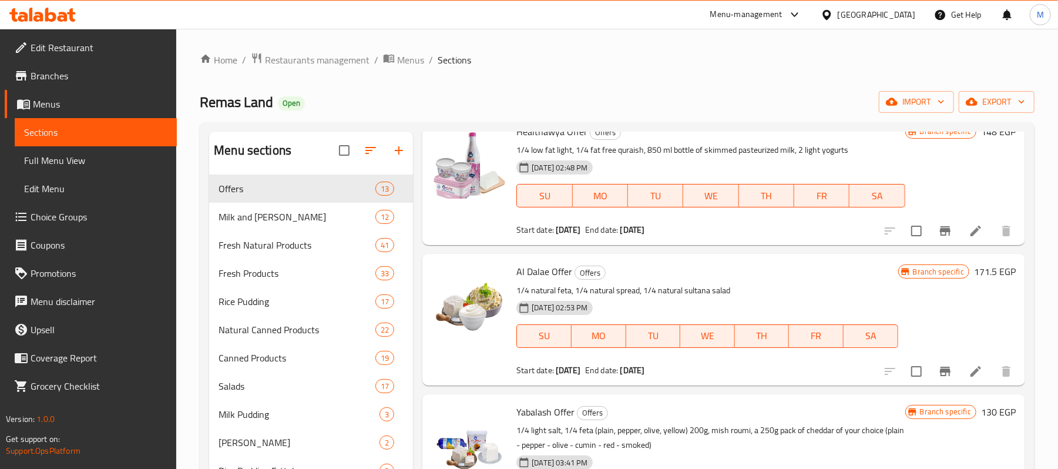
scroll to position [391, 0]
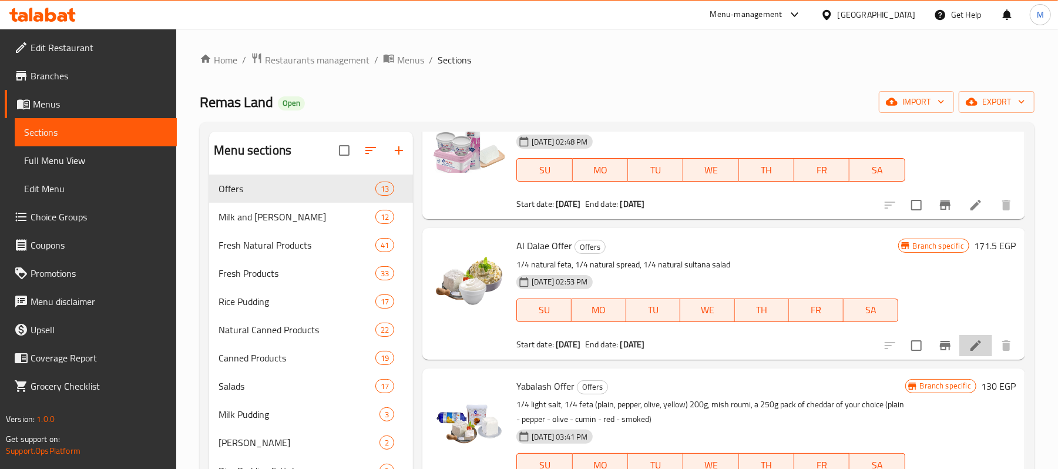
click at [960, 336] on li at bounding box center [976, 345] width 33 height 21
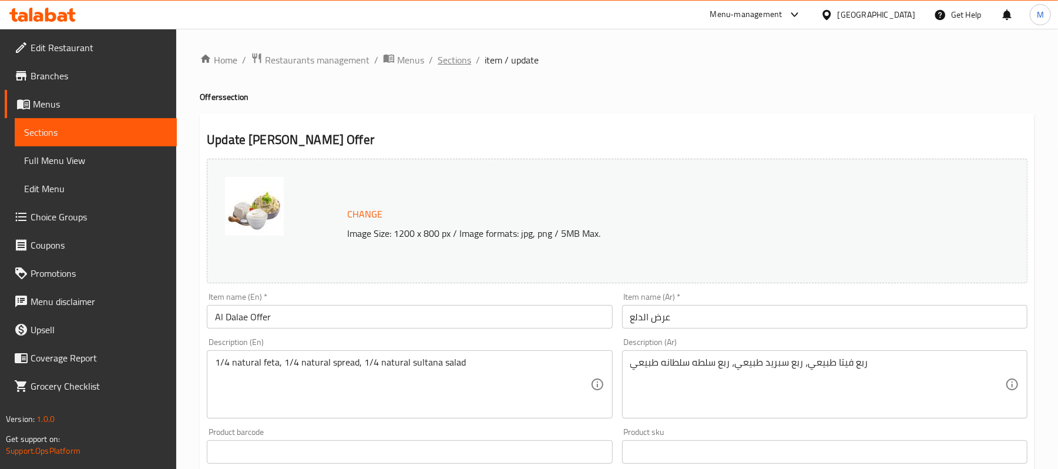
click at [445, 59] on span "Sections" at bounding box center [454, 60] width 33 height 14
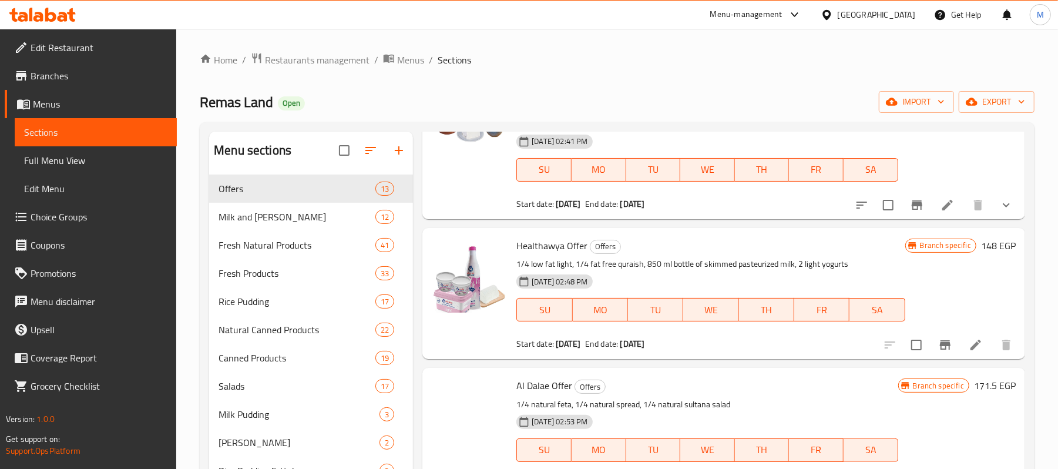
scroll to position [313, 0]
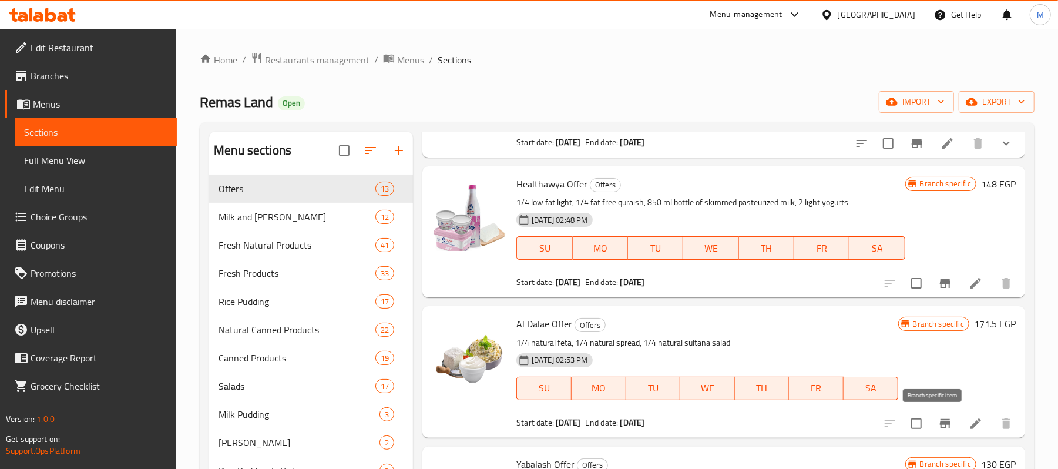
click at [940, 424] on icon "Branch-specific-item" at bounding box center [945, 423] width 11 height 9
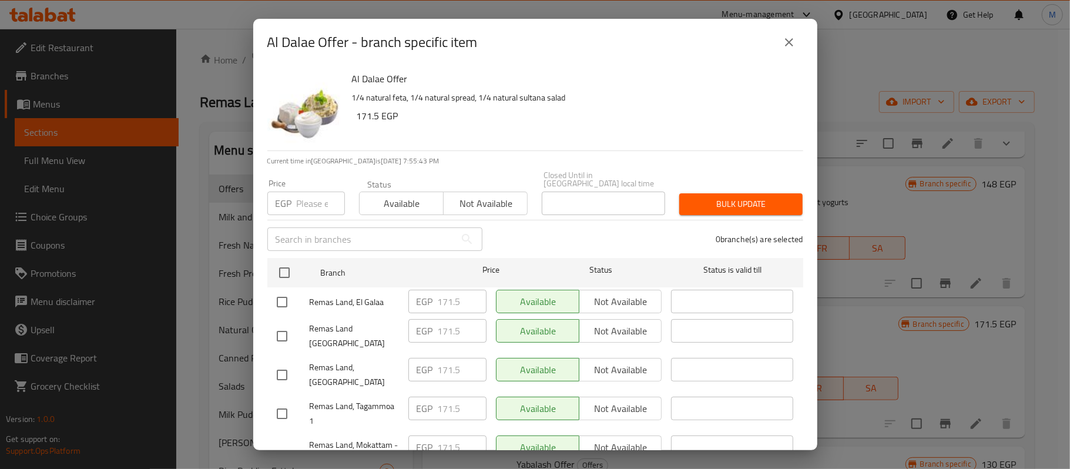
click at [777, 43] on button "close" at bounding box center [789, 42] width 28 height 28
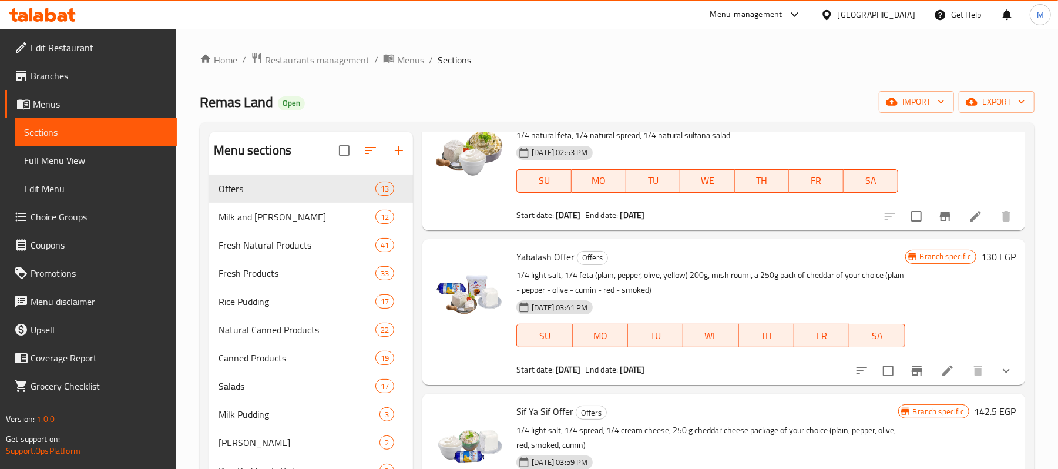
scroll to position [548, 0]
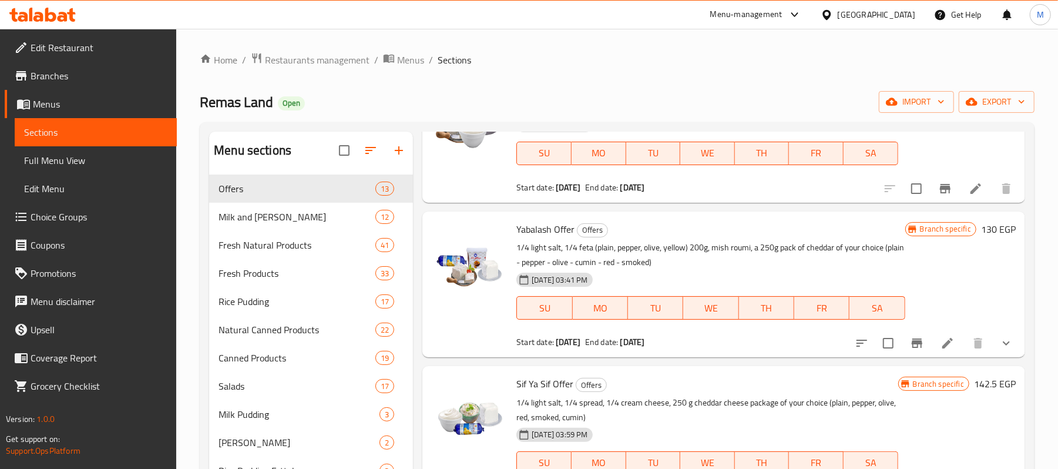
click at [912, 344] on icon "Branch-specific-item" at bounding box center [917, 342] width 11 height 9
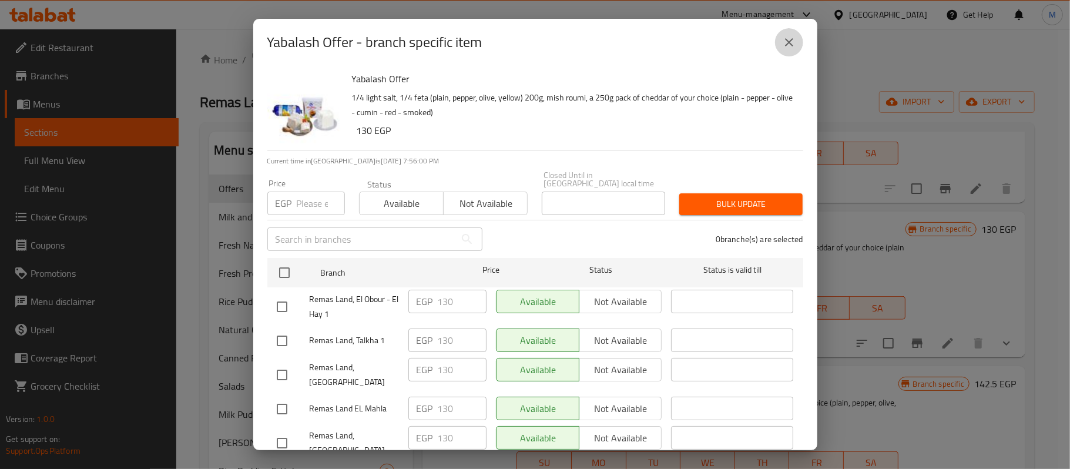
click at [786, 38] on icon "close" at bounding box center [789, 42] width 8 height 8
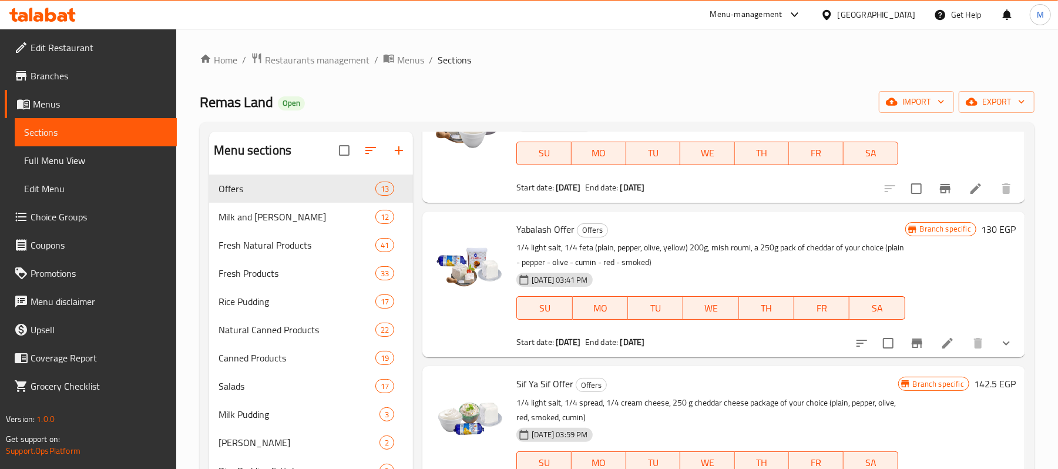
click at [941, 337] on icon at bounding box center [948, 343] width 14 height 14
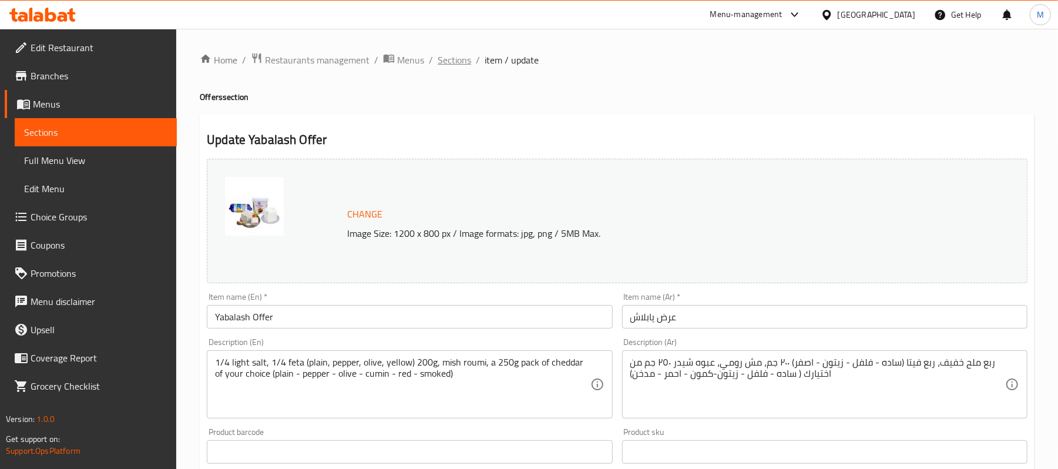
click at [443, 61] on span "Sections" at bounding box center [454, 60] width 33 height 14
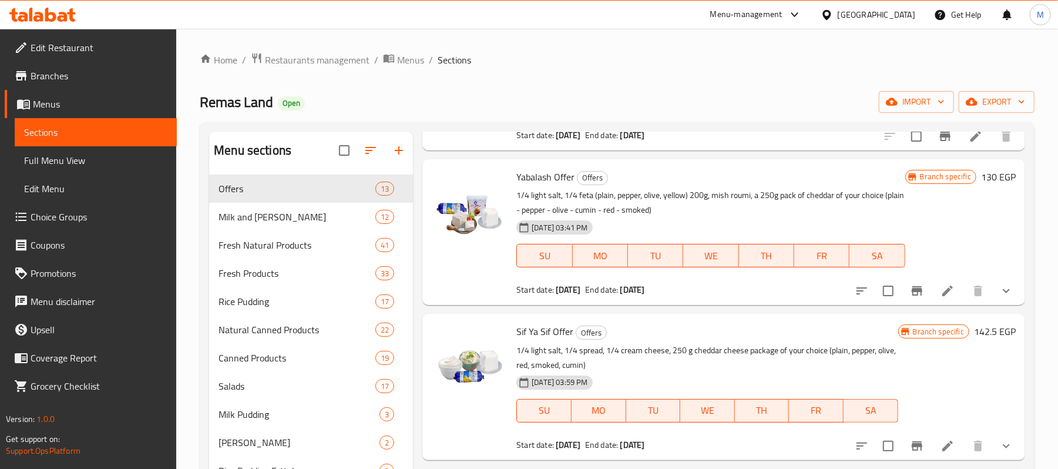
scroll to position [626, 0]
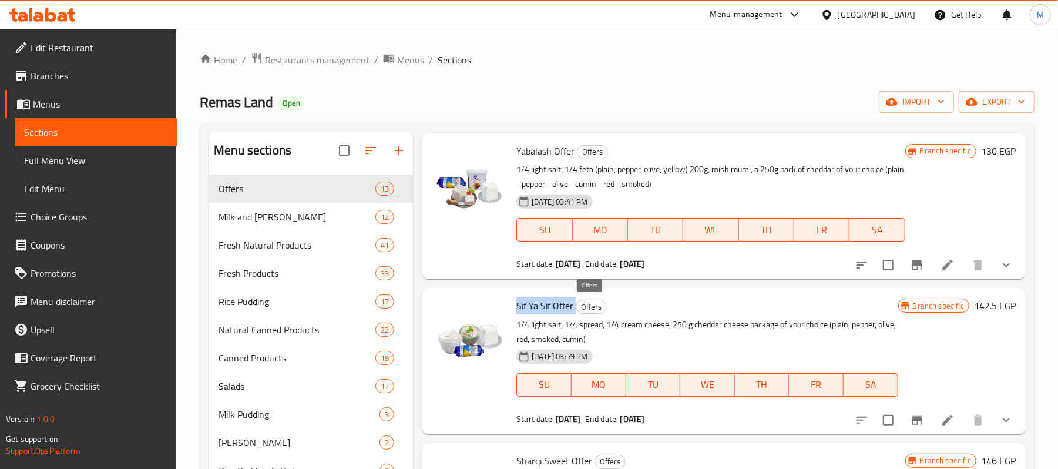
drag, startPoint x: 512, startPoint y: 306, endPoint x: 576, endPoint y: 309, distance: 64.1
click at [576, 309] on div "Sif Ya Sif Offer Offers 1/4 light salt, 1/4 spread, 1/4 cream cheese, 250 g che…" at bounding box center [707, 361] width 391 height 136
copy h6 "Sif Ya Sif Offer"
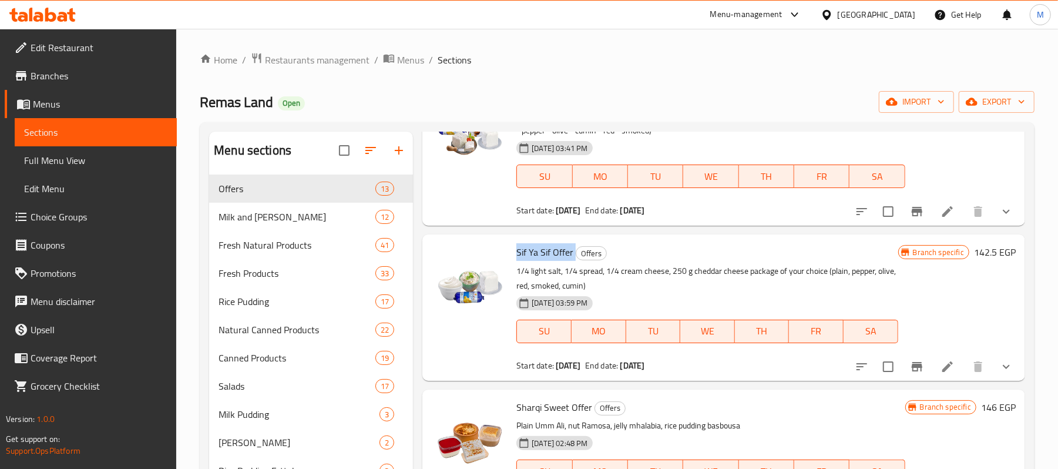
scroll to position [705, 0]
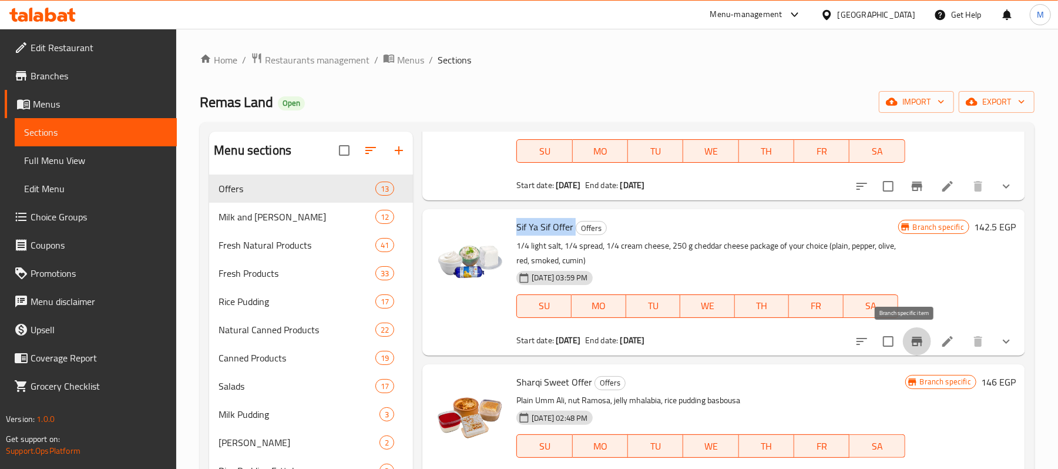
click at [912, 344] on icon "Branch-specific-item" at bounding box center [917, 341] width 11 height 9
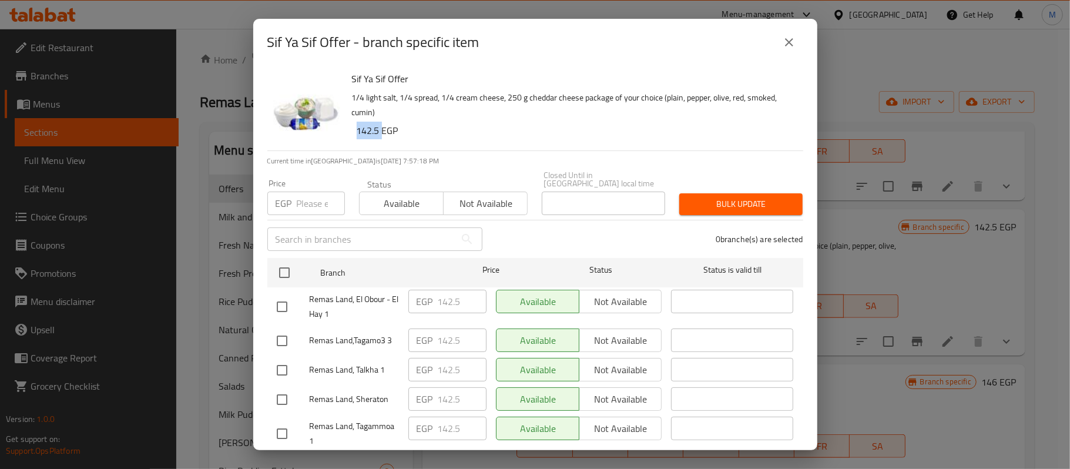
drag, startPoint x: 358, startPoint y: 128, endPoint x: 381, endPoint y: 133, distance: 23.4
click at [381, 133] on h6 "142.5 EGP" at bounding box center [575, 130] width 437 height 16
copy h6 "142.5"
click at [784, 45] on icon "close" at bounding box center [789, 42] width 14 height 14
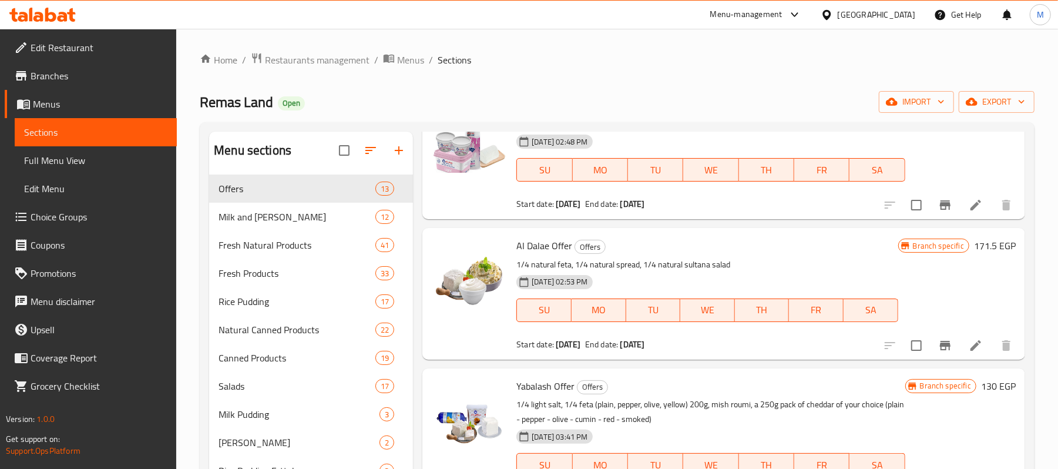
scroll to position [313, 0]
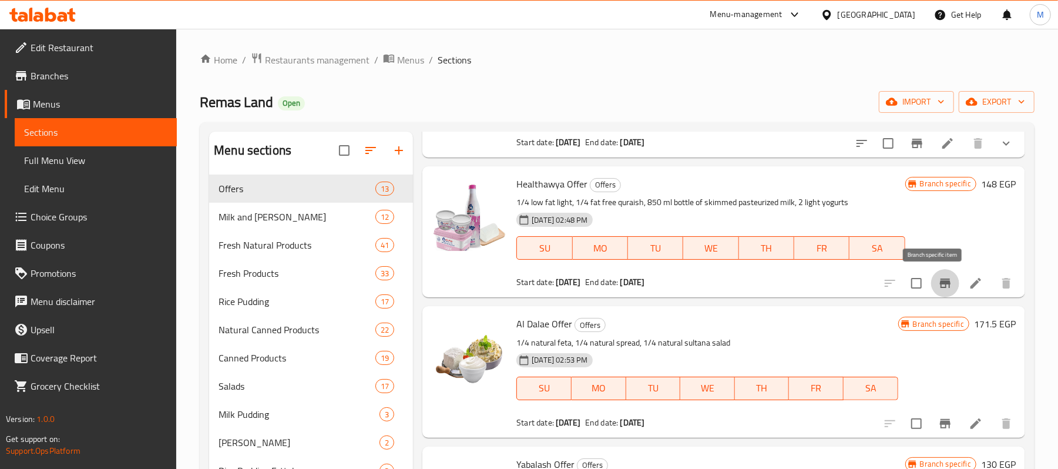
click at [940, 280] on icon "Branch-specific-item" at bounding box center [945, 283] width 11 height 9
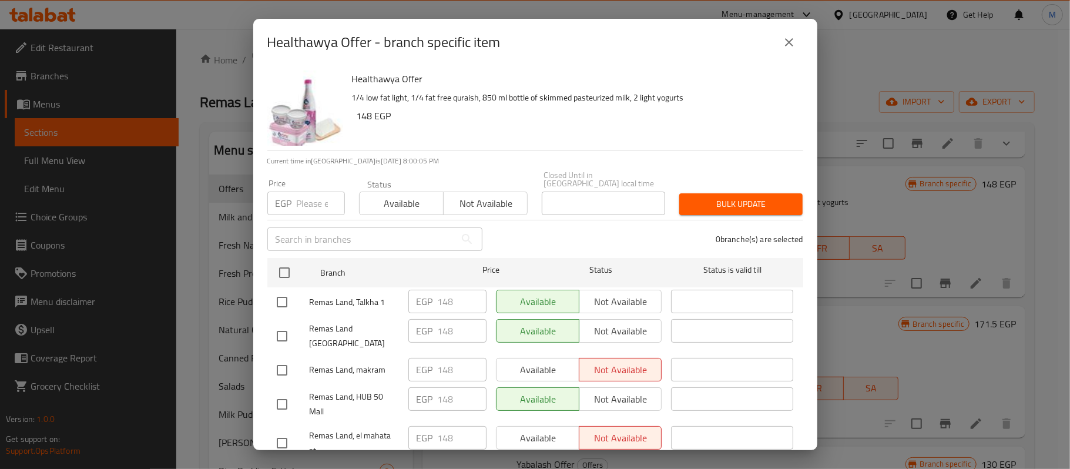
click at [797, 33] on button "close" at bounding box center [789, 42] width 28 height 28
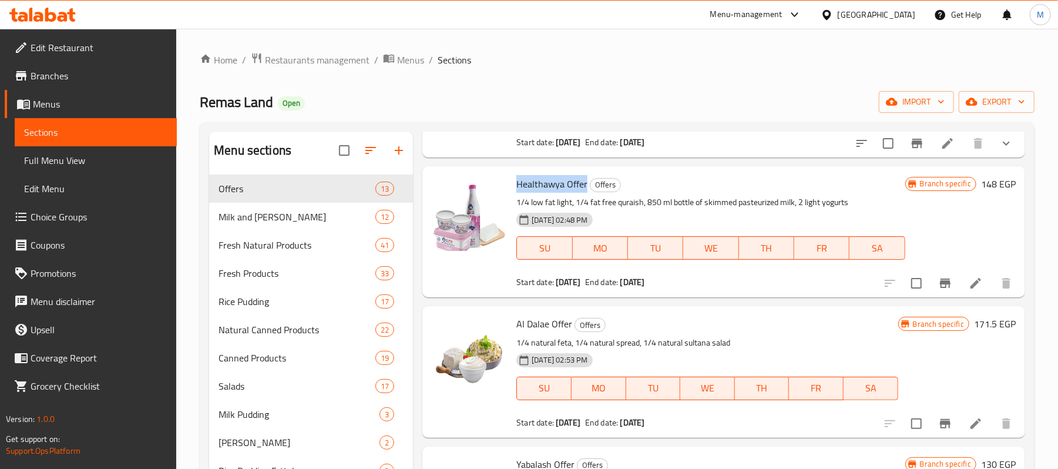
drag, startPoint x: 513, startPoint y: 177, endPoint x: 585, endPoint y: 185, distance: 72.7
click at [585, 185] on div "Healthawya Offer Offers 1/4 low fat light, 1/4 fat free quraish, 850 ml bottle …" at bounding box center [711, 232] width 398 height 122
click at [532, 185] on span "Healthawya Offer" at bounding box center [551, 184] width 71 height 18
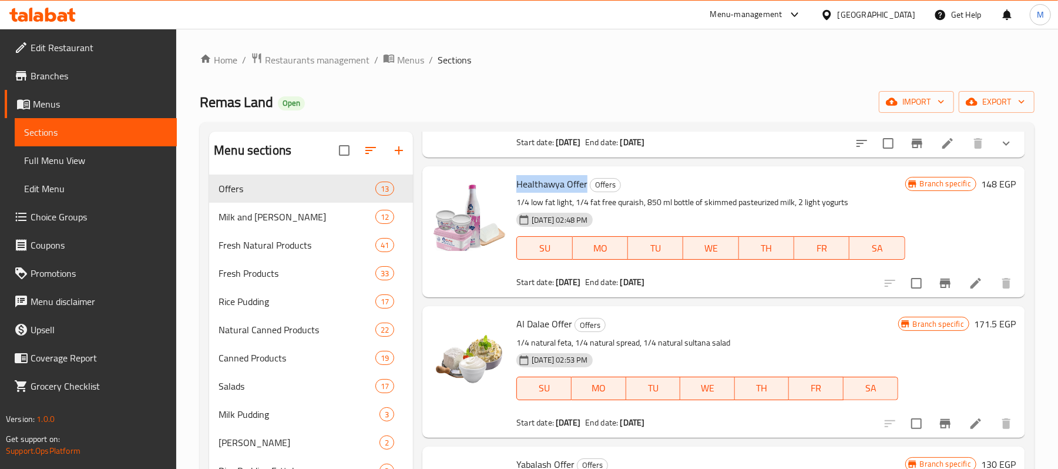
drag, startPoint x: 514, startPoint y: 181, endPoint x: 585, endPoint y: 185, distance: 71.8
click at [585, 185] on div "Healthawya Offer Offers 1/4 low fat light, 1/4 fat free quraish, 850 ml bottle …" at bounding box center [711, 232] width 398 height 122
copy span "Healthawya Offer"
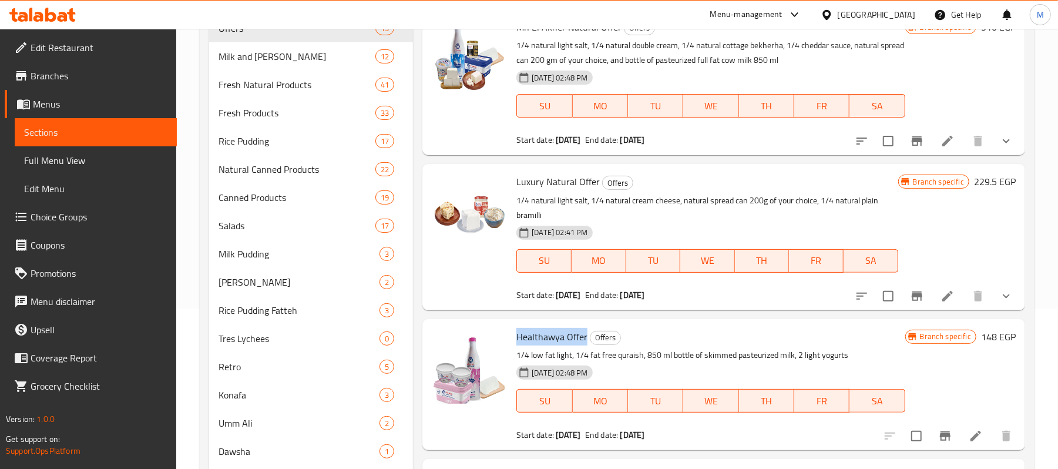
scroll to position [82, 0]
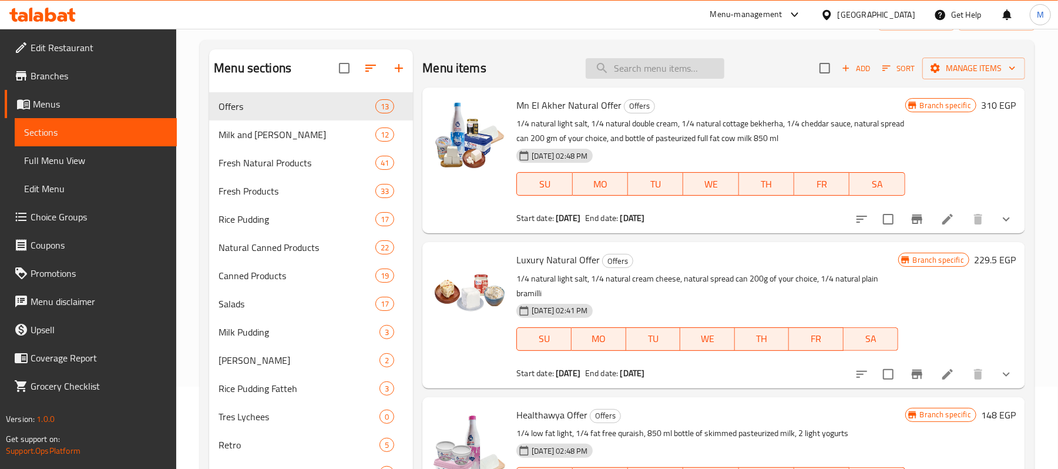
click at [666, 72] on input "search" at bounding box center [655, 68] width 139 height 21
paste input "عرض 3 شيدر"
type input "عرض 3 شيدر"
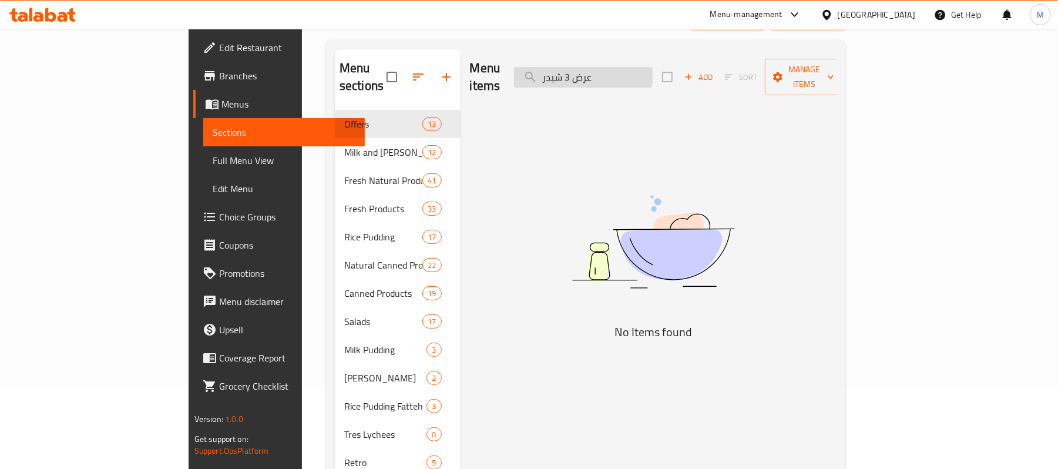
click at [628, 69] on input "عرض 3 شيدر" at bounding box center [583, 77] width 139 height 21
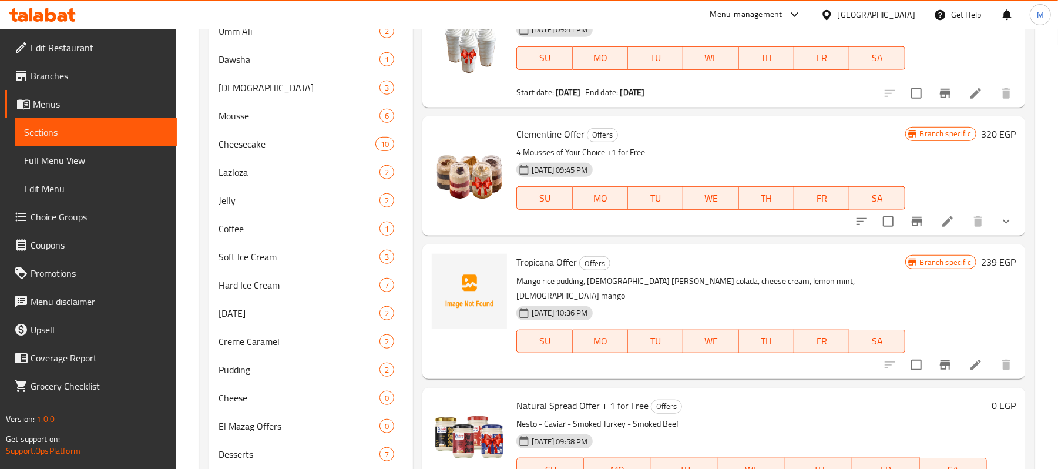
scroll to position [573, 0]
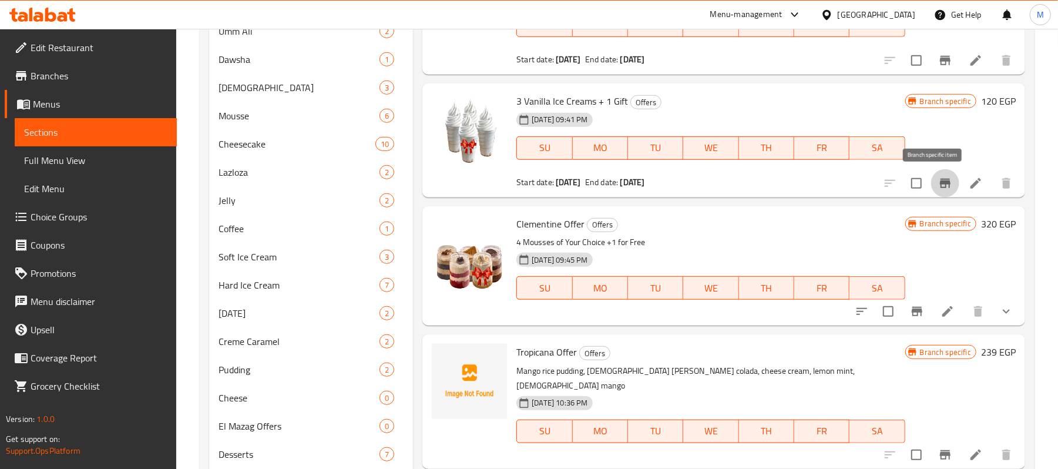
click at [940, 188] on icon "Branch-specific-item" at bounding box center [945, 183] width 11 height 9
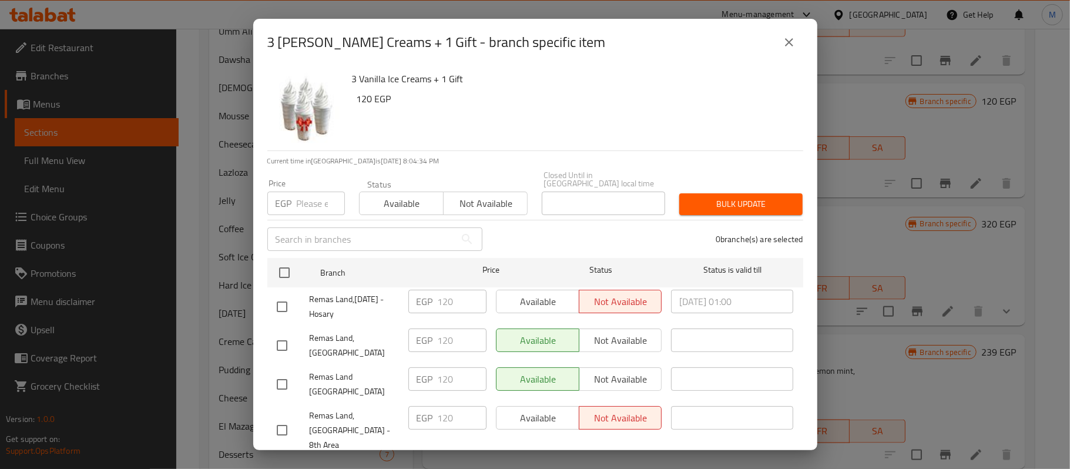
click at [780, 42] on button "close" at bounding box center [789, 42] width 28 height 28
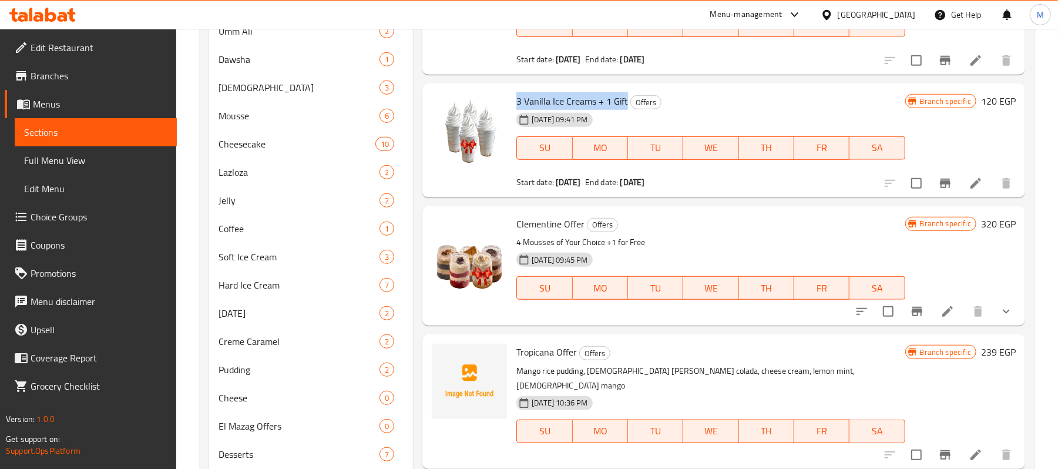
drag, startPoint x: 515, startPoint y: 99, endPoint x: 625, endPoint y: 105, distance: 110.6
click at [625, 105] on div "3 Vanilla Ice Creams + 1 Gift Offers 07-08-2025 09:41 PM SU MO TU WE TH FR SA S…" at bounding box center [711, 140] width 398 height 105
copy span "3 Vanilla Ice Creams + 1 Gift"
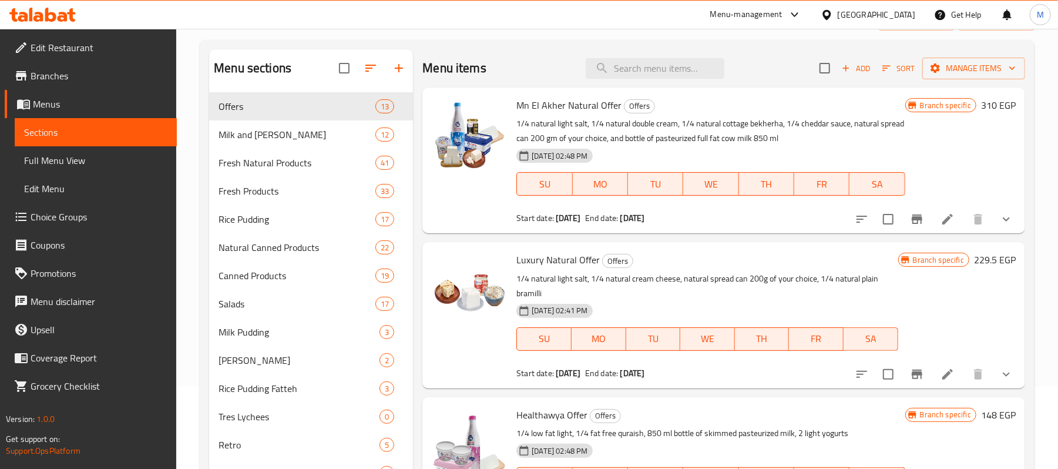
scroll to position [0, 0]
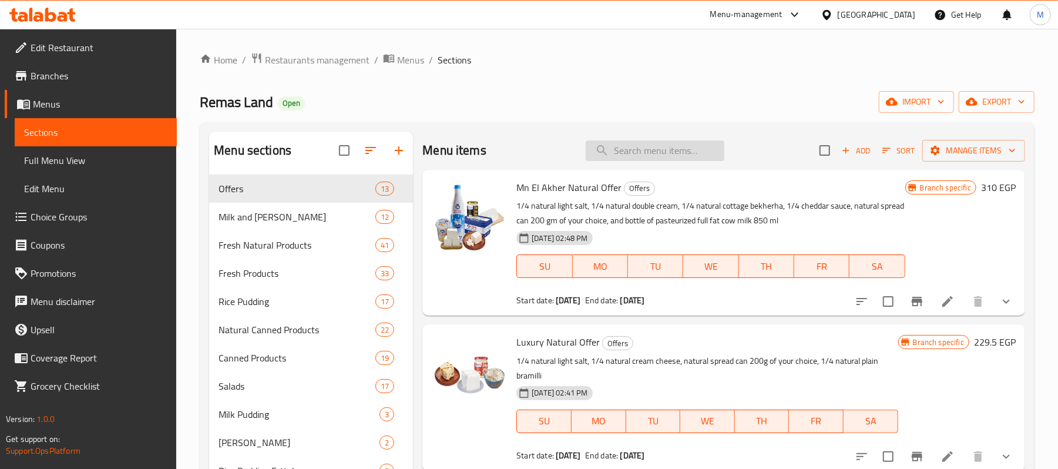
click at [675, 145] on input "search" at bounding box center [655, 150] width 139 height 21
paste input "عرض 3 حليب"
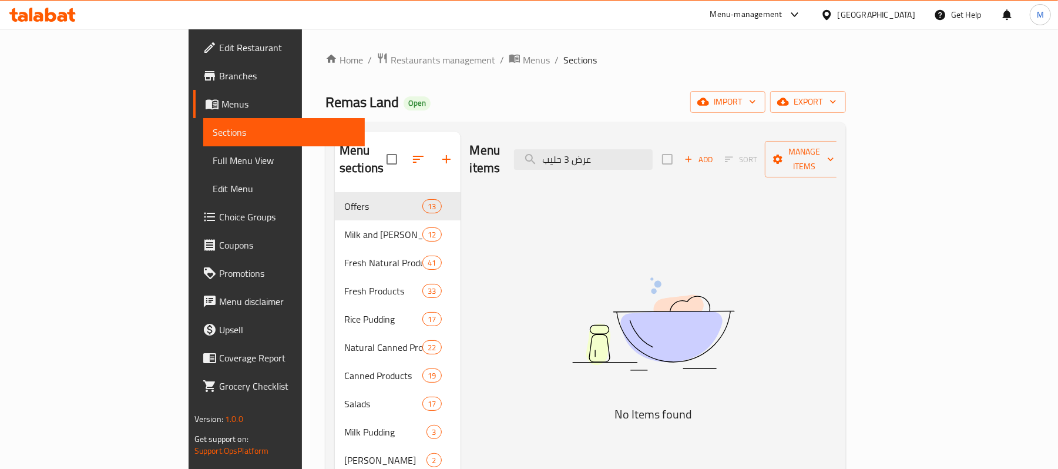
type input "عرض 3 حليب"
click at [666, 139] on div "Menu items عرض 3 حليب Add Sort Manage items" at bounding box center [653, 160] width 367 height 56
drag, startPoint x: 666, startPoint y: 140, endPoint x: 668, endPoint y: 146, distance: 6.6
click at [666, 143] on div "Menu items عرض 3 حليب Add Sort Manage items" at bounding box center [653, 160] width 367 height 56
click at [653, 155] on input "عرض 3 حليب" at bounding box center [583, 159] width 139 height 21
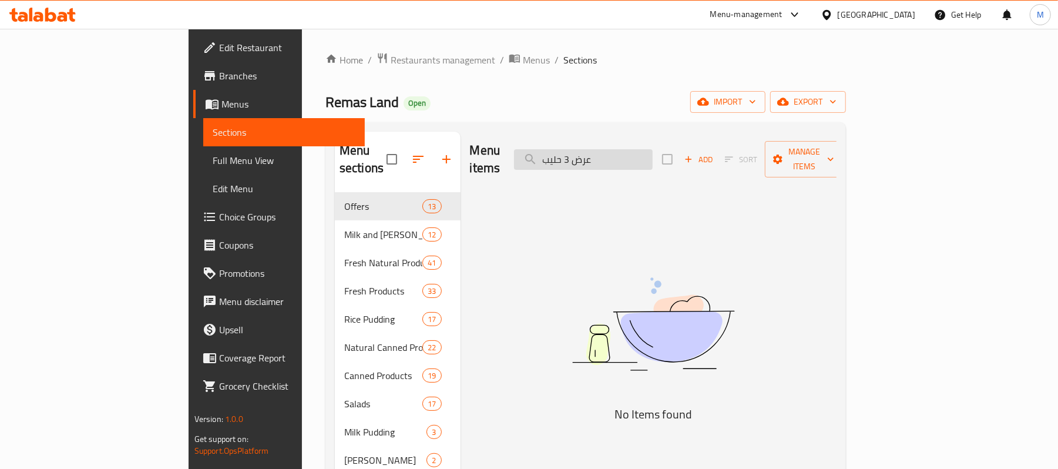
click at [653, 155] on input "عرض 3 حليب" at bounding box center [583, 159] width 139 height 21
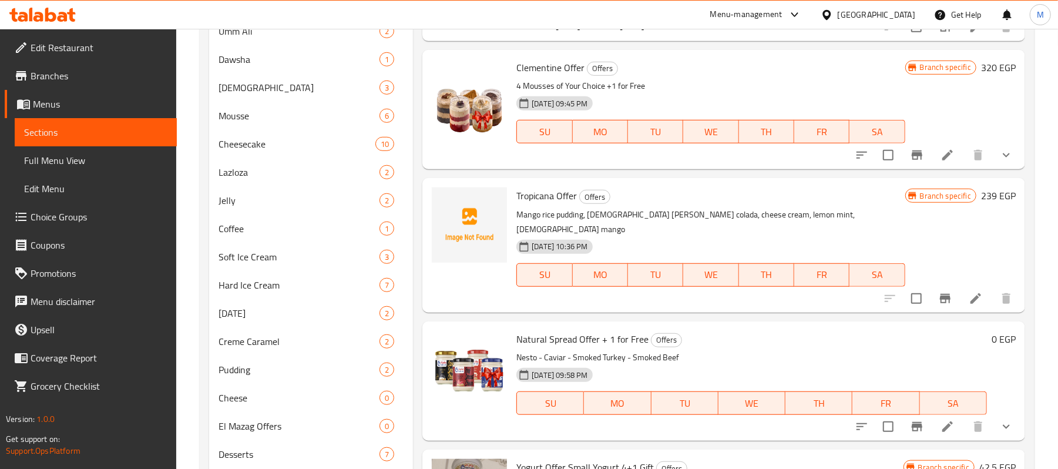
scroll to position [787, 0]
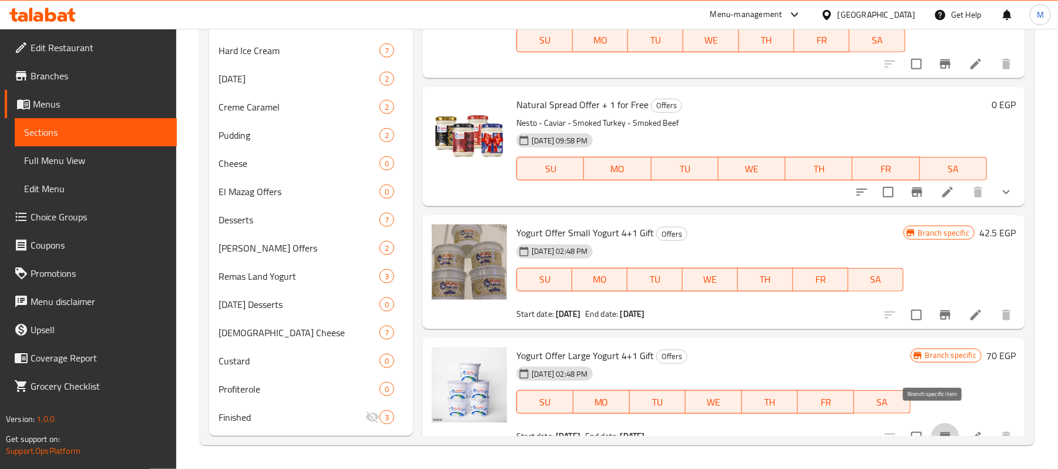
click at [941, 423] on button "Branch-specific-item" at bounding box center [945, 437] width 28 height 28
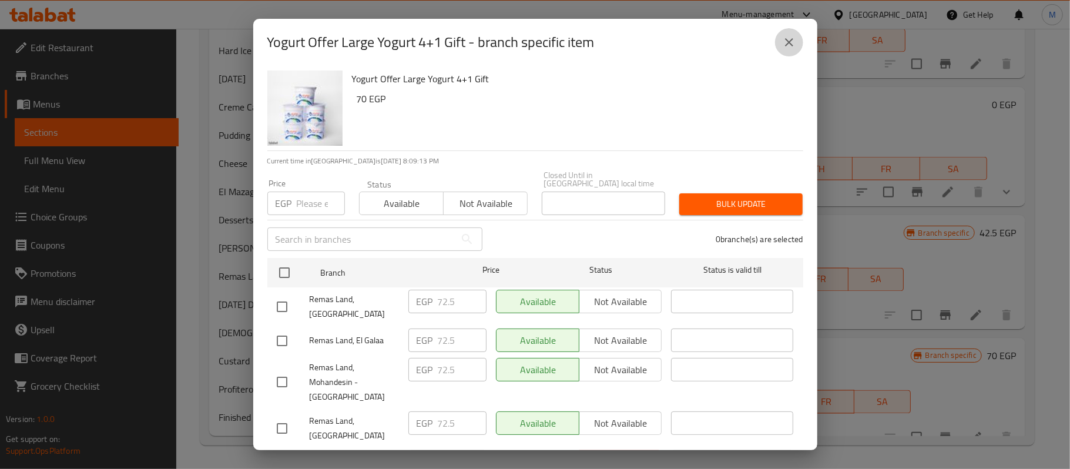
click at [790, 32] on button "close" at bounding box center [789, 42] width 28 height 28
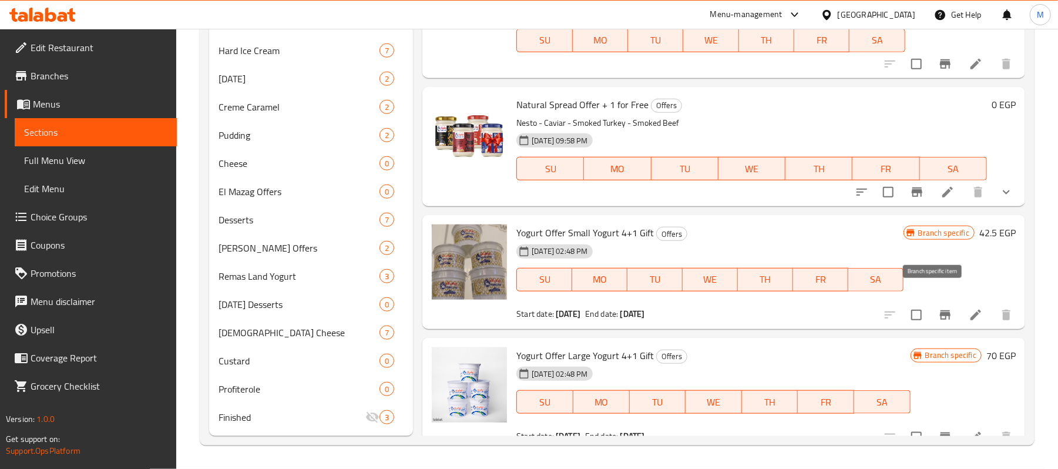
click at [938, 308] on icon "Branch-specific-item" at bounding box center [945, 315] width 14 height 14
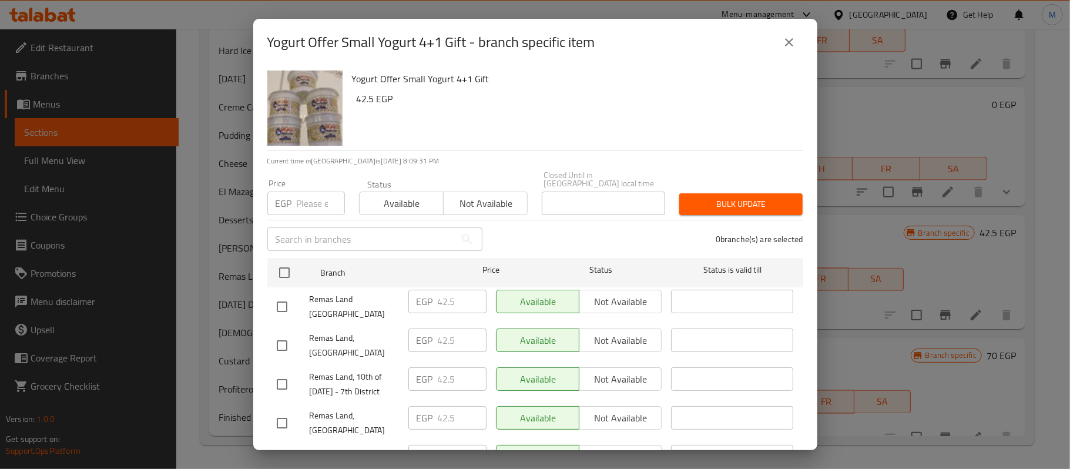
click at [788, 50] on button "close" at bounding box center [789, 42] width 28 height 28
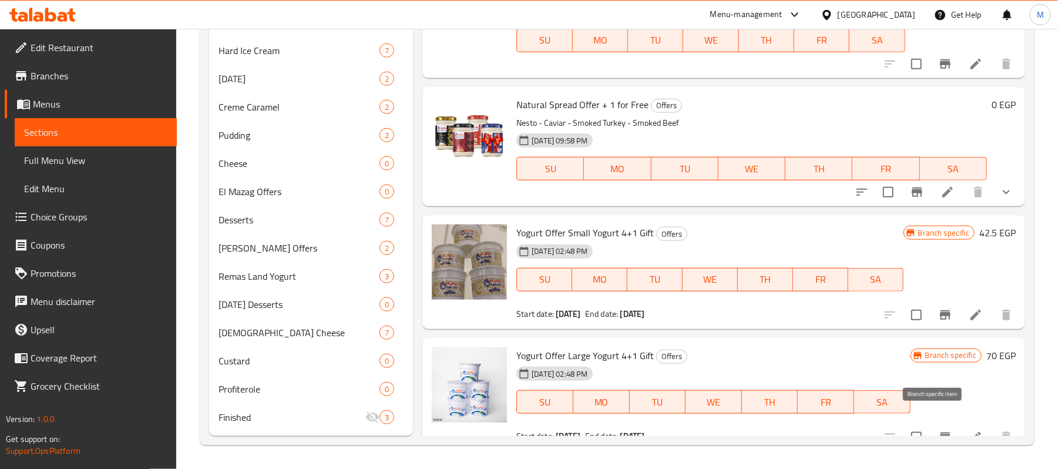
click at [938, 430] on icon "Branch-specific-item" at bounding box center [945, 437] width 14 height 14
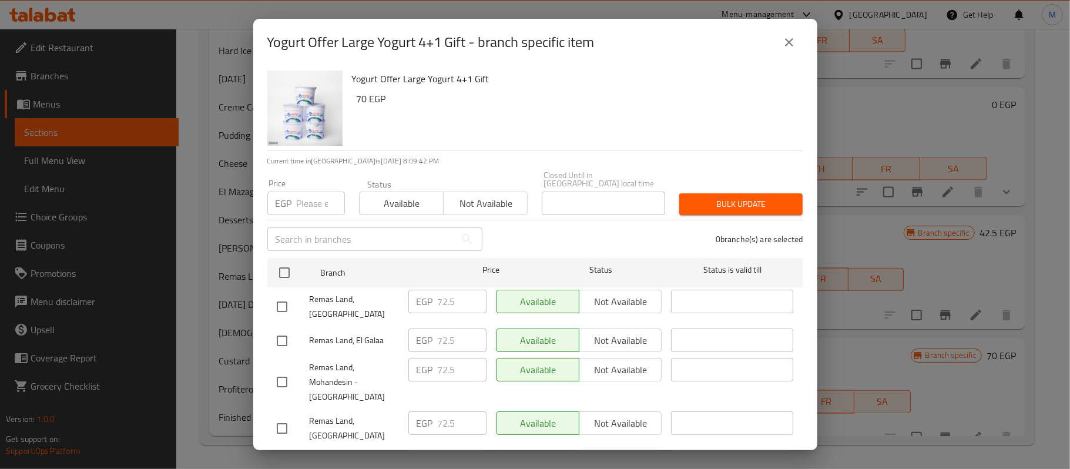
click at [799, 42] on button "close" at bounding box center [789, 42] width 28 height 28
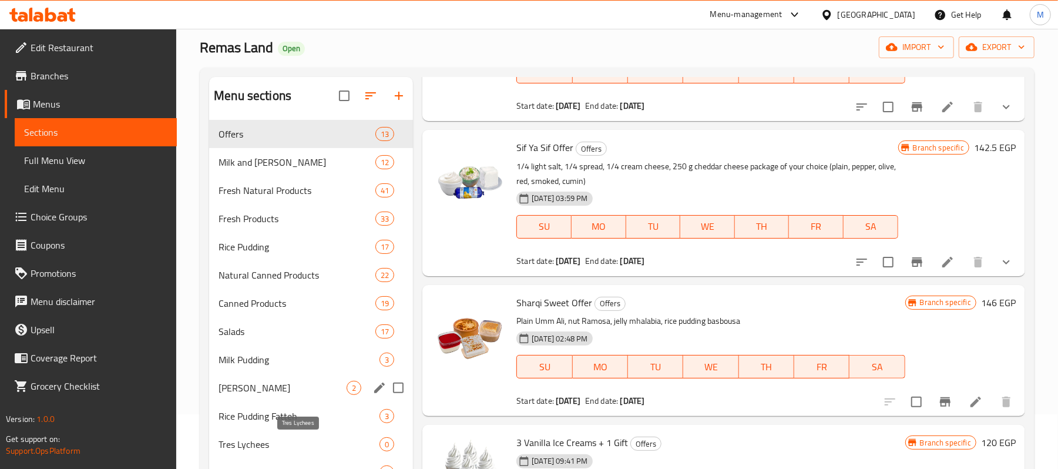
scroll to position [0, 0]
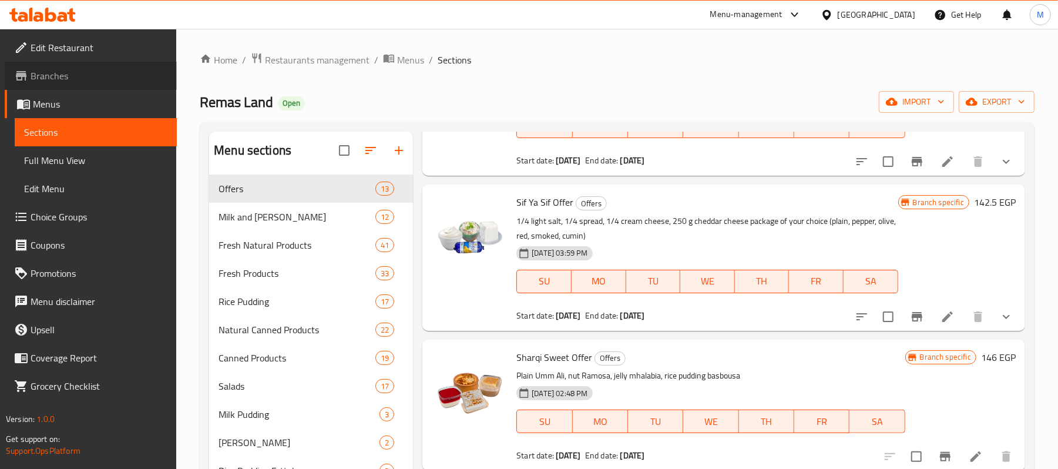
click at [28, 69] on span at bounding box center [22, 76] width 16 height 14
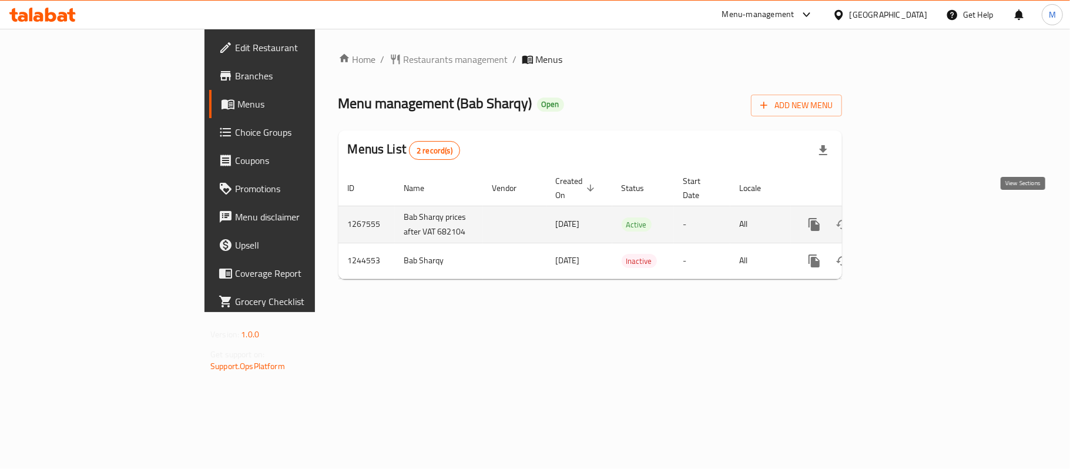
click at [904, 219] on icon "enhanced table" at bounding box center [899, 224] width 11 height 11
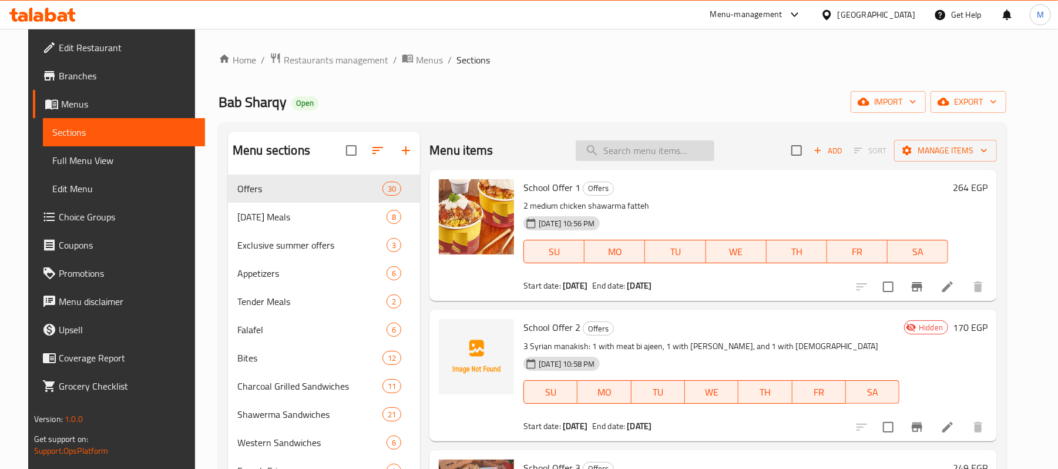
click at [713, 152] on input "search" at bounding box center [645, 150] width 139 height 21
paste input "عرض المدارس 6"
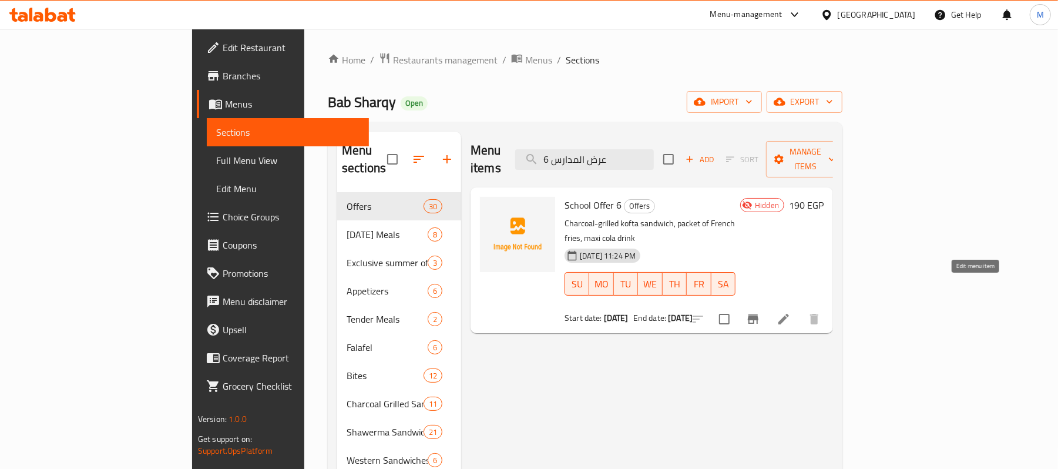
type input "عرض المدارس 6"
click at [791, 312] on icon at bounding box center [784, 319] width 14 height 14
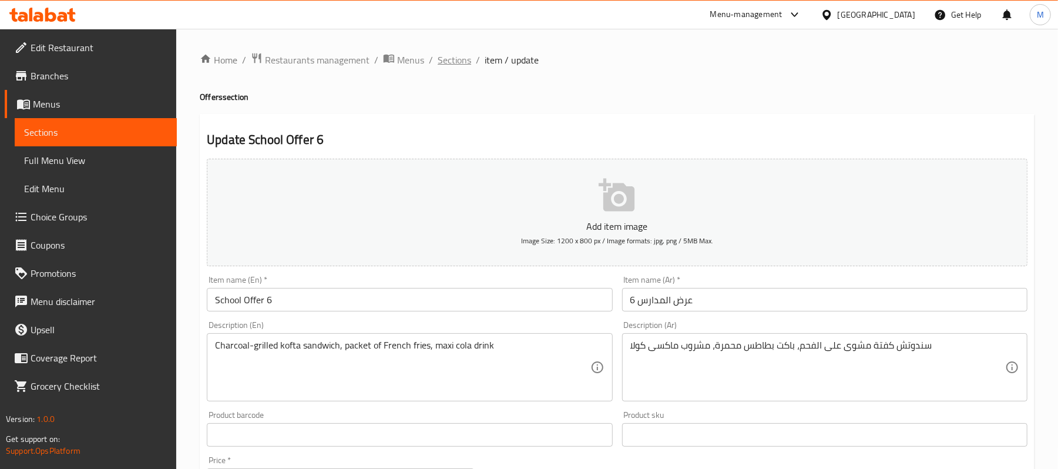
click at [450, 57] on span "Sections" at bounding box center [454, 60] width 33 height 14
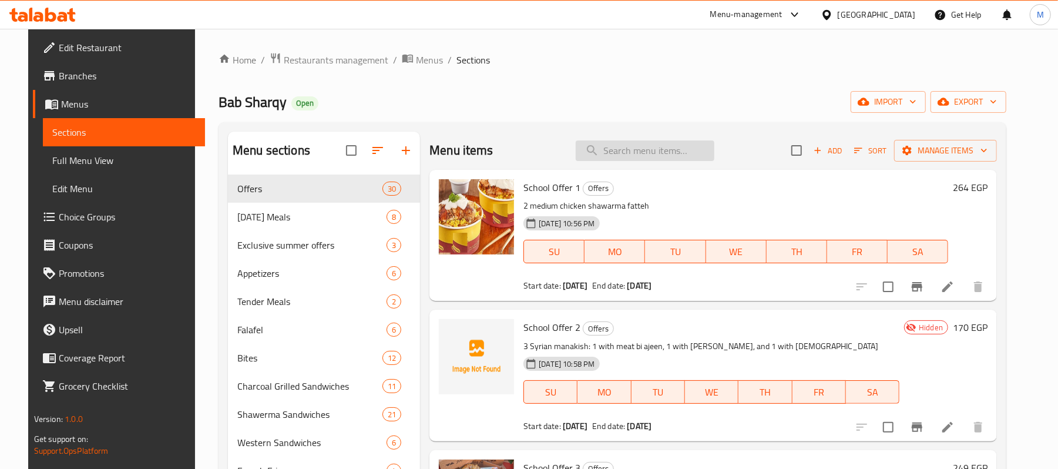
click at [672, 153] on input "search" at bounding box center [645, 150] width 139 height 21
paste input "Bab Sharqi Special Box"
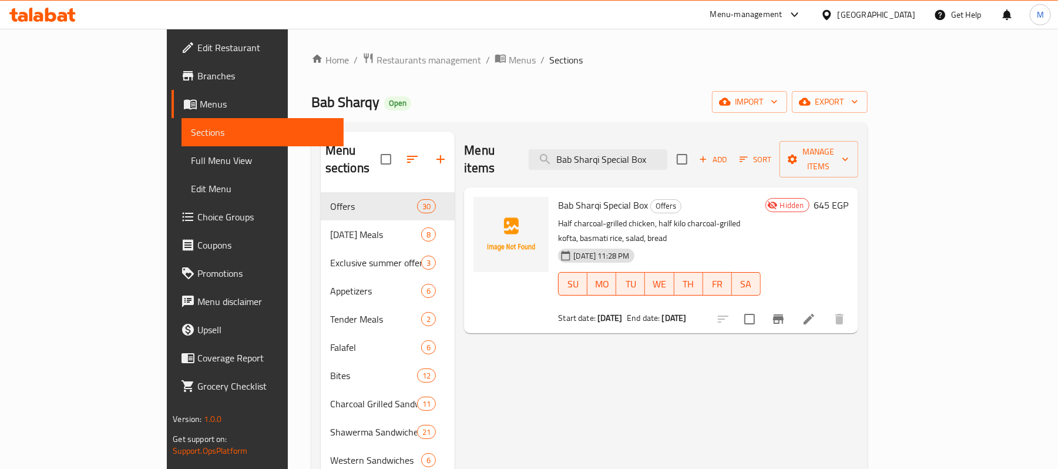
type input "Bab Sharqi Special Box"
click at [814, 314] on icon at bounding box center [809, 319] width 11 height 11
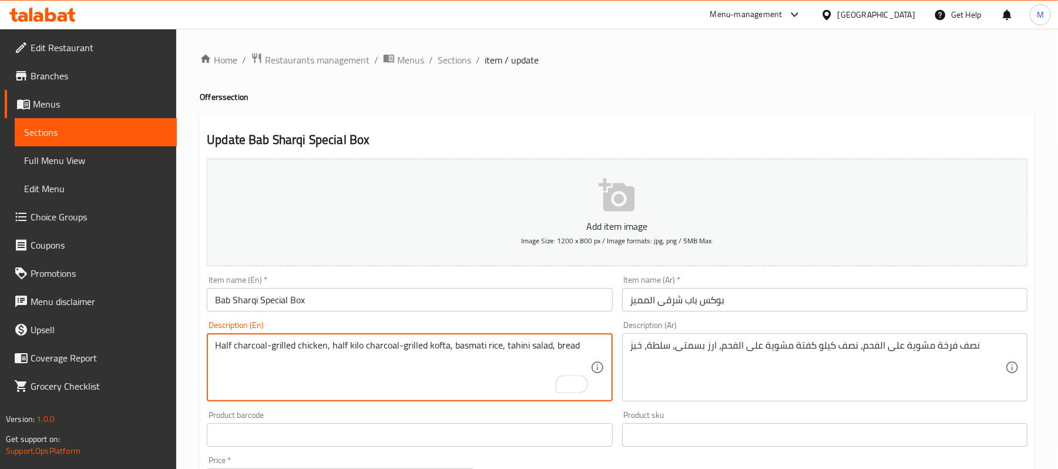
type textarea "Half charcoal-grilled chicken, half kilo charcoal-grilled kofta, basmati rice, …"
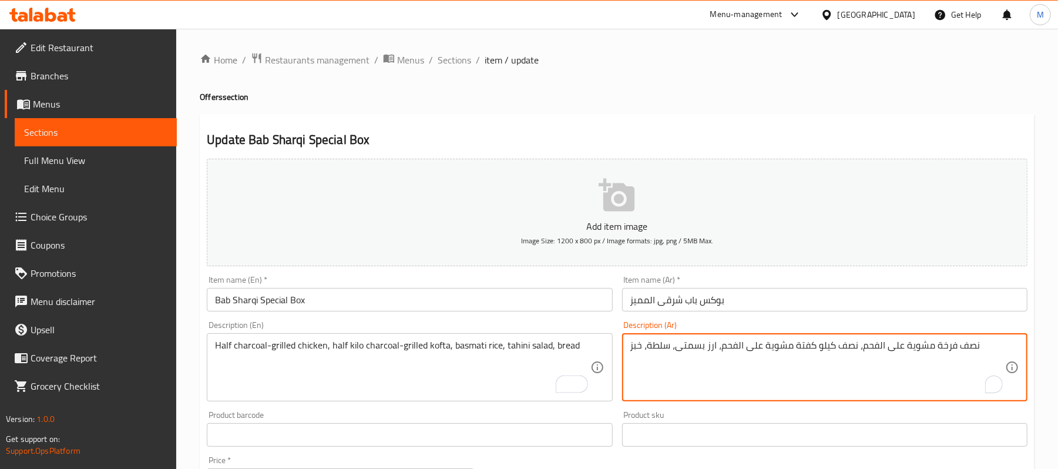
click at [779, 349] on textarea "نصف فرخة مشوية على الفحم، نصف كيلو كفتة مشوية على الفحم، ارز بسمتى، سلطة، خبز" at bounding box center [817, 368] width 375 height 56
click at [677, 339] on div "نصف فرخة مشوية على الفحم، نصف كيلو كفتة مشوية على الفحم، ارز بسمتى، سلطة، خبز D…" at bounding box center [824, 367] width 405 height 68
click at [678, 344] on textarea "نصف فرخة مشوية على الفحم، نصف كيلو كفتة مشوية على الفحم، ارز بسمتى، سلطة، خبز" at bounding box center [817, 368] width 375 height 56
click at [875, 360] on textarea "نصف فرخة مشوية على الفحم، نصف كيلو كفتة مشوية على الفحم، ارز بسمتى، سلطة طحينة …" at bounding box center [817, 368] width 375 height 56
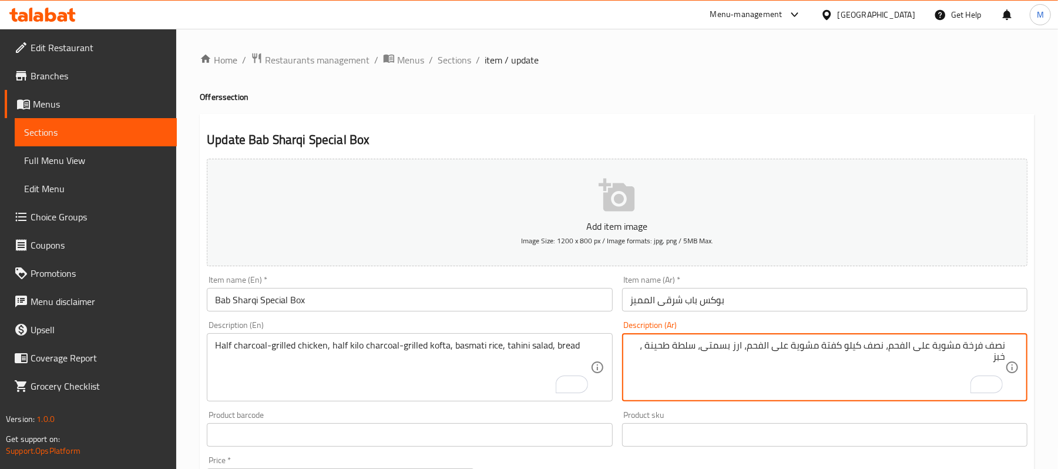
type textarea "نصف فرخة مشوية على الفحم، نصف كيلو كفتة مشوية على الفحم، ارز بسمتى، سلطة طحينة …"
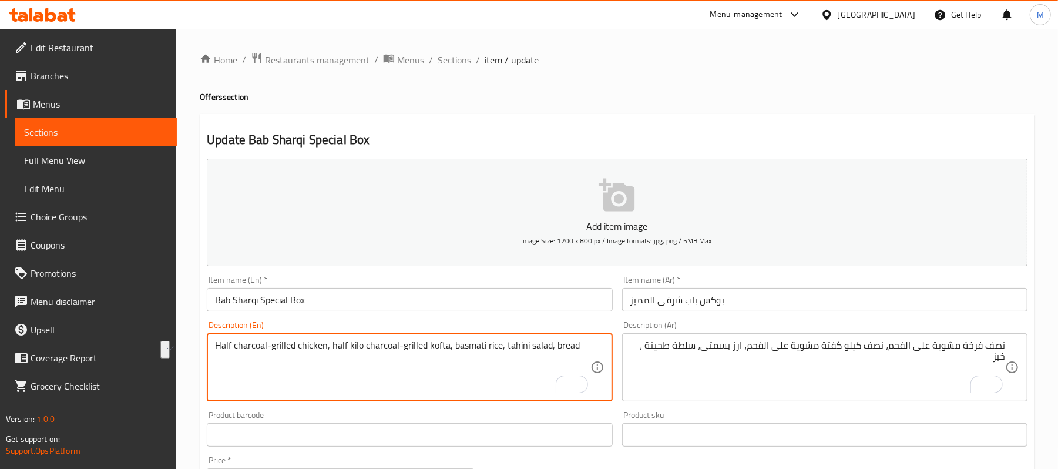
drag, startPoint x: 501, startPoint y: 344, endPoint x: 504, endPoint y: 383, distance: 38.9
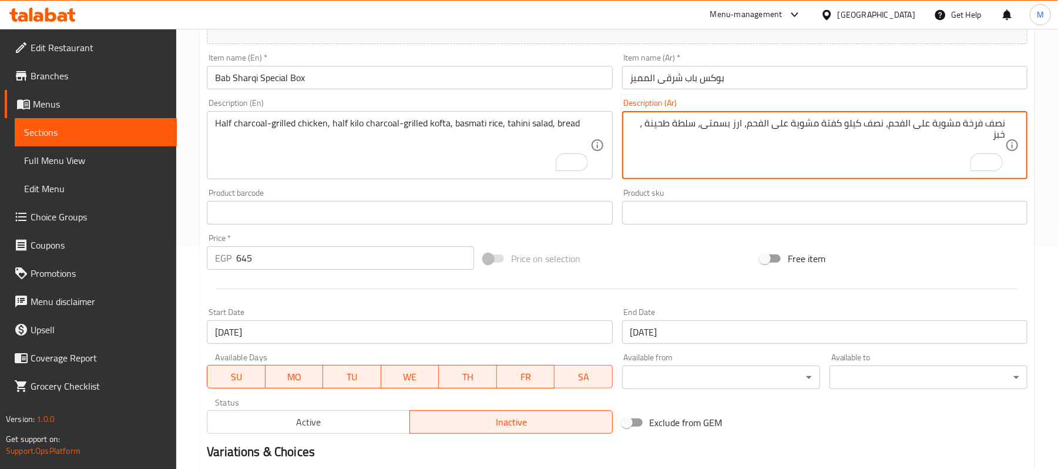
scroll to position [360, 0]
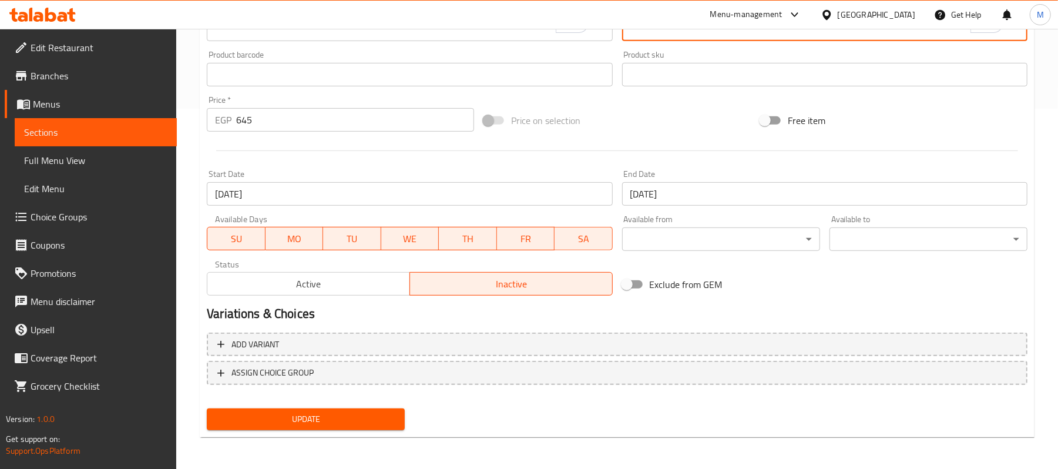
click at [353, 409] on button "Update" at bounding box center [306, 419] width 198 height 22
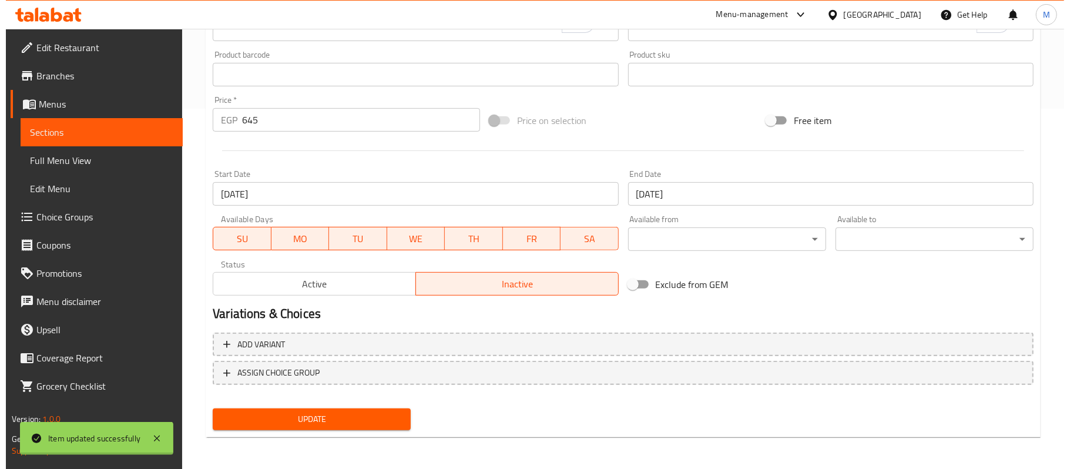
scroll to position [0, 0]
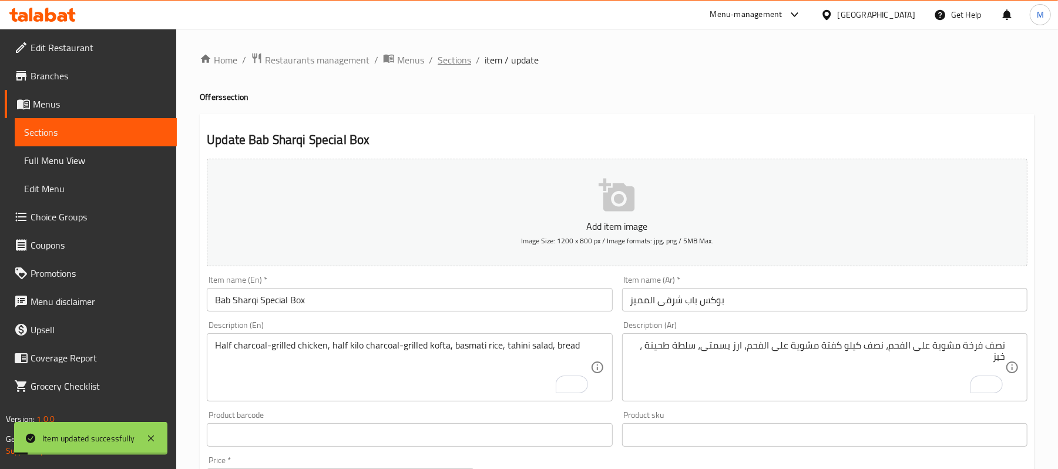
click at [447, 61] on span "Sections" at bounding box center [454, 60] width 33 height 14
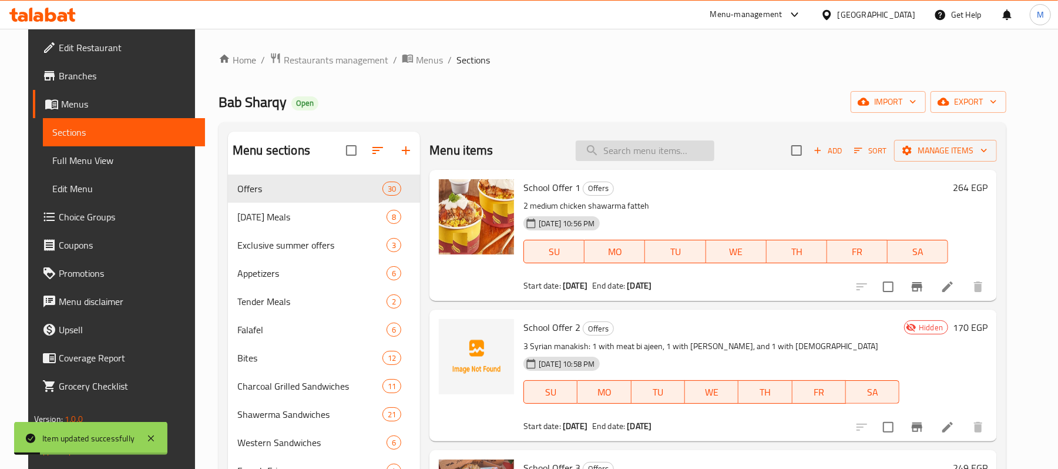
click at [683, 142] on input "search" at bounding box center [645, 150] width 139 height 21
paste input "tahini salad,"
type input "tahini salad,"
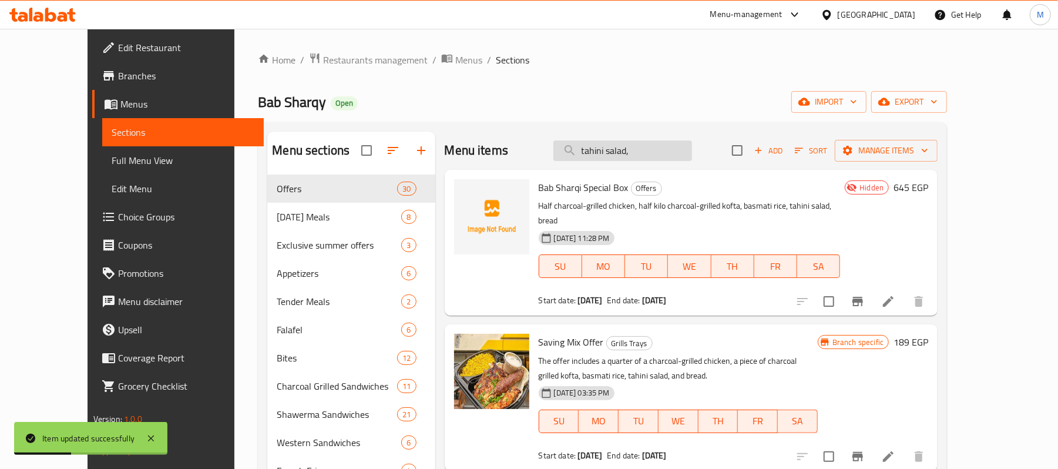
click at [683, 153] on input "tahini salad," at bounding box center [623, 150] width 139 height 21
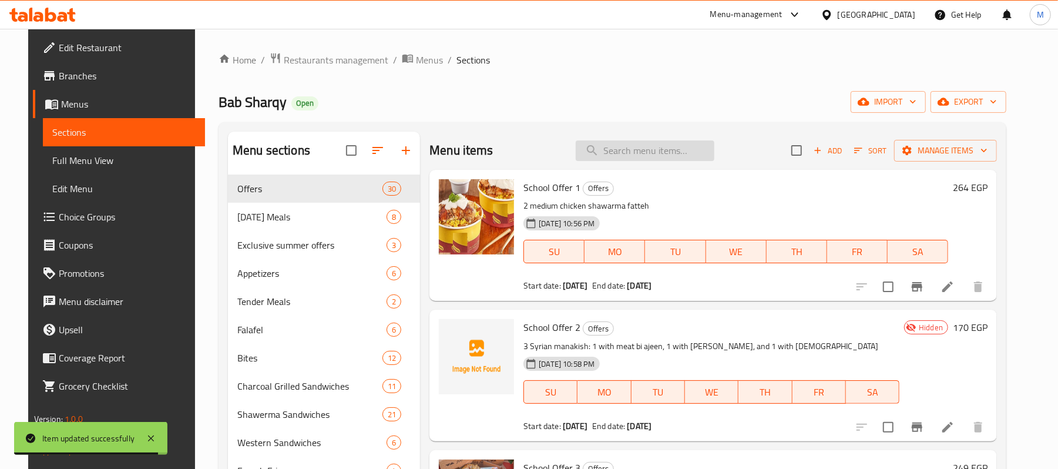
click at [653, 146] on input "search" at bounding box center [645, 150] width 139 height 21
paste input "Bab Sharqi Special Box"
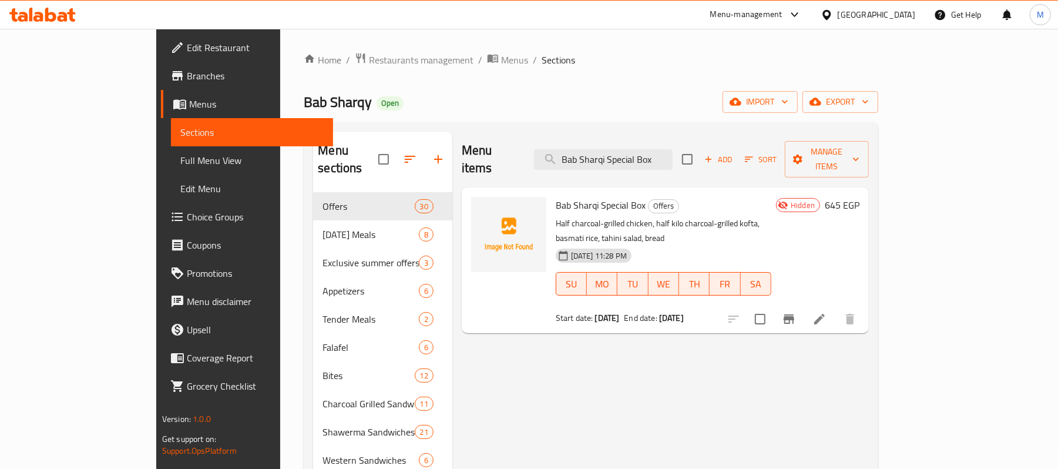
type input "Bab Sharqi Special Box"
click at [636, 157] on input "Bab Sharqi Special Box" at bounding box center [603, 159] width 139 height 21
drag, startPoint x: 88, startPoint y: 161, endPoint x: 86, endPoint y: 250, distance: 88.7
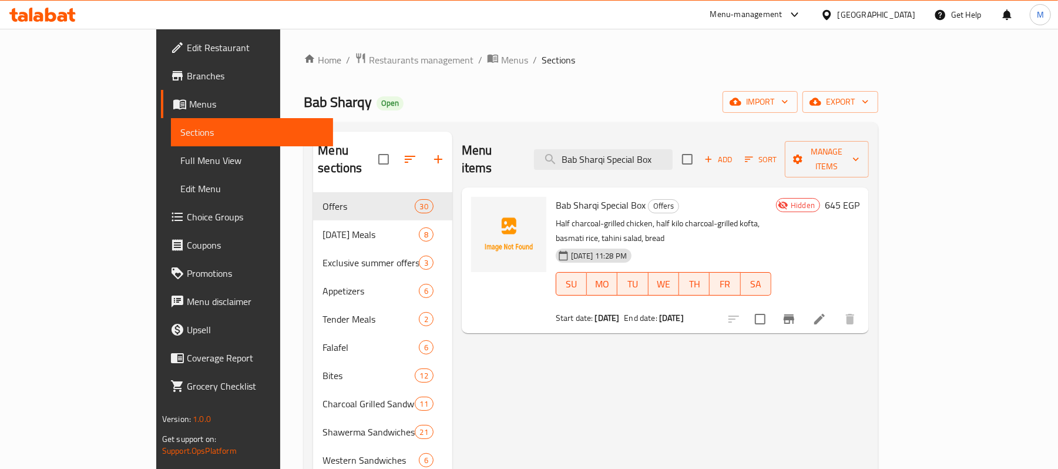
click at [180, 161] on span "Full Menu View" at bounding box center [251, 160] width 143 height 14
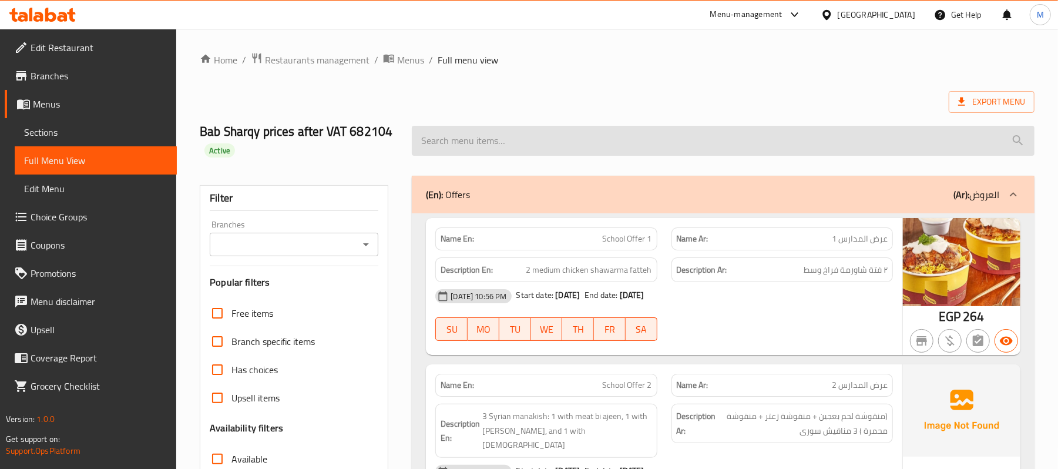
click at [608, 136] on input "search" at bounding box center [723, 141] width 623 height 30
paste input "Bab Sharqi Special Box"
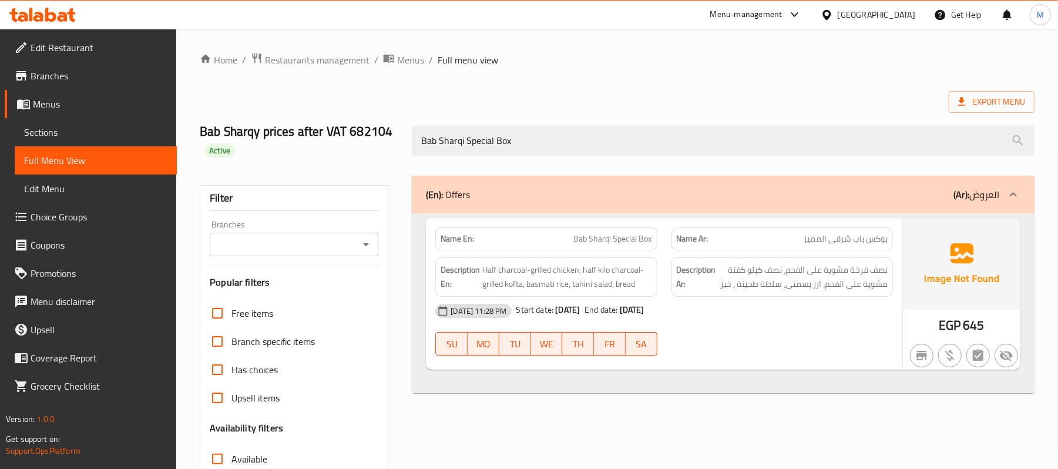
type input "Bab Sharqi Special Box"
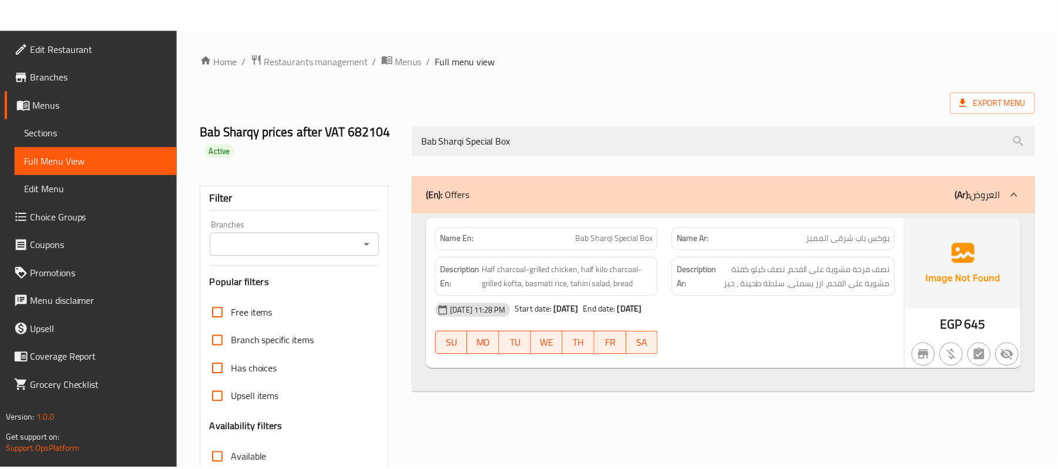
scroll to position [175, 0]
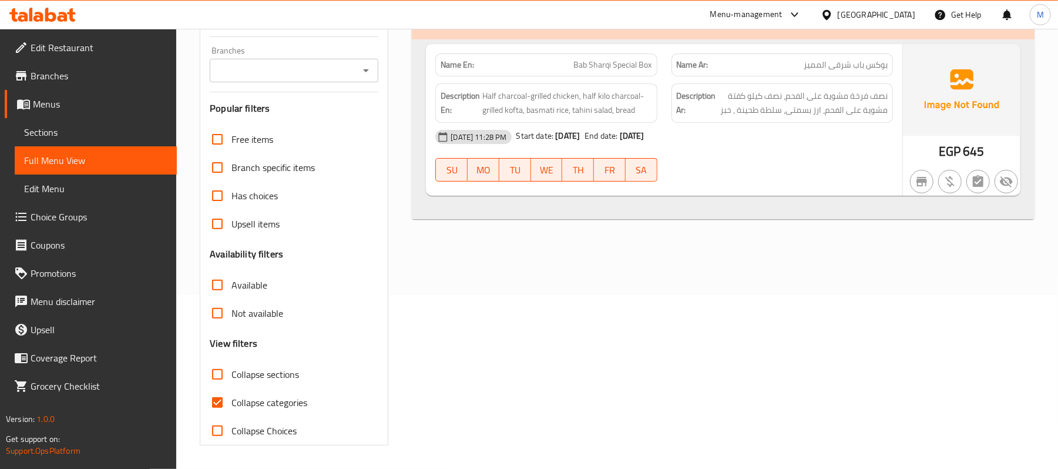
click at [586, 66] on span "Bab Sharqi Special Box" at bounding box center [613, 65] width 78 height 12
copy span "Bab Sharqi Special Box"
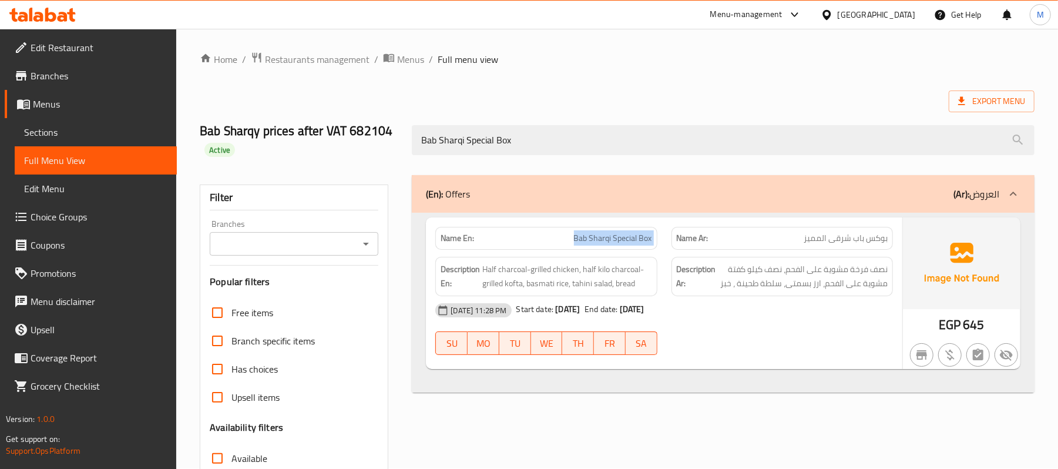
scroll to position [0, 0]
click at [415, 47] on div "Home / Restaurants management / Menus / Full menu view Export Menu Bab Sharqy p…" at bounding box center [617, 336] width 882 height 614
click at [402, 64] on span "Menus" at bounding box center [410, 60] width 27 height 14
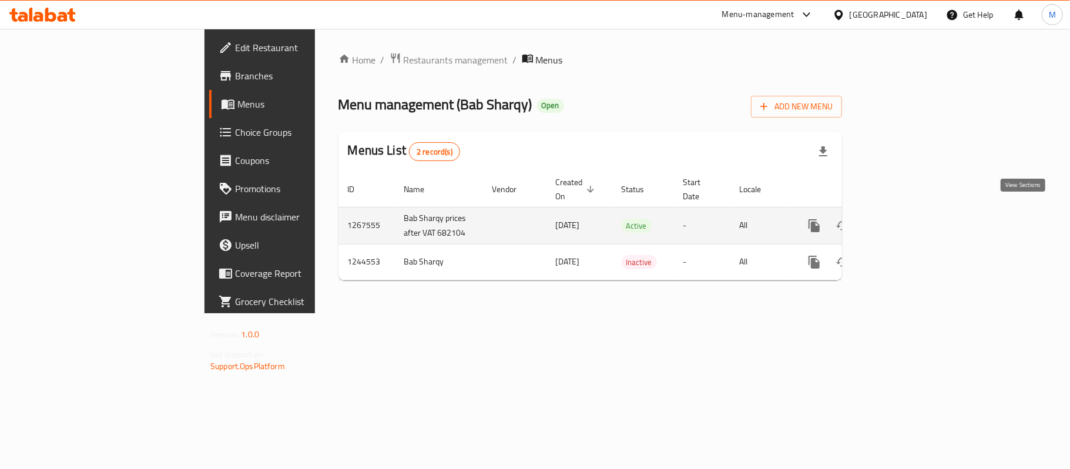
click at [906, 219] on icon "enhanced table" at bounding box center [899, 226] width 14 height 14
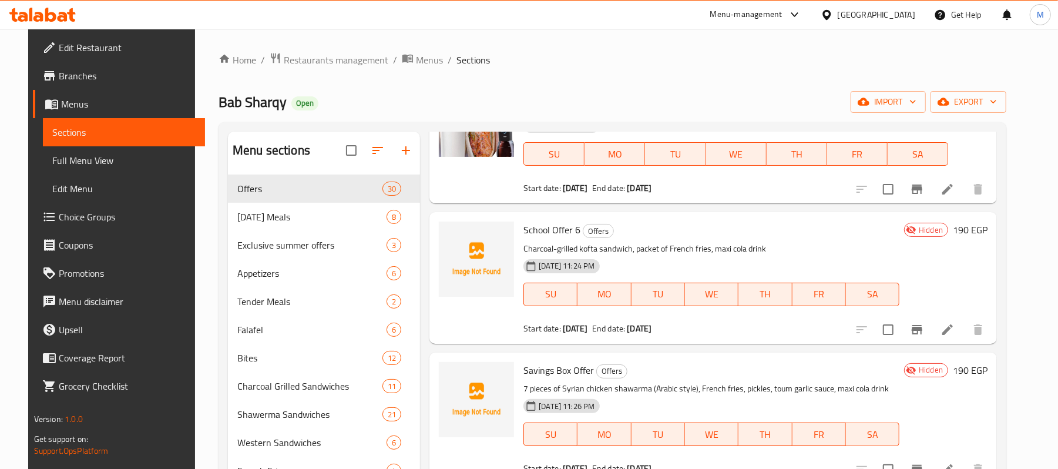
scroll to position [626, 0]
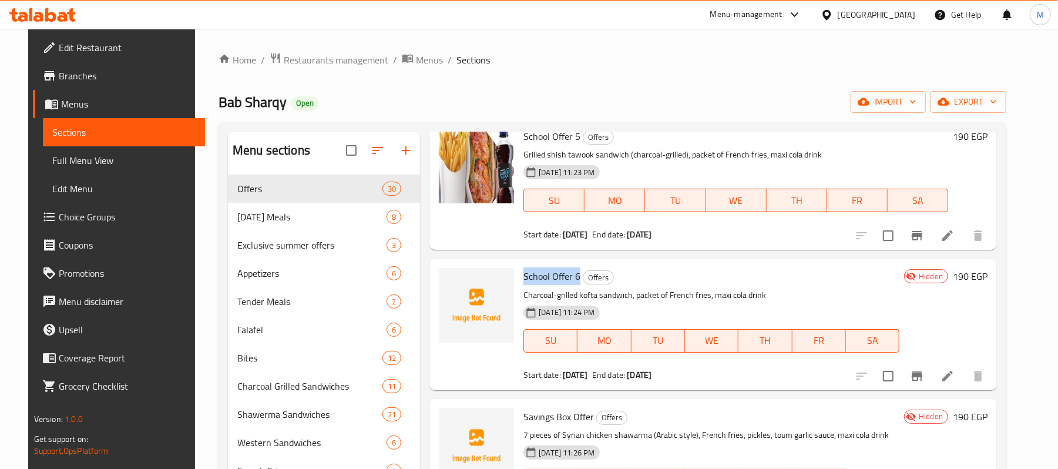
drag, startPoint x: 518, startPoint y: 262, endPoint x: 572, endPoint y: 267, distance: 54.8
click at [572, 268] on h6 "School Offer 6 Offers" at bounding box center [712, 276] width 376 height 16
copy span "School Offer 6"
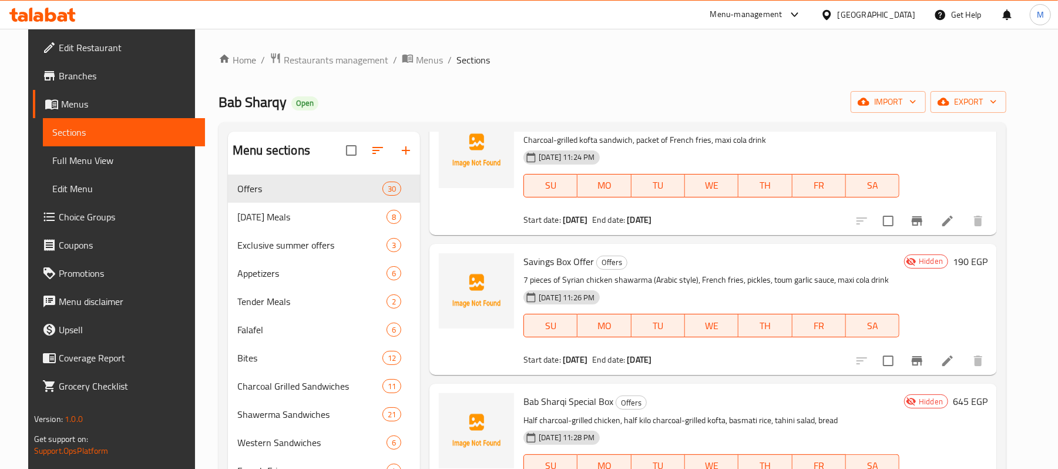
scroll to position [783, 0]
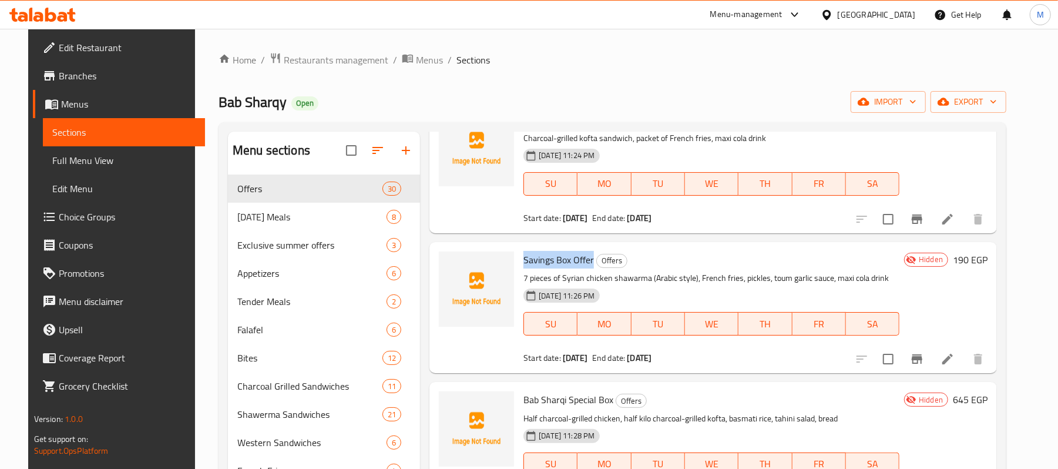
drag, startPoint x: 515, startPoint y: 238, endPoint x: 586, endPoint y: 247, distance: 71.1
click at [586, 247] on div "Savings Box Offer Offers 7 pieces of Syrian chicken shawarma (Arabic style), Fr…" at bounding box center [711, 308] width 385 height 122
copy span "Savings Box Offer"
drag, startPoint x: 511, startPoint y: 383, endPoint x: 609, endPoint y: 384, distance: 97.5
click at [609, 387] on div "Bab Sharqi Special Box Offers Half charcoal-grilled chicken, half kilo charcoal…" at bounding box center [711, 448] width 385 height 122
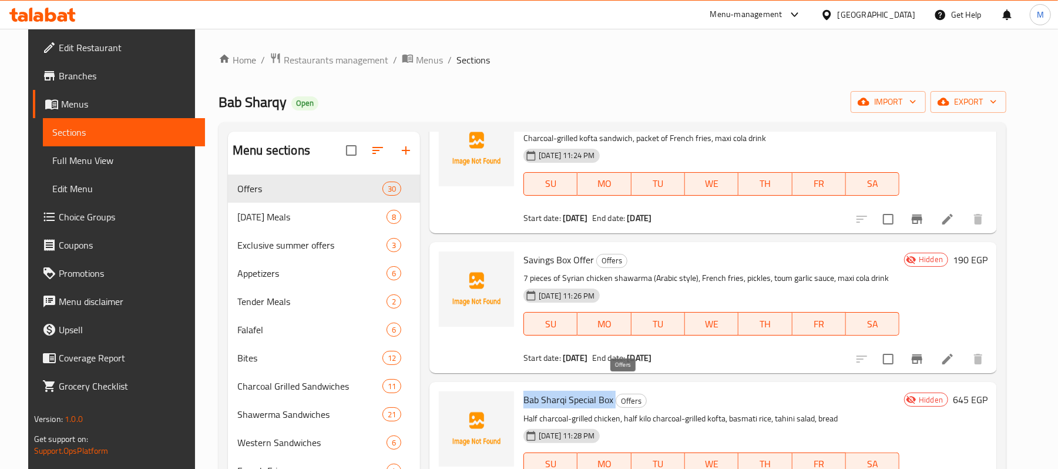
copy h6 "Bab Sharqi Special Box"
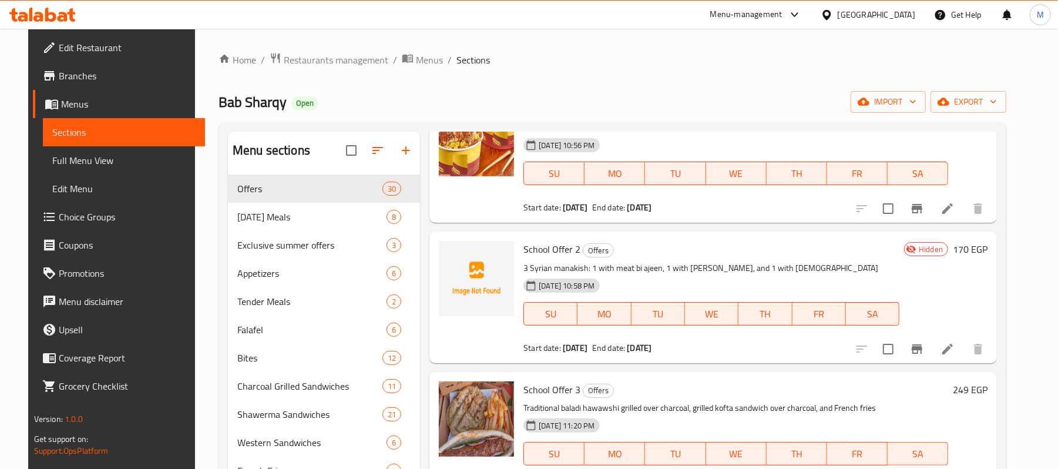
scroll to position [0, 0]
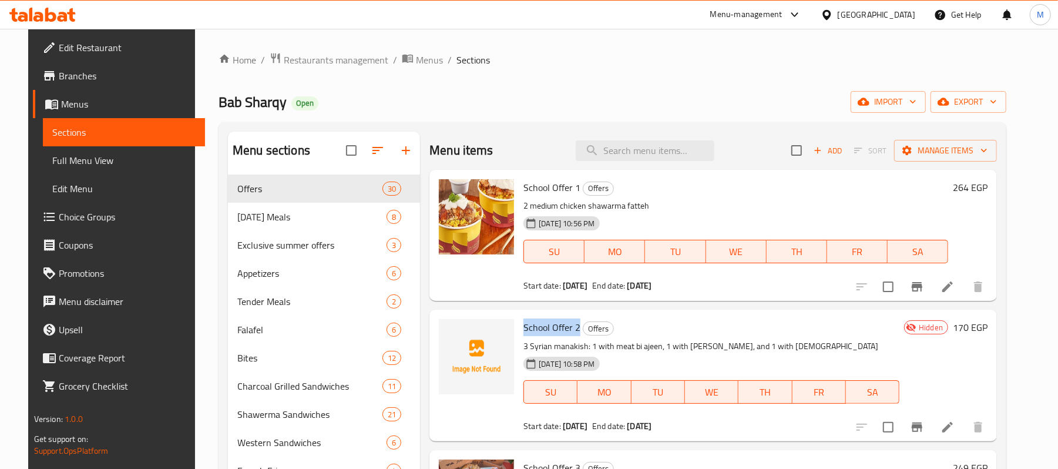
drag, startPoint x: 513, startPoint y: 328, endPoint x: 571, endPoint y: 334, distance: 58.5
click at [571, 334] on div "School Offer 2 Offers 3 Syrian manakish: 1 with meat bi ajeen, 1 with zaatar, a…" at bounding box center [711, 375] width 385 height 122
copy span "School Offer 2"
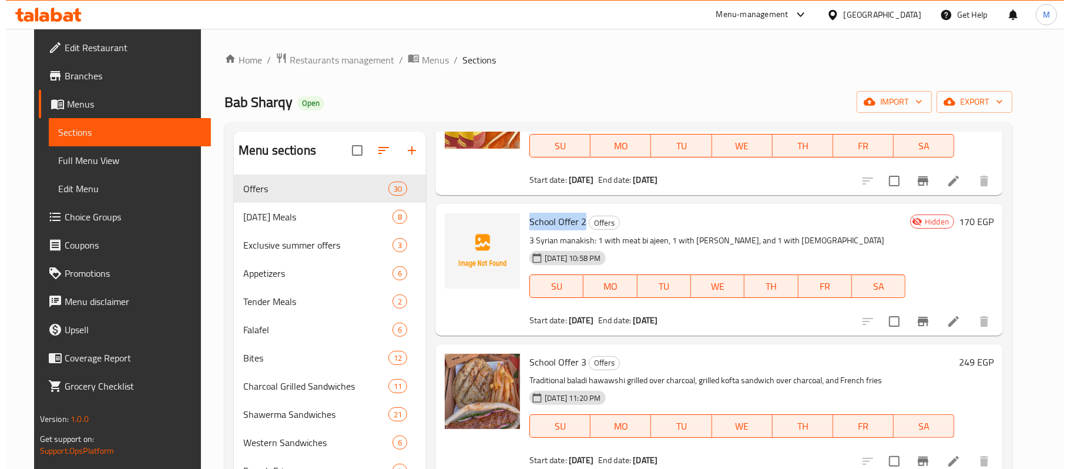
scroll to position [78, 0]
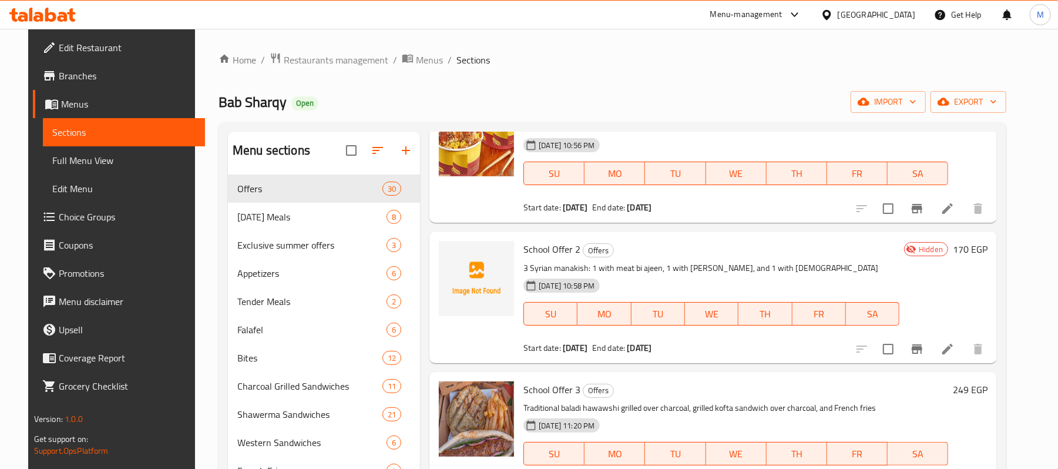
click at [904, 15] on div "[GEOGRAPHIC_DATA]" at bounding box center [877, 14] width 78 height 13
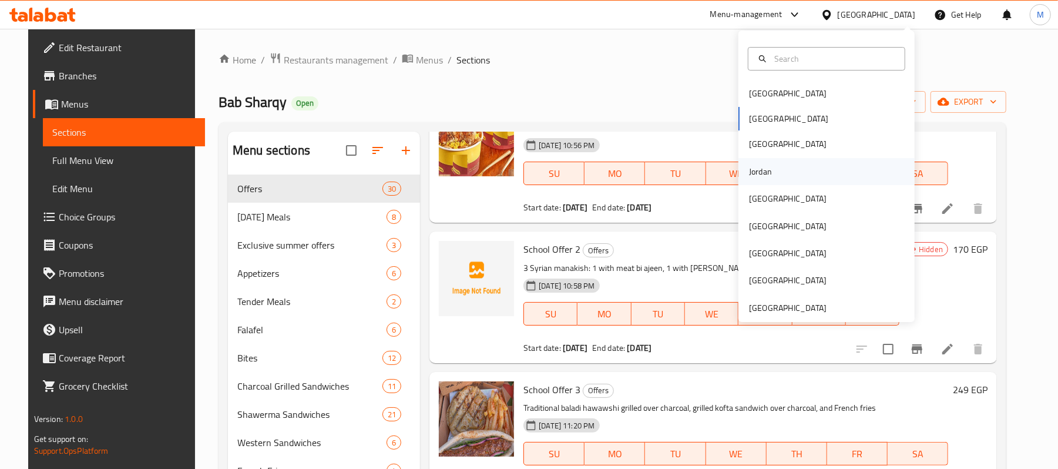
click at [752, 174] on div "Jordan" at bounding box center [760, 171] width 23 height 13
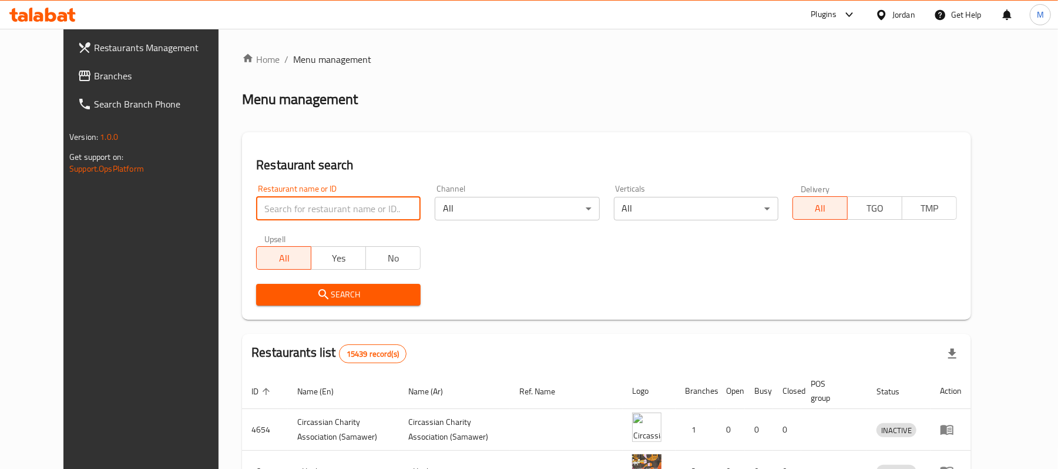
click at [280, 212] on input "search" at bounding box center [338, 209] width 165 height 24
paste input "Shawarma Al Reef."
type input "Shawarma Al Reef"
click button "Search" at bounding box center [338, 295] width 165 height 22
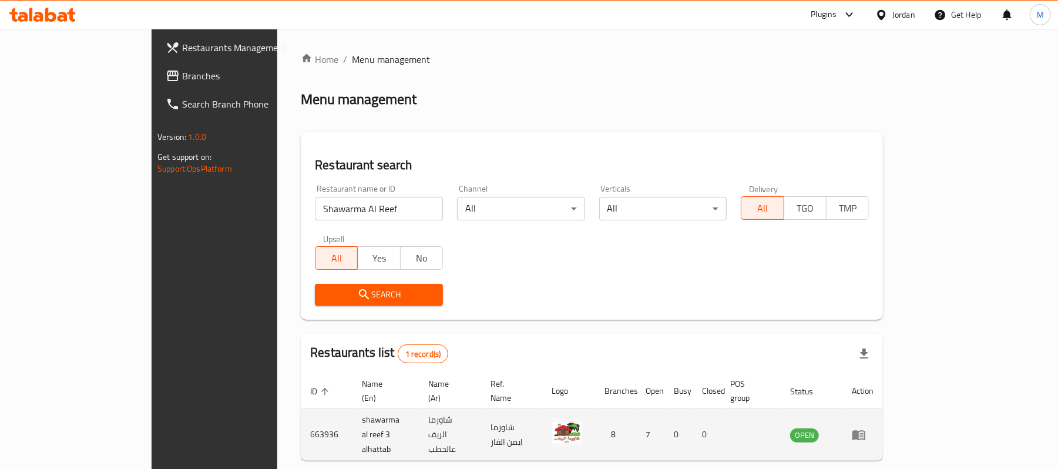
click at [353, 414] on td "shawarma al reef 3 alhattab" at bounding box center [386, 435] width 66 height 52
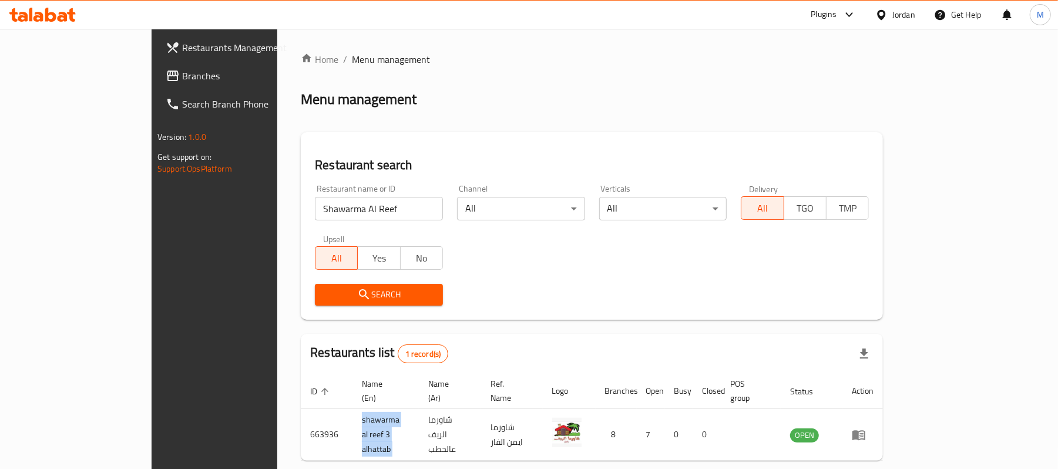
copy td "shawarma al reef 3 alhattab"
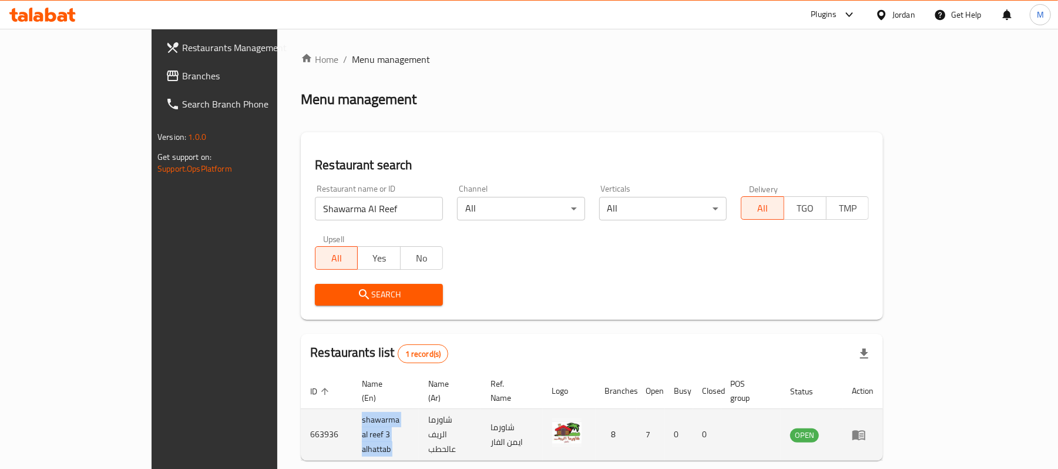
click at [866, 430] on icon "enhanced table" at bounding box center [859, 435] width 13 height 10
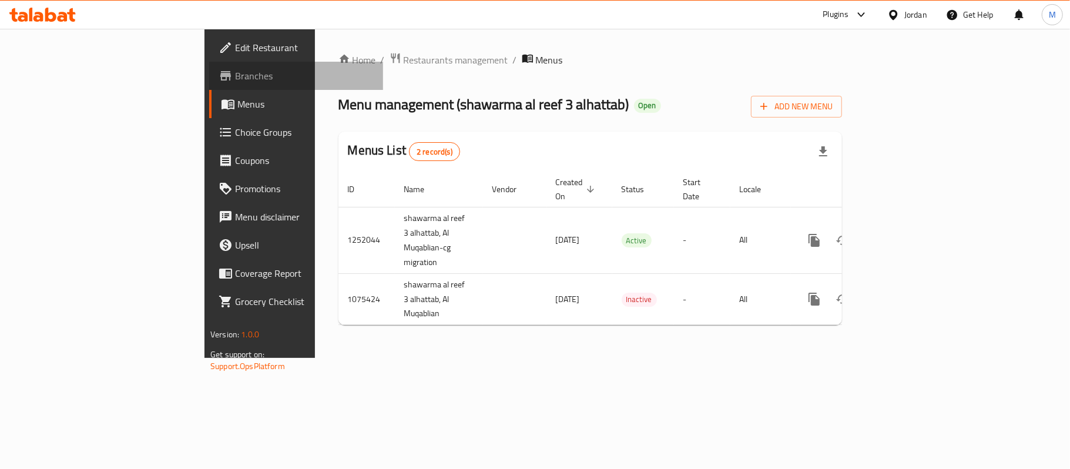
click at [235, 75] on span "Branches" at bounding box center [304, 76] width 139 height 14
